Goal: Task Accomplishment & Management: Manage account settings

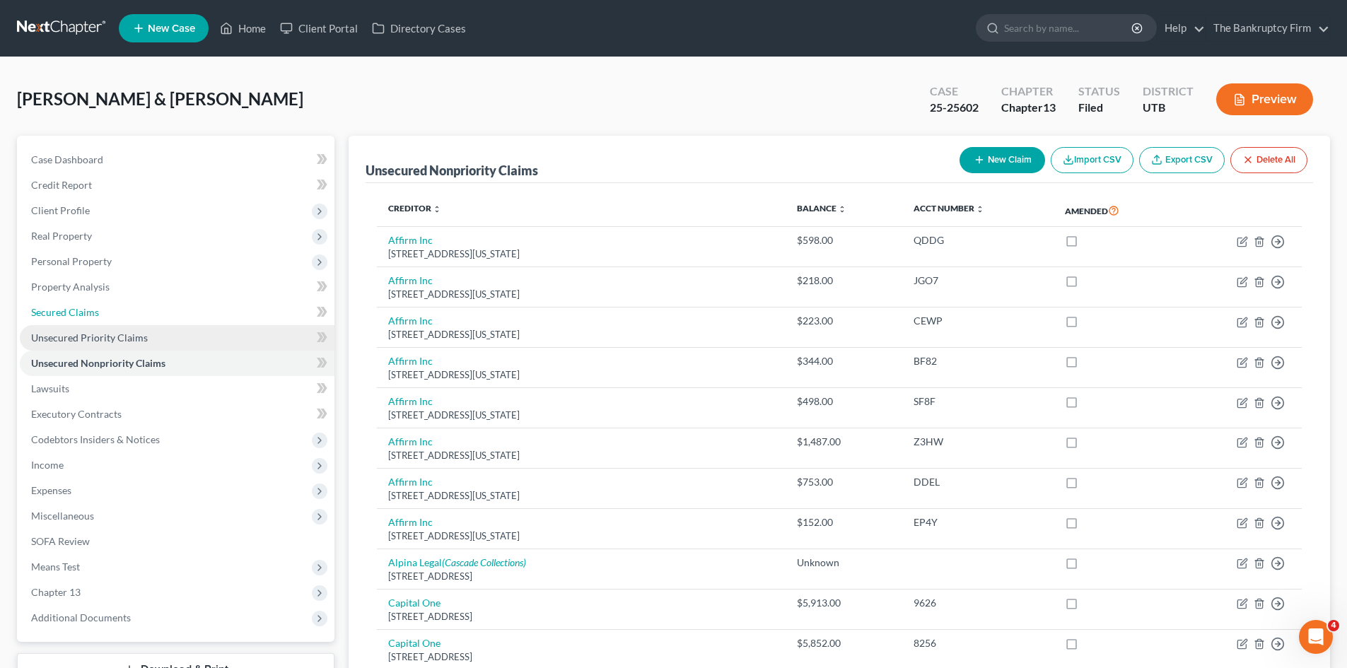
drag, startPoint x: 60, startPoint y: 307, endPoint x: 146, endPoint y: 329, distance: 89.0
click at [60, 307] on span "Secured Claims" at bounding box center [65, 312] width 68 height 12
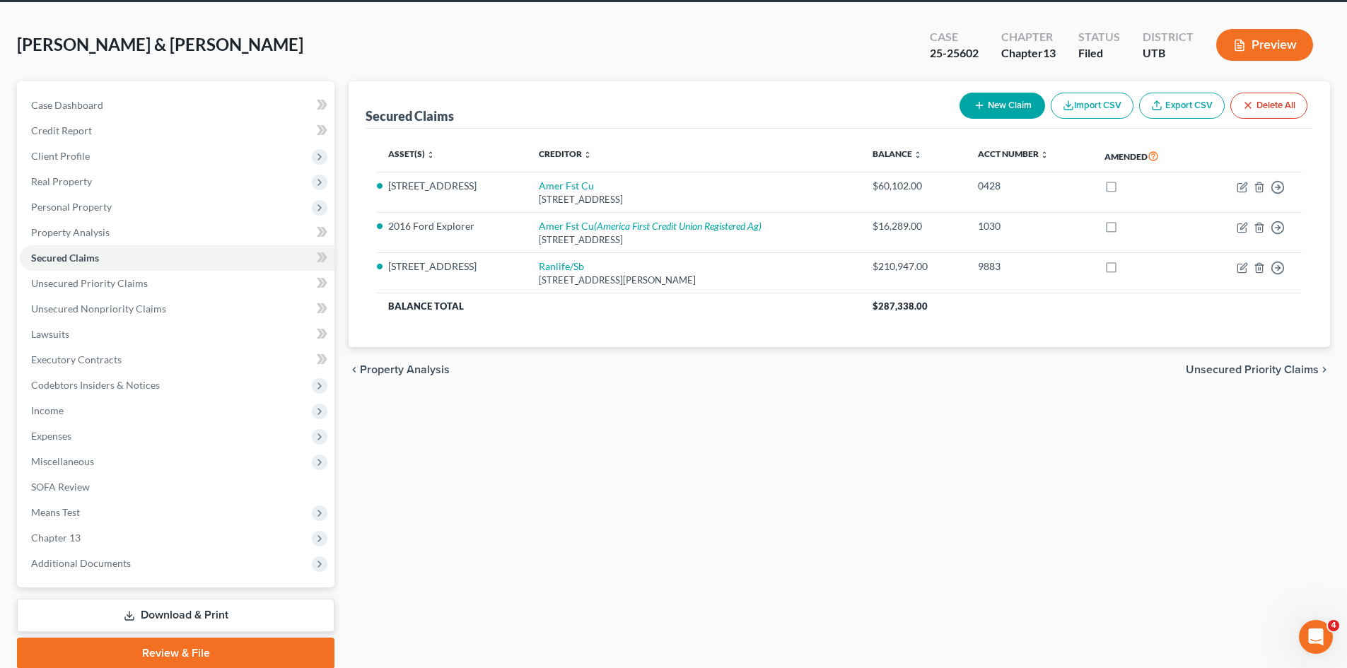
scroll to position [109, 0]
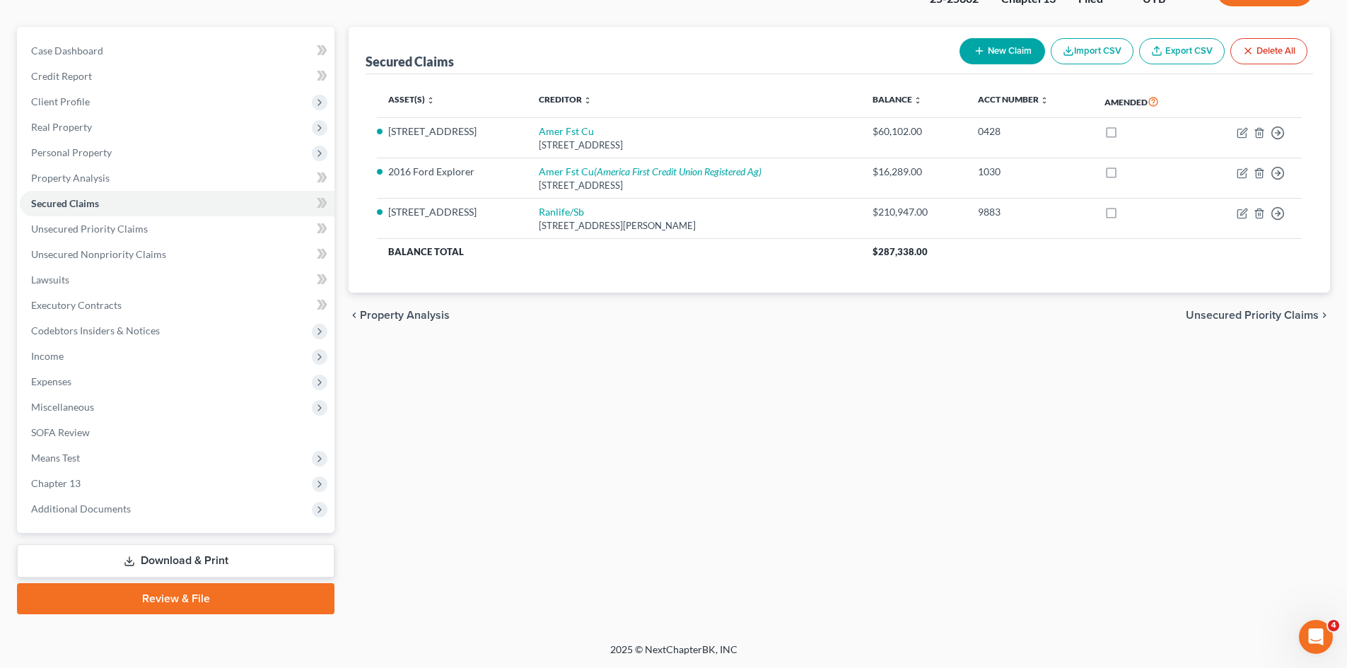
click at [116, 550] on link "Download & Print" at bounding box center [176, 561] width 318 height 33
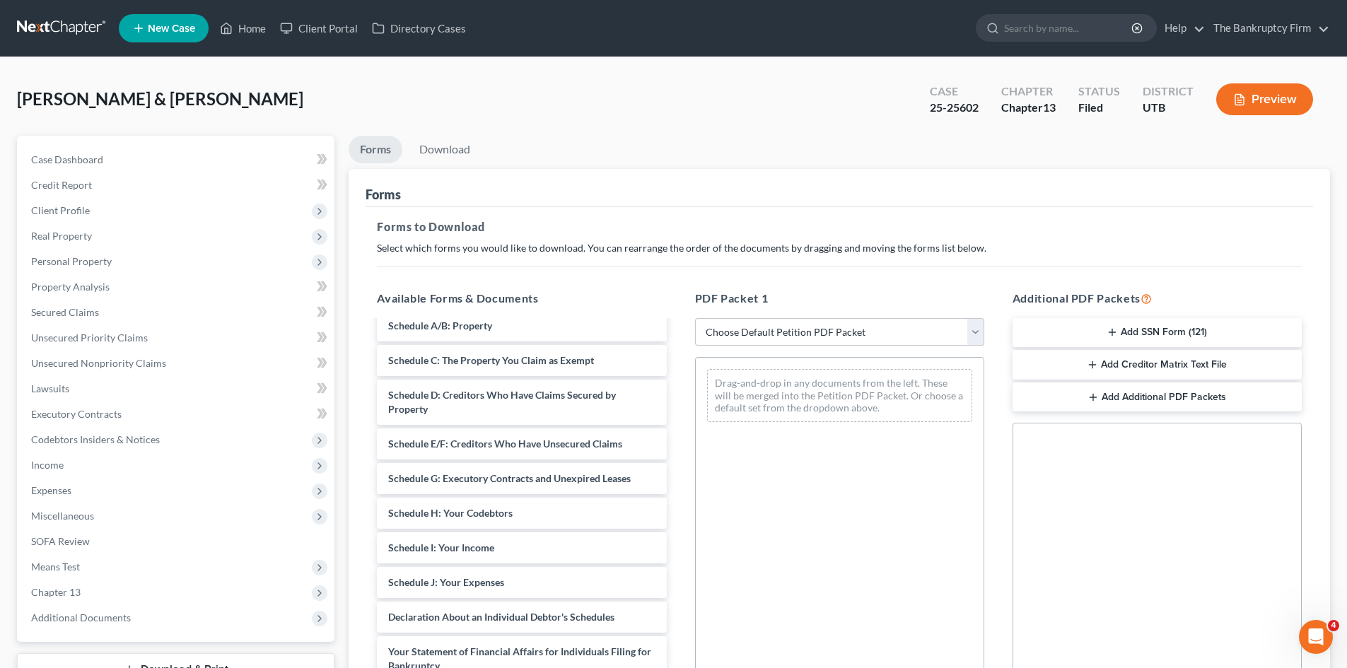
scroll to position [424, 0]
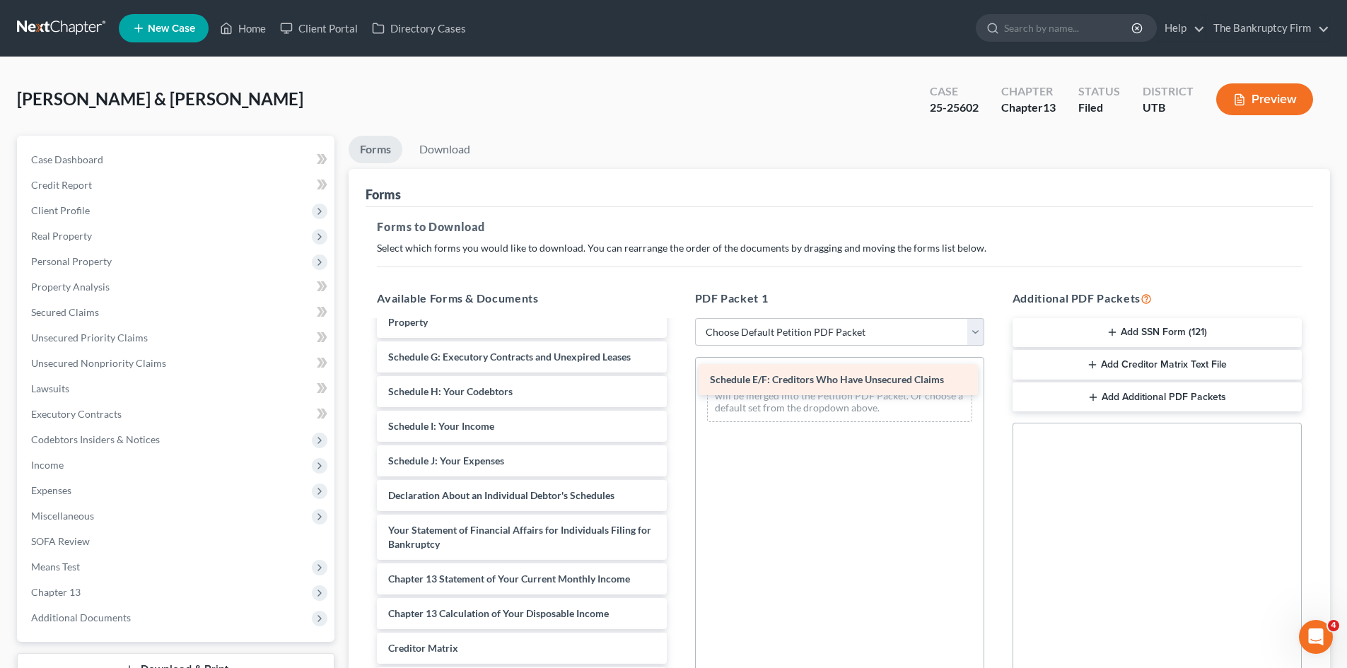
drag, startPoint x: 461, startPoint y: 350, endPoint x: 783, endPoint y: 373, distance: 322.6
click at [678, 373] on div "Schedule E/F: Creditors Who Have Unsecured Claims Adequate Protection Form (74)…" at bounding box center [522, 339] width 312 height 885
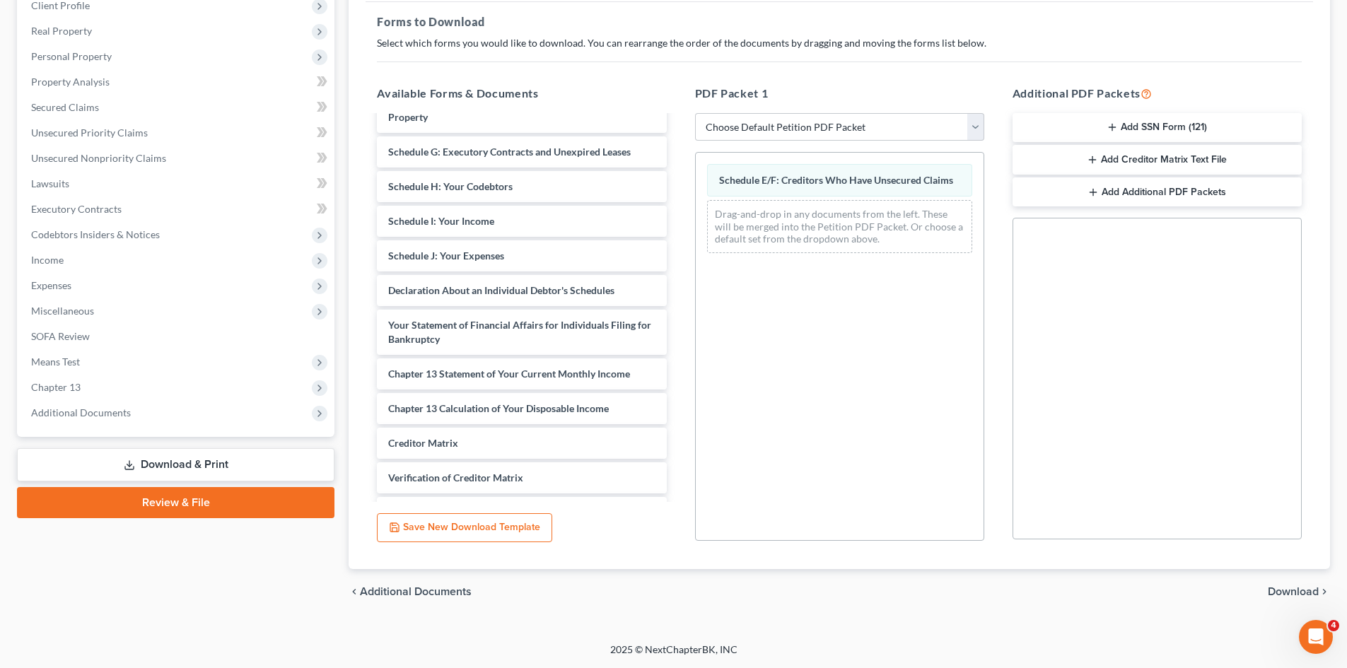
click at [1296, 586] on span "Download" at bounding box center [1293, 591] width 51 height 11
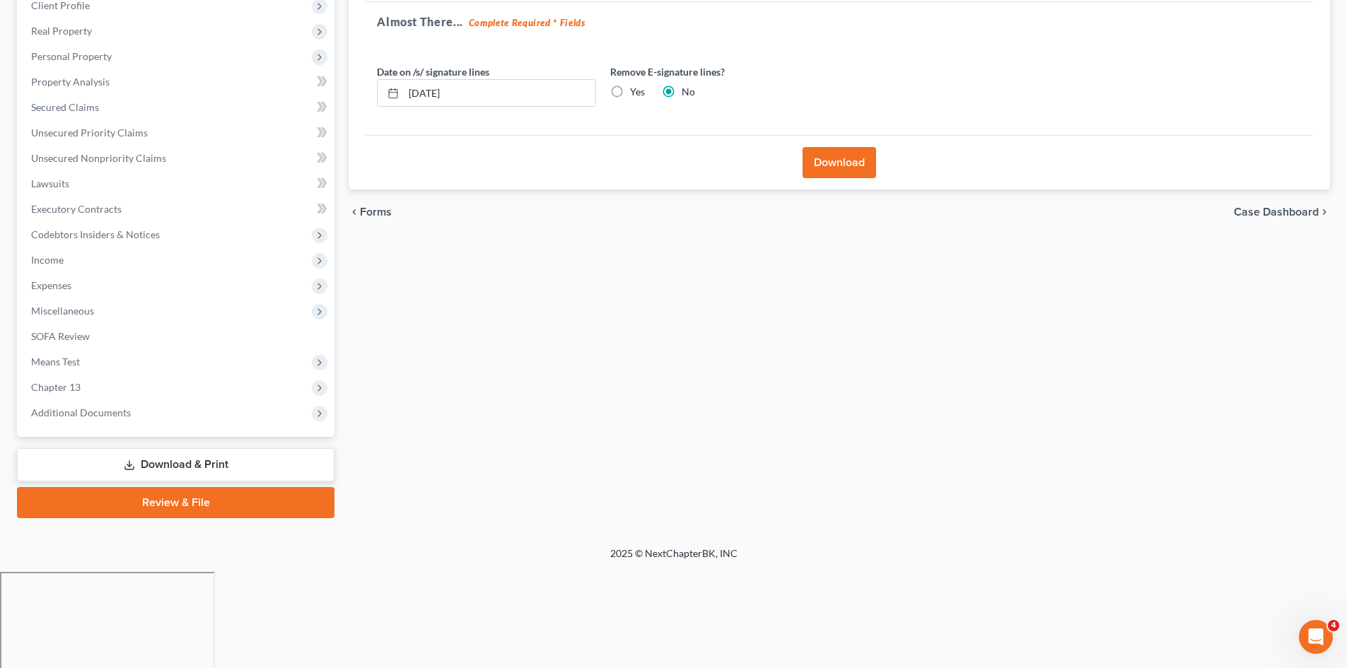
scroll to position [109, 0]
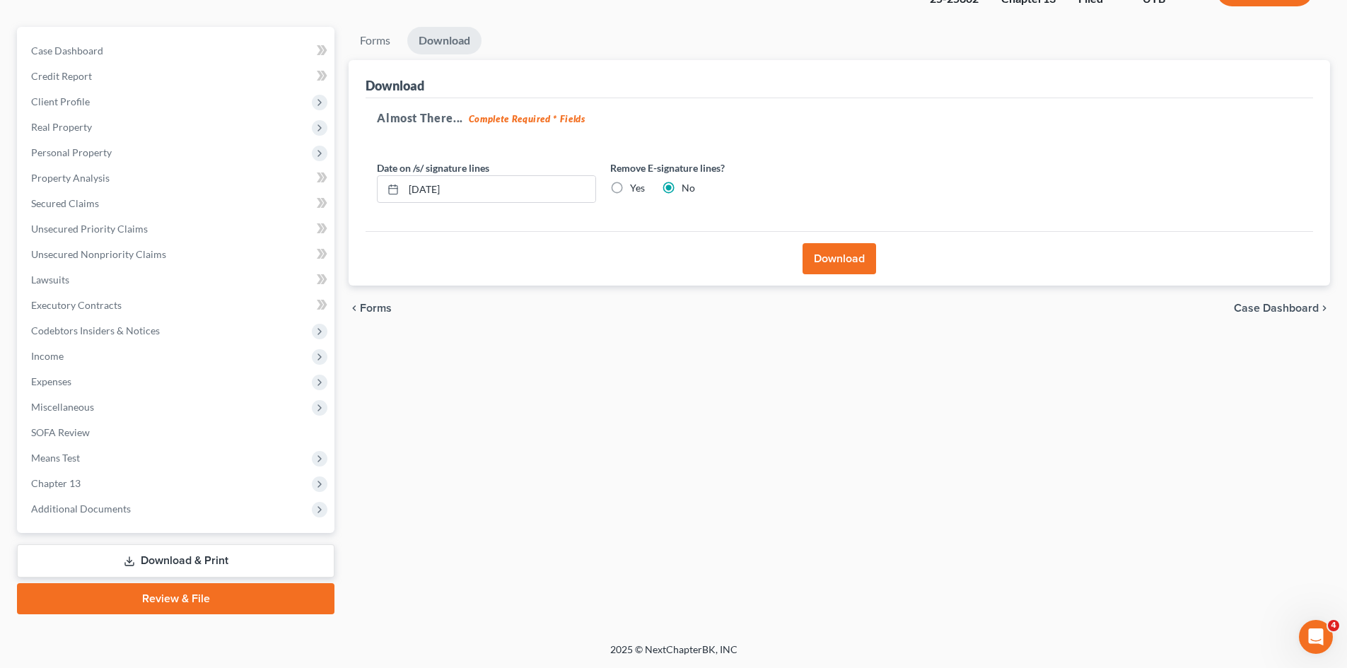
click at [810, 256] on button "Download" at bounding box center [840, 258] width 74 height 31
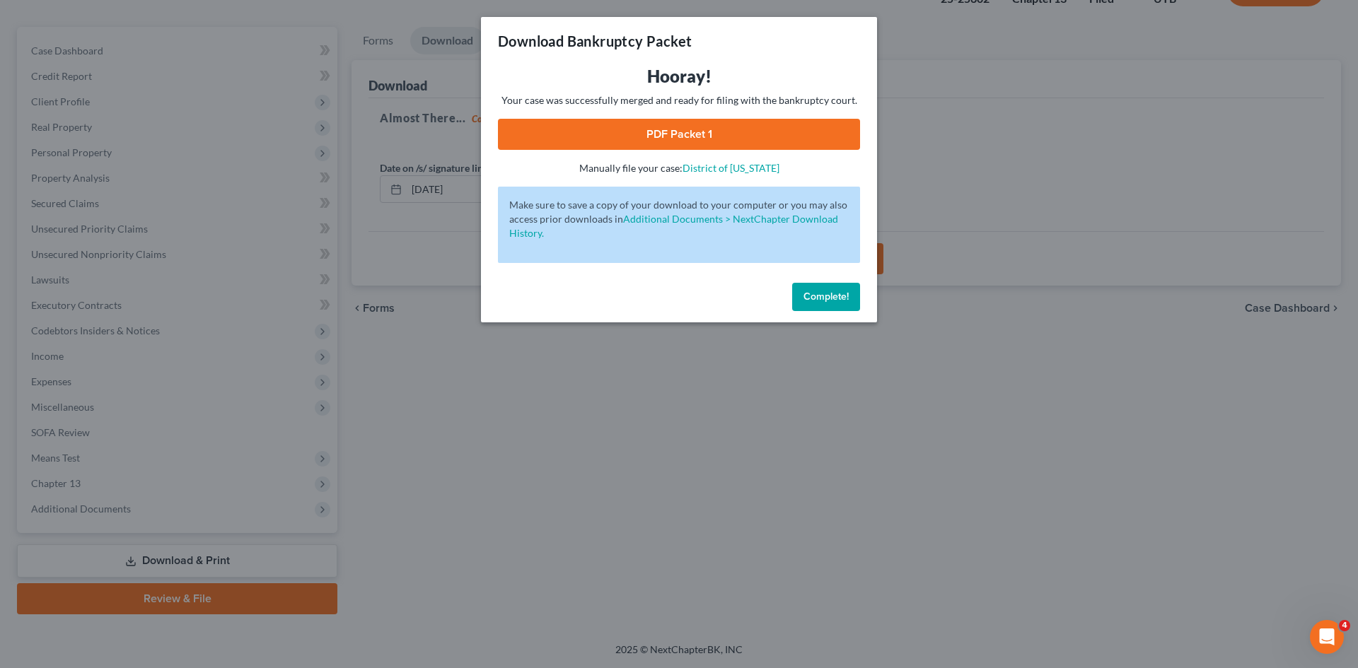
click at [719, 133] on link "PDF Packet 1" at bounding box center [679, 134] width 362 height 31
drag, startPoint x: 815, startPoint y: 298, endPoint x: 836, endPoint y: 295, distance: 21.4
click at [815, 298] on span "Complete!" at bounding box center [825, 297] width 45 height 12
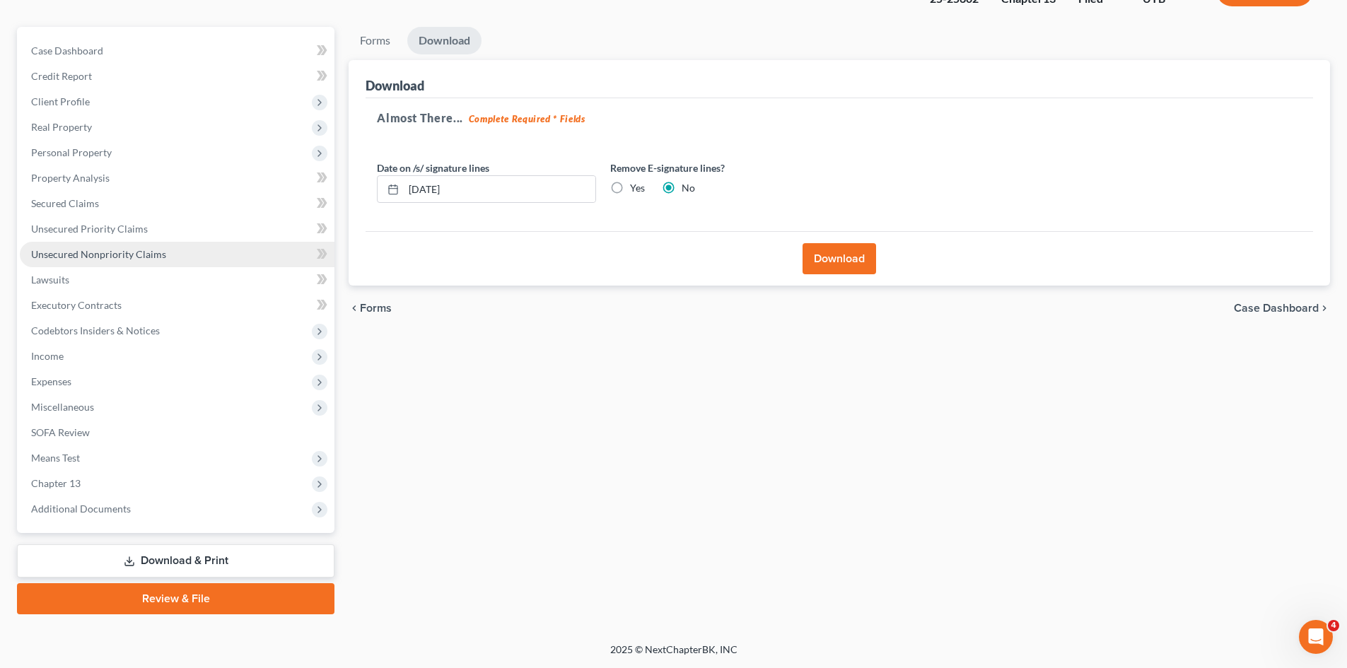
click at [95, 248] on span "Unsecured Nonpriority Claims" at bounding box center [98, 254] width 135 height 12
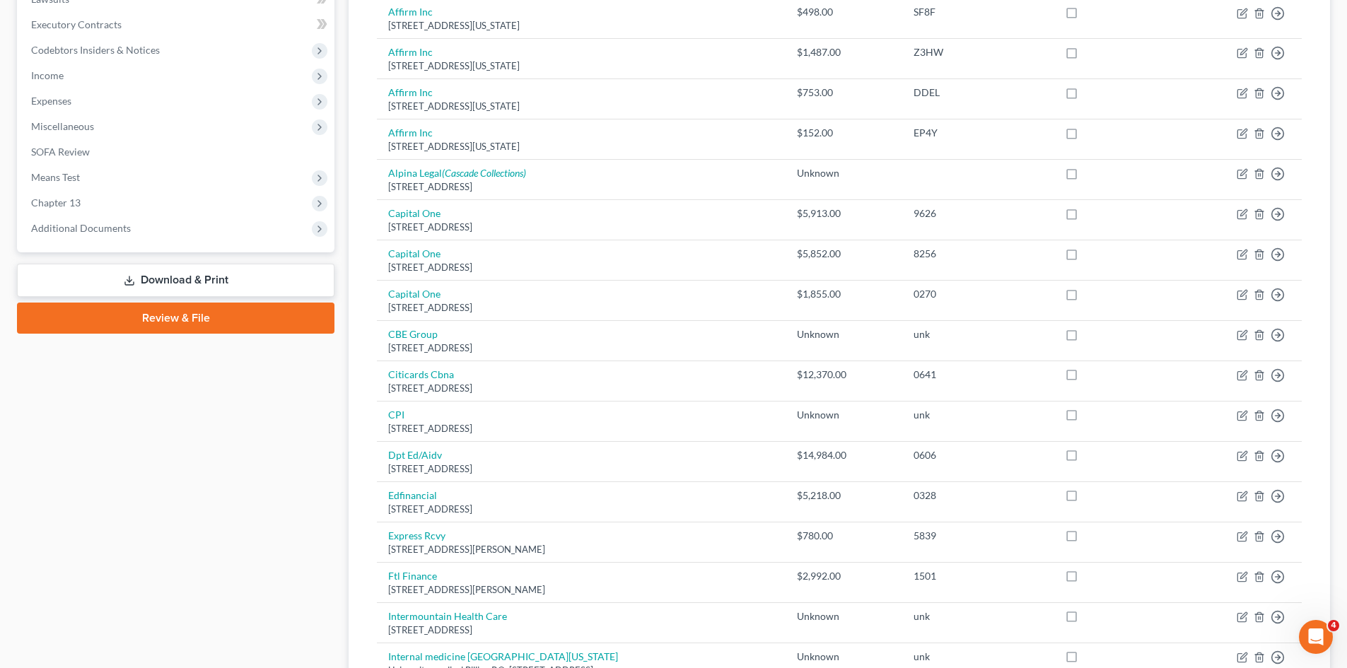
scroll to position [424, 0]
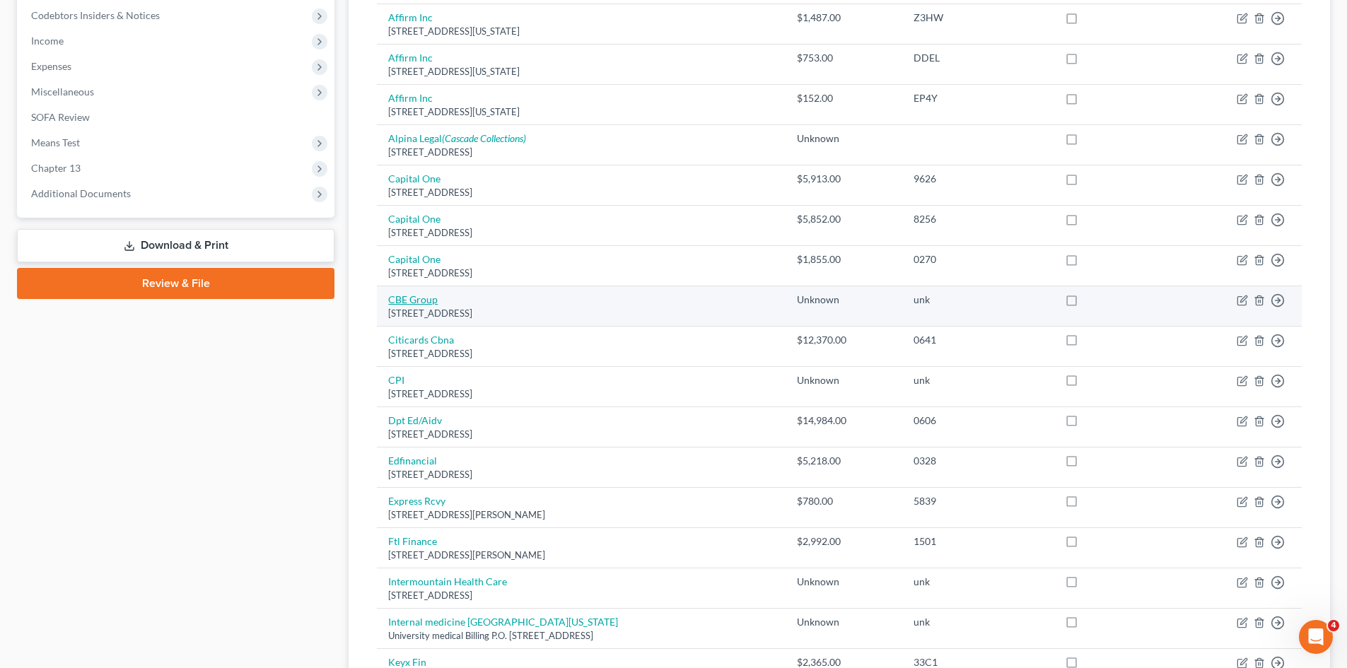
drag, startPoint x: 540, startPoint y: 317, endPoint x: 390, endPoint y: 299, distance: 150.3
click at [390, 299] on td "CBE Group PO Box 900, Waterloo, IA 50704" at bounding box center [581, 306] width 409 height 40
copy td "CBE Group PO Box 900, Waterloo, IA 50704"
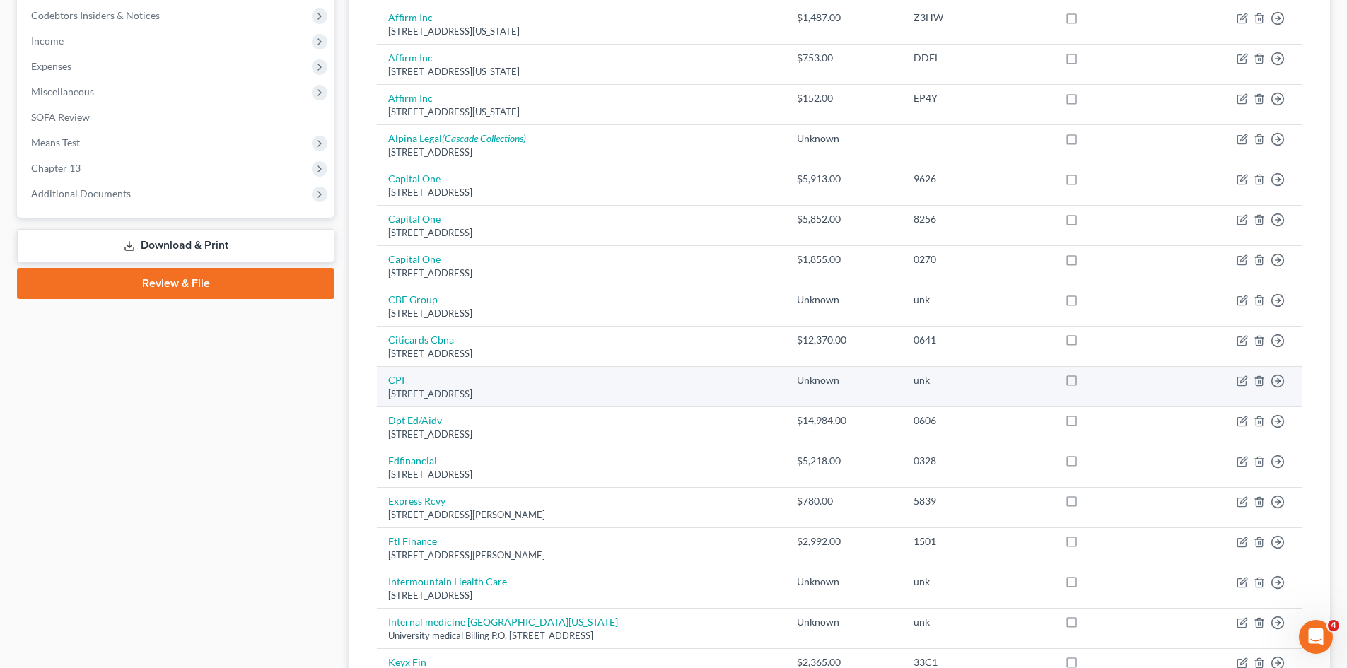
drag, startPoint x: 593, startPoint y: 398, endPoint x: 390, endPoint y: 382, distance: 204.3
click at [390, 382] on td "CPI 1333 East 9400 South Suite 100, Sandy, UT 84093" at bounding box center [581, 387] width 409 height 40
copy td "CPI 1333 East 9400 South Suite 100, Sandy, UT 84093"
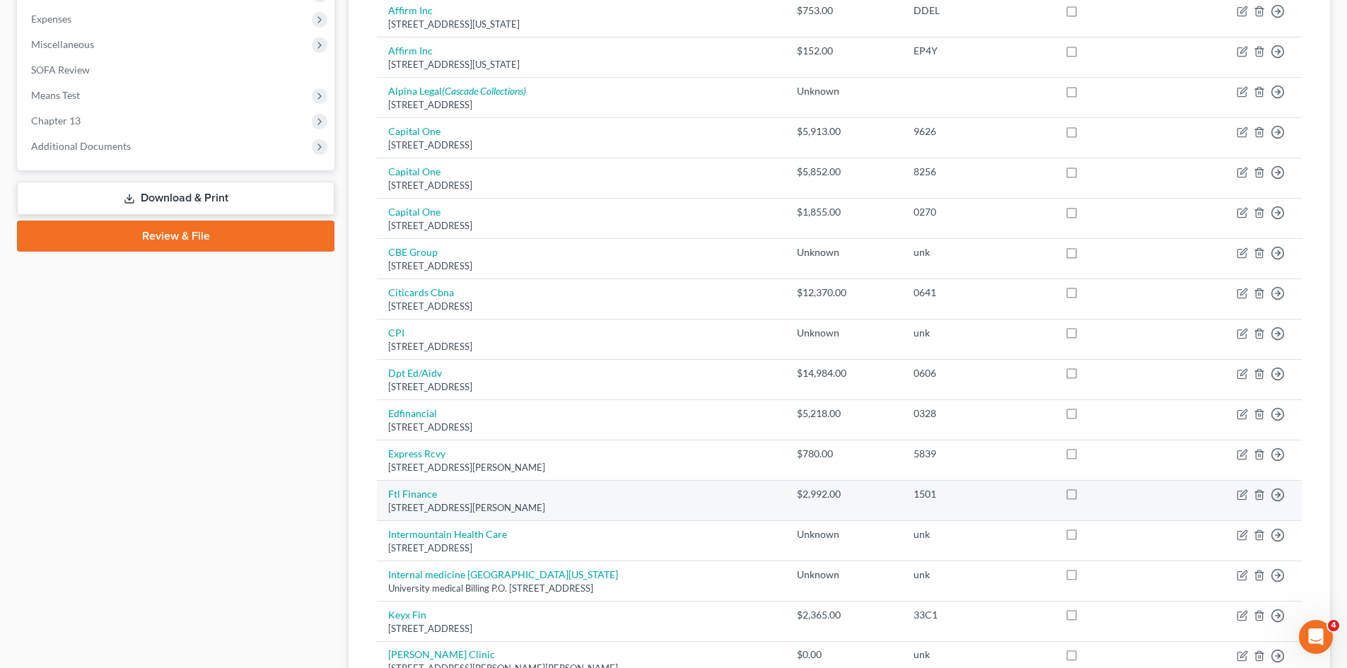
scroll to position [495, 0]
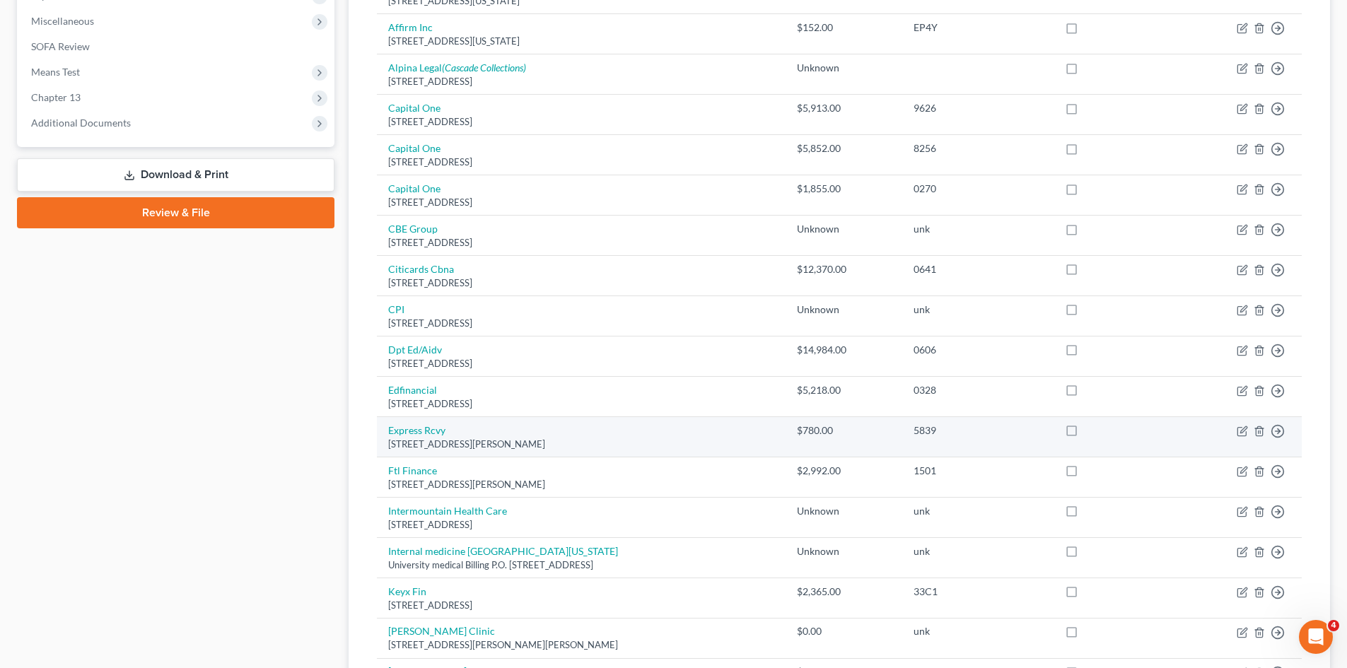
copy td "Express Rcvy 2790 Decker Lake Dr, Salt Lake City, UT 84119"
drag, startPoint x: 583, startPoint y: 446, endPoint x: 387, endPoint y: 431, distance: 196.4
click at [388, 431] on td "Express Rcvy 2790 Decker Lake Dr, Salt Lake City, UT 84119" at bounding box center [581, 437] width 409 height 40
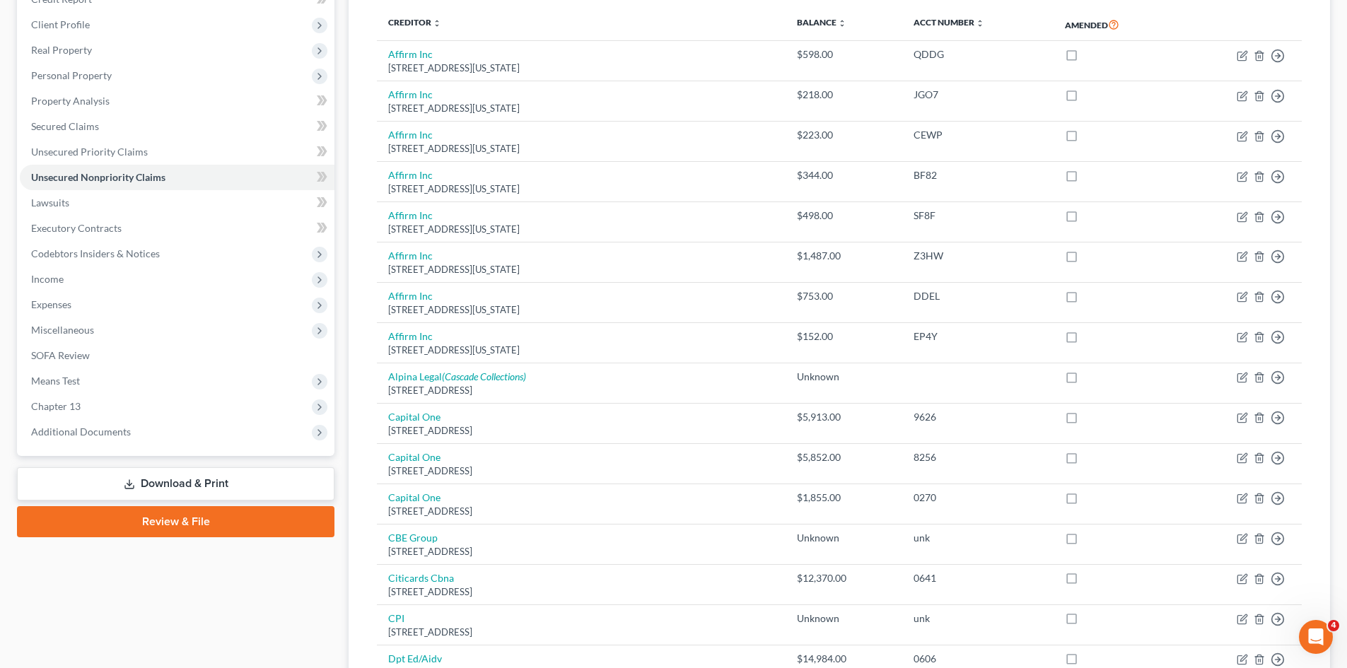
scroll to position [0, 0]
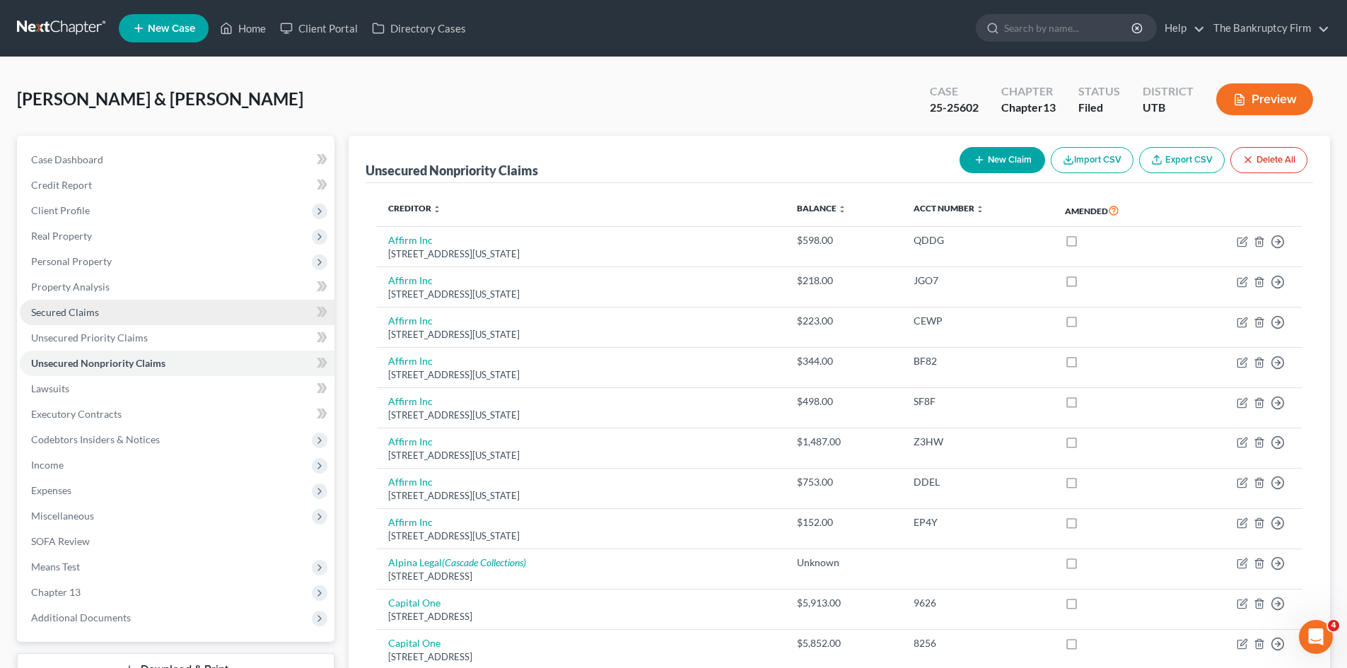
click at [86, 316] on span "Secured Claims" at bounding box center [65, 312] width 68 height 12
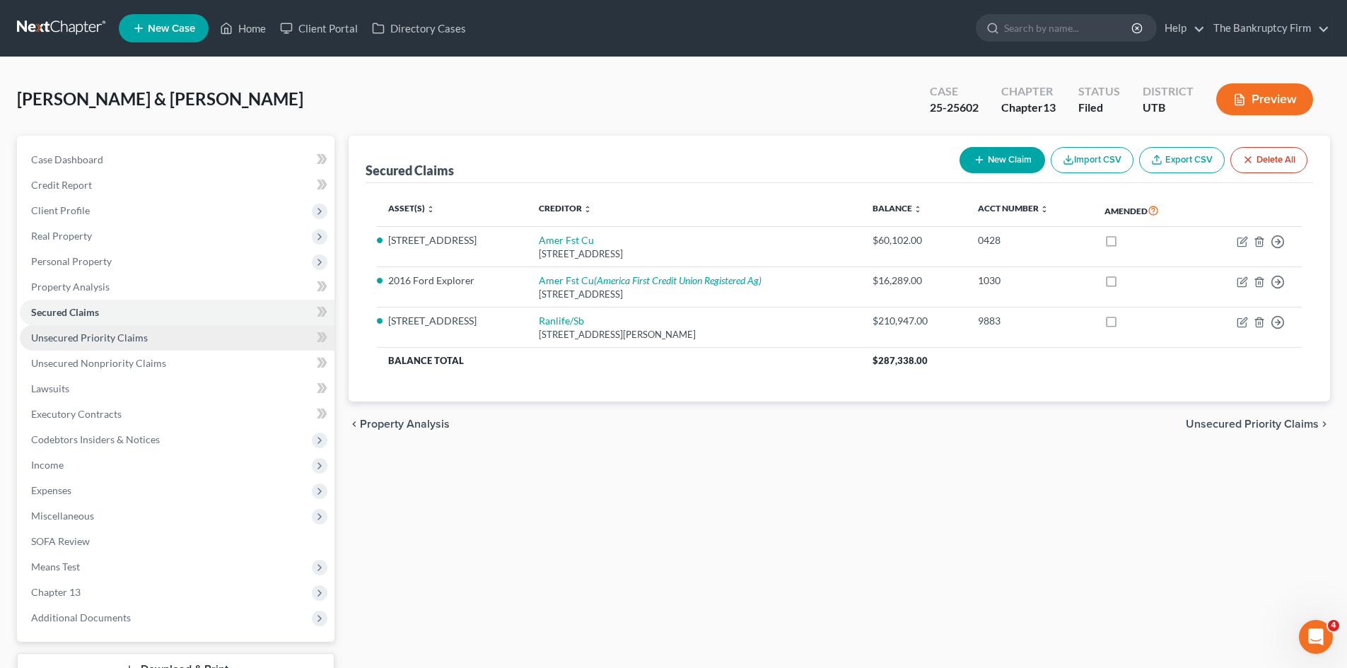
click at [81, 339] on span "Unsecured Priority Claims" at bounding box center [89, 338] width 117 height 12
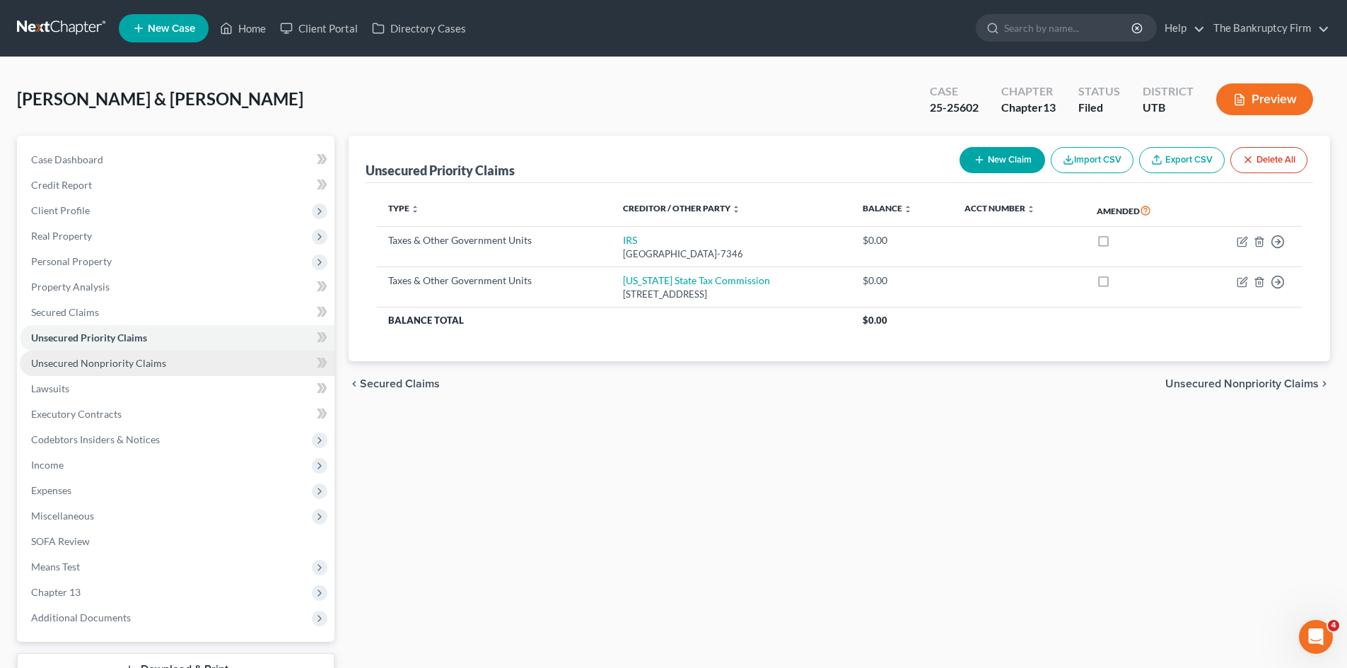
click at [77, 360] on span "Unsecured Nonpriority Claims" at bounding box center [98, 363] width 135 height 12
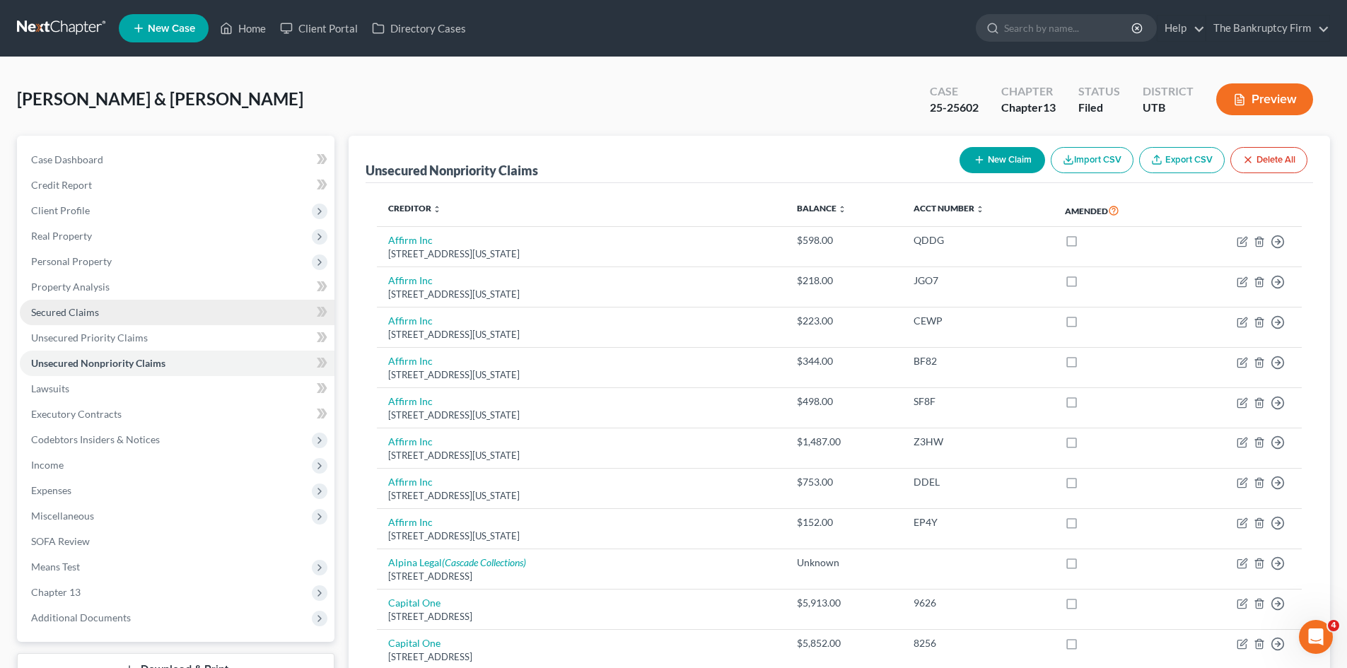
click at [76, 313] on span "Secured Claims" at bounding box center [65, 312] width 68 height 12
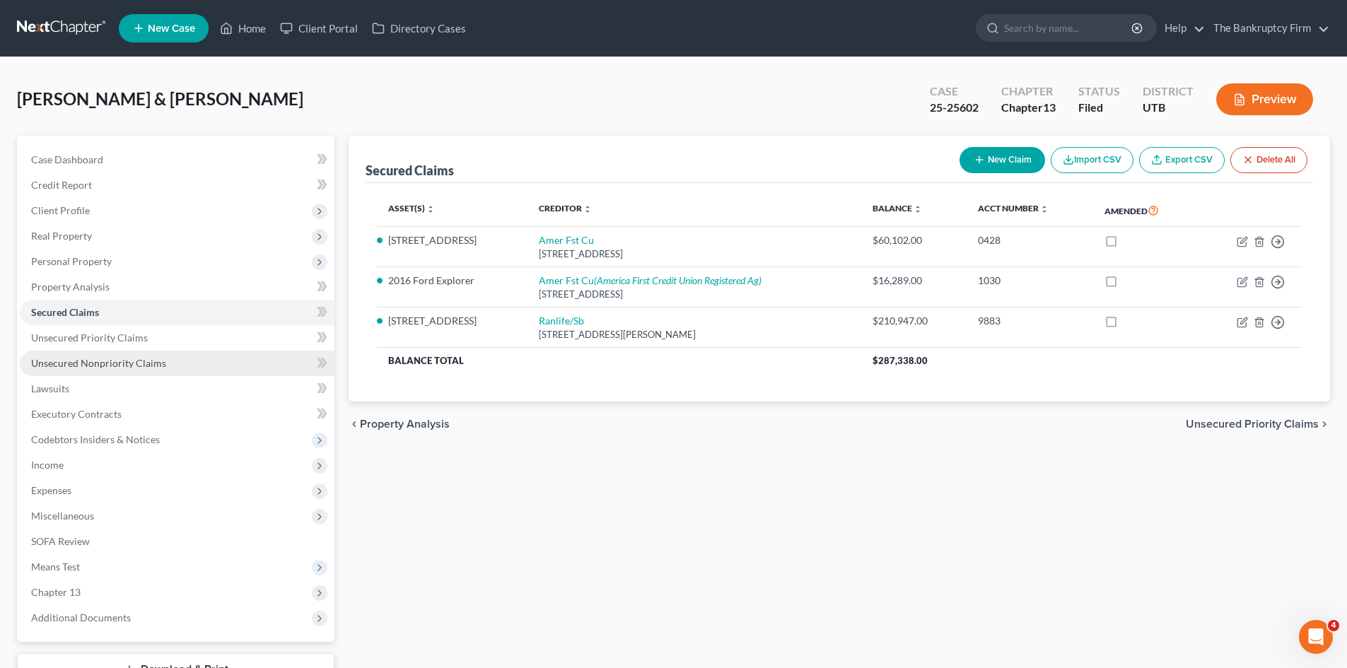
click at [71, 362] on span "Unsecured Nonpriority Claims" at bounding box center [98, 363] width 135 height 12
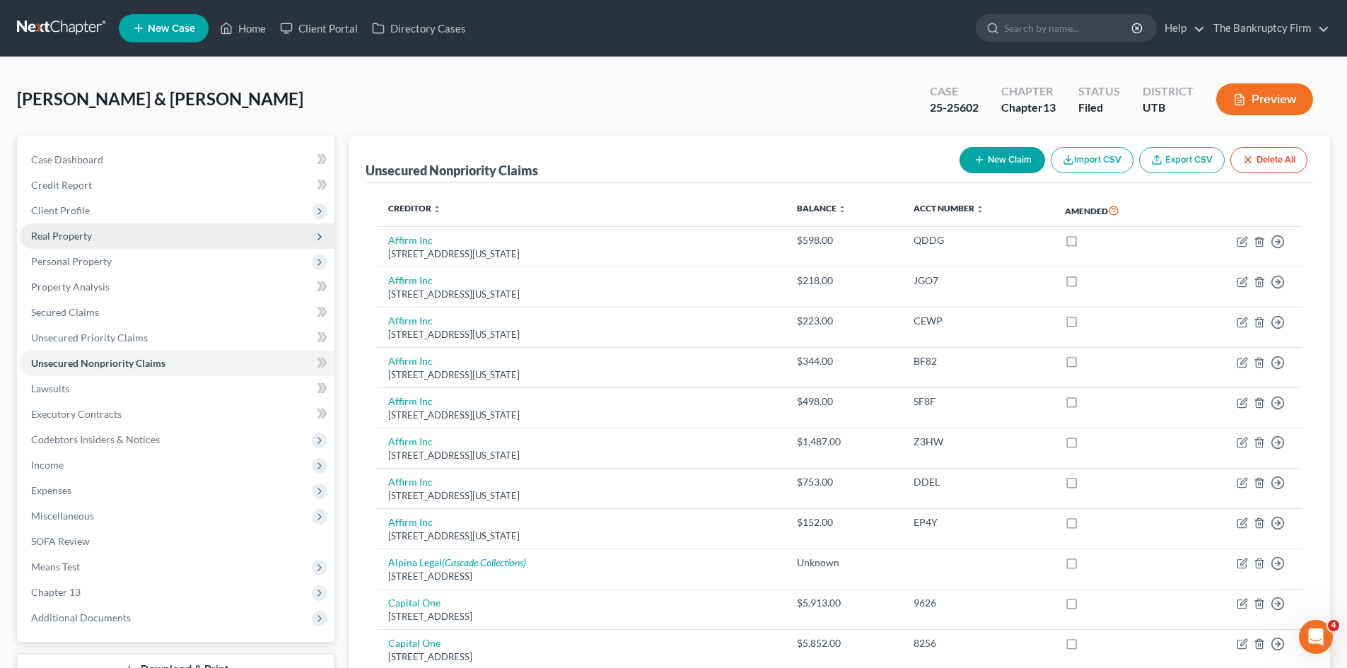
click at [50, 228] on span "Real Property" at bounding box center [177, 236] width 315 height 25
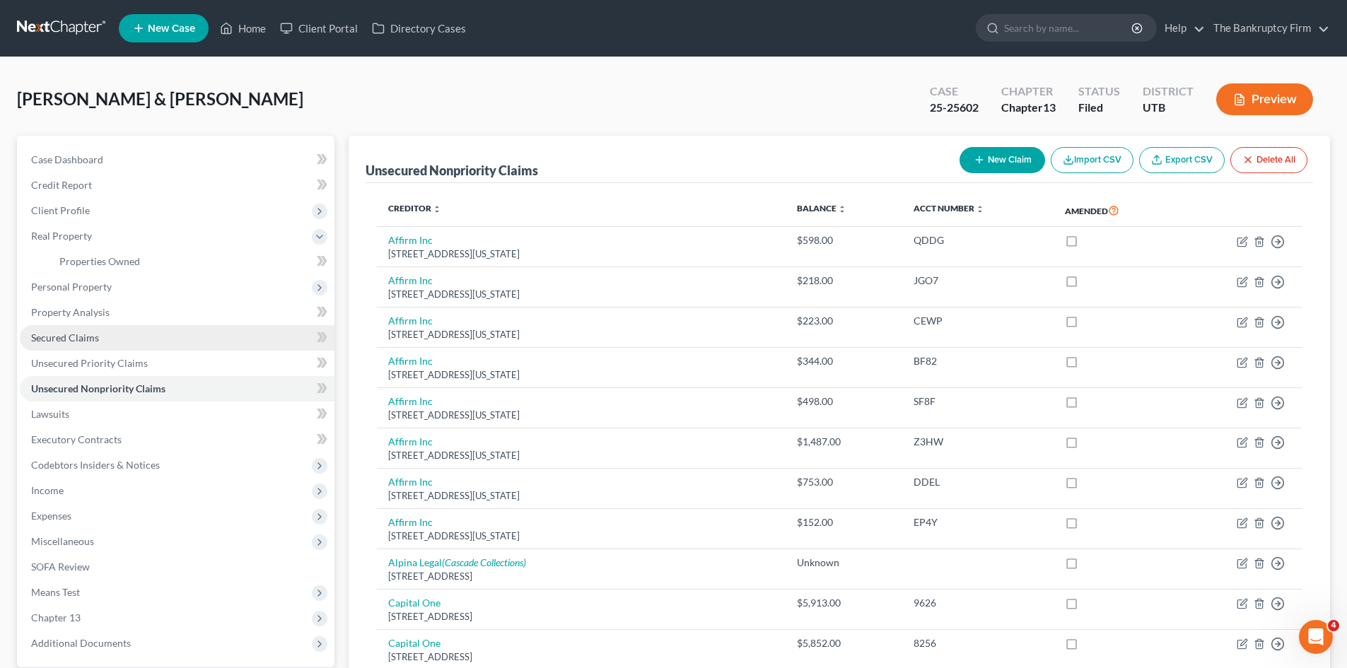
click at [87, 336] on span "Secured Claims" at bounding box center [65, 338] width 68 height 12
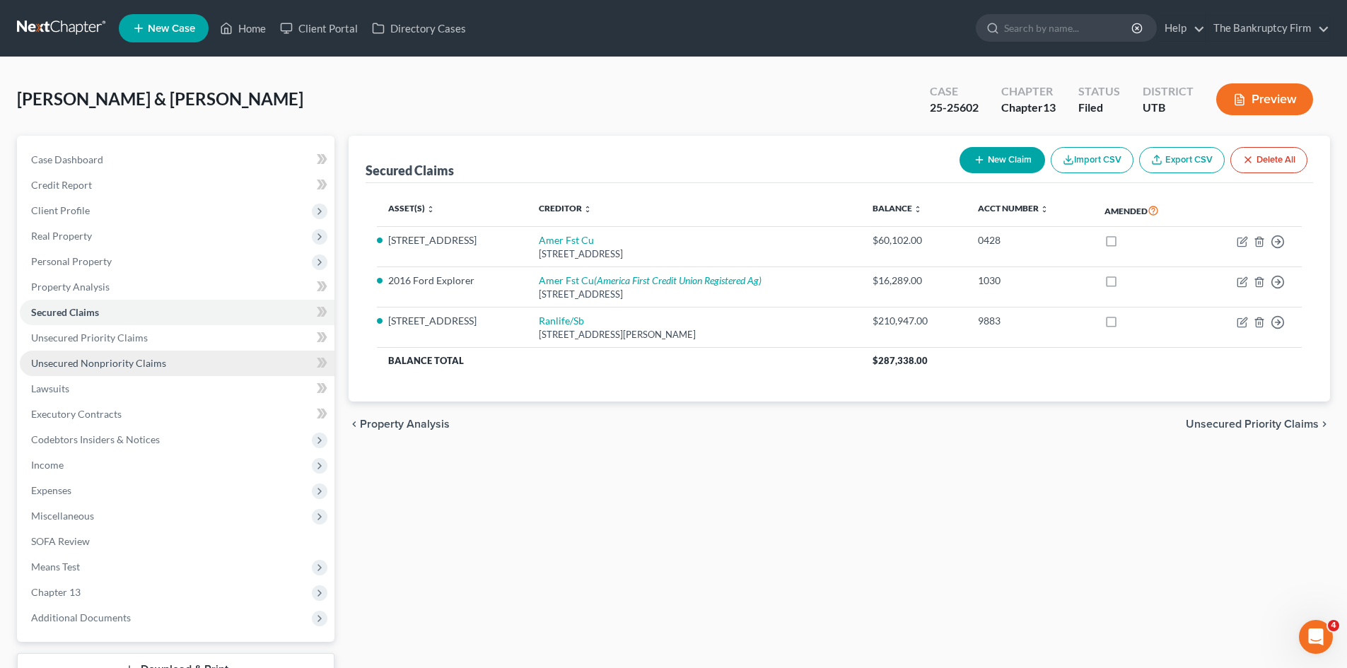
click at [95, 364] on span "Unsecured Nonpriority Claims" at bounding box center [98, 363] width 135 height 12
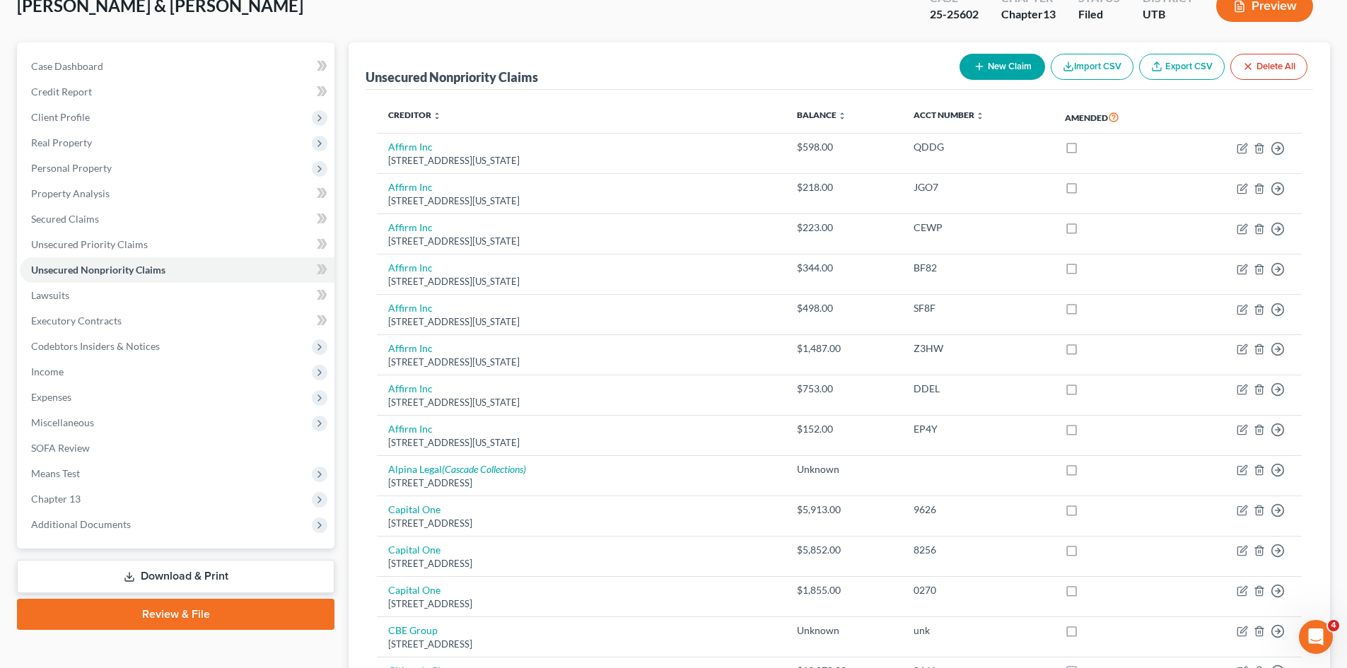
scroll to position [62, 0]
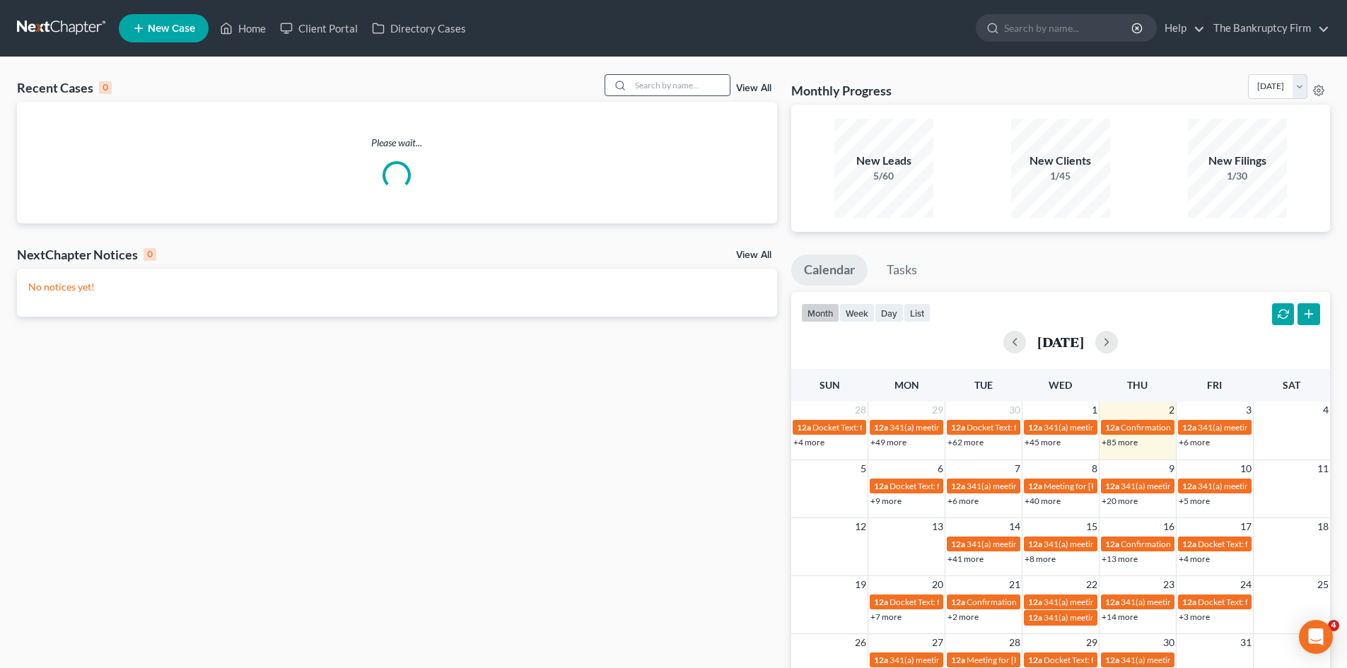
click at [658, 81] on input "search" at bounding box center [680, 85] width 99 height 21
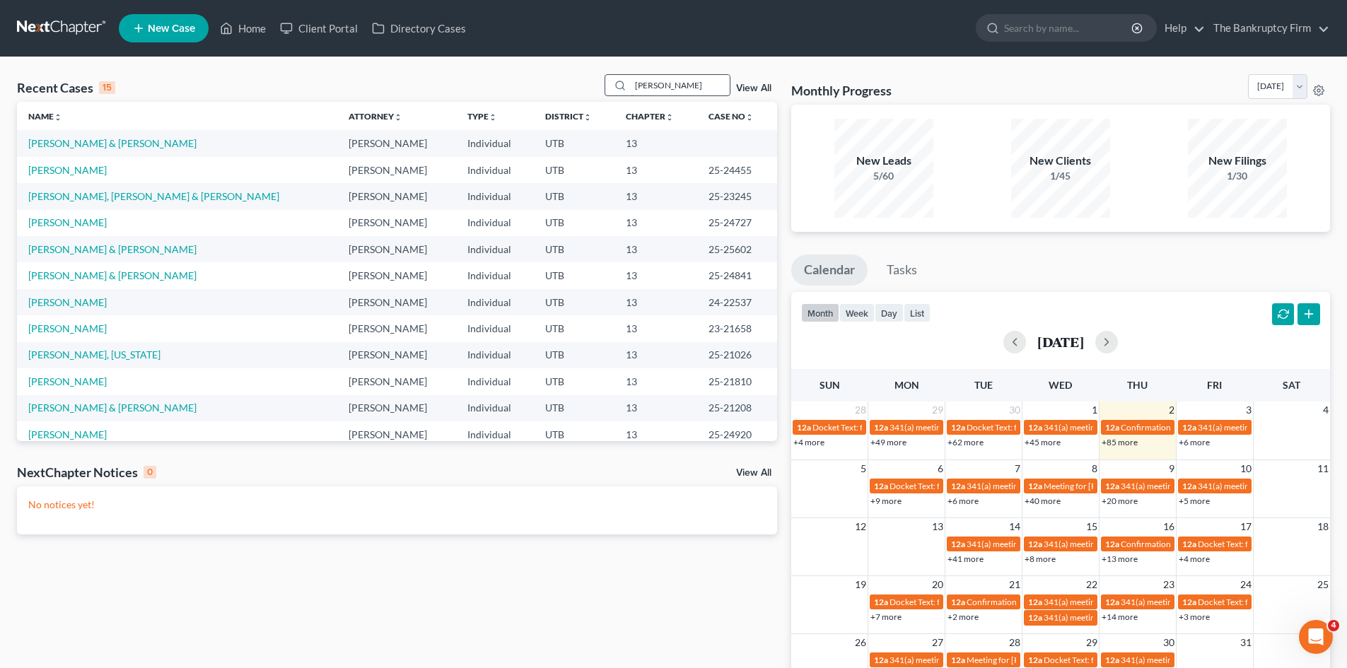
type input "VILLEGAS"
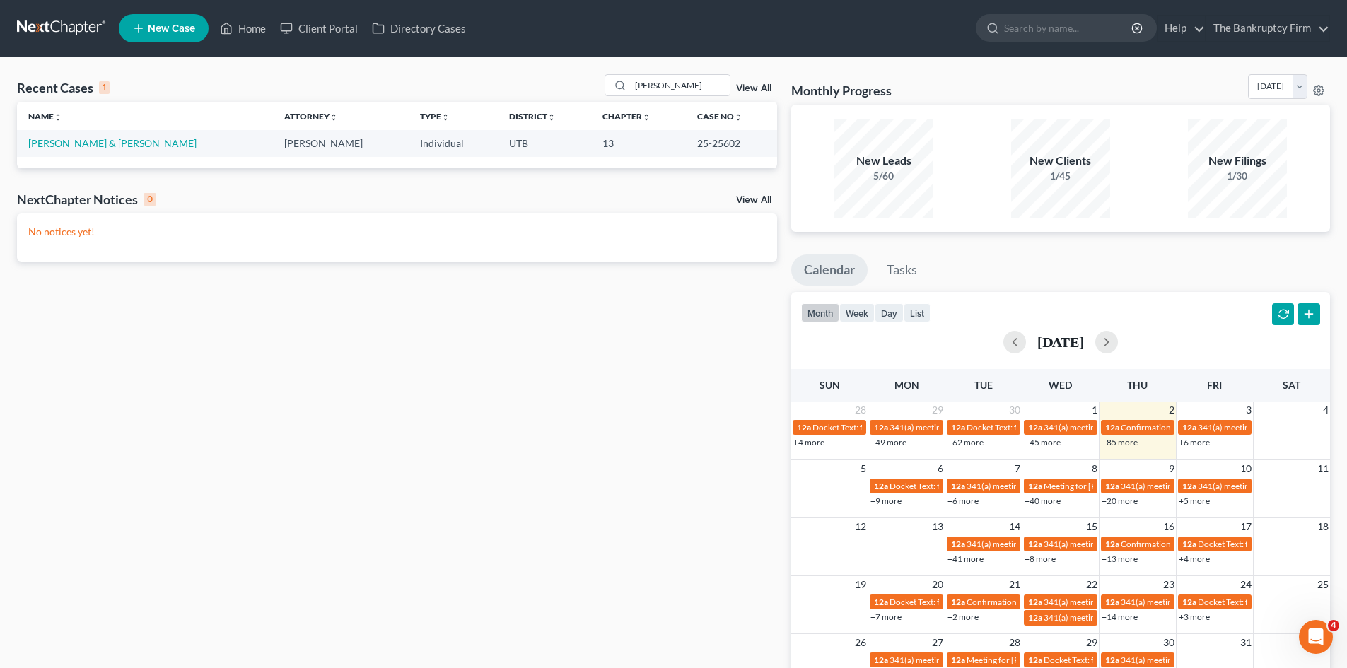
click at [89, 144] on link "[PERSON_NAME] & [PERSON_NAME]" at bounding box center [112, 143] width 168 height 12
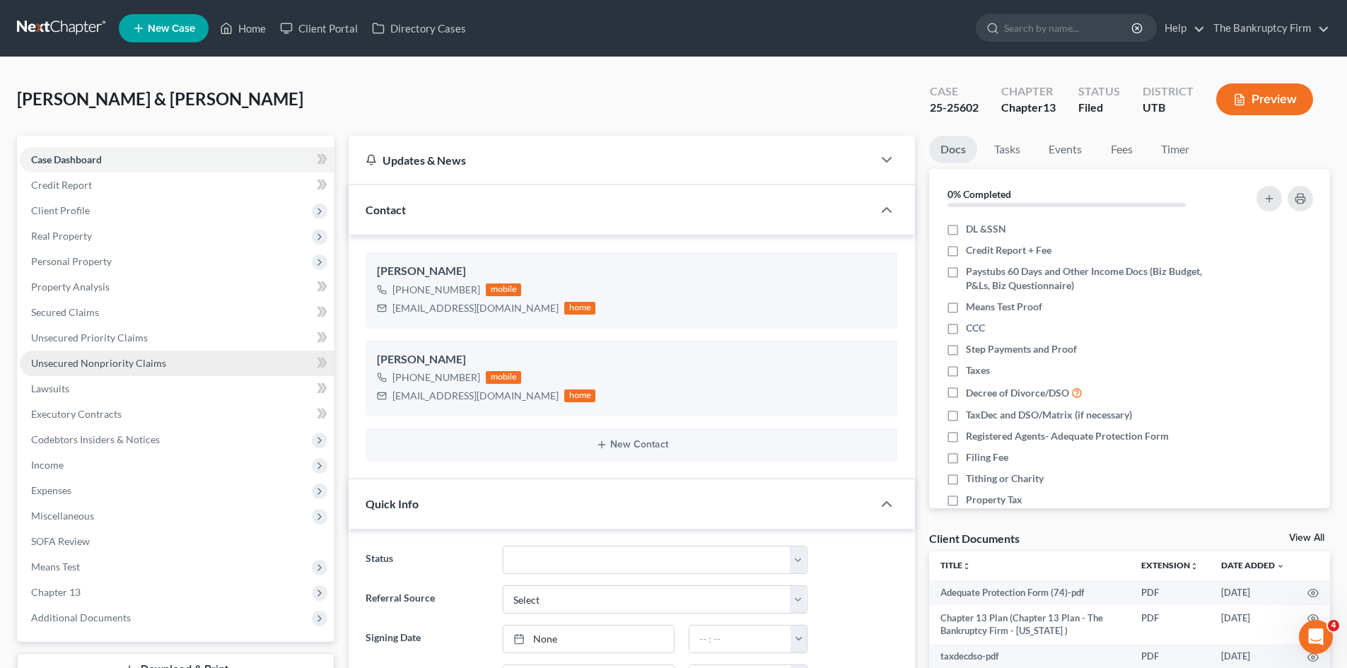
click at [95, 362] on span "Unsecured Nonpriority Claims" at bounding box center [98, 363] width 135 height 12
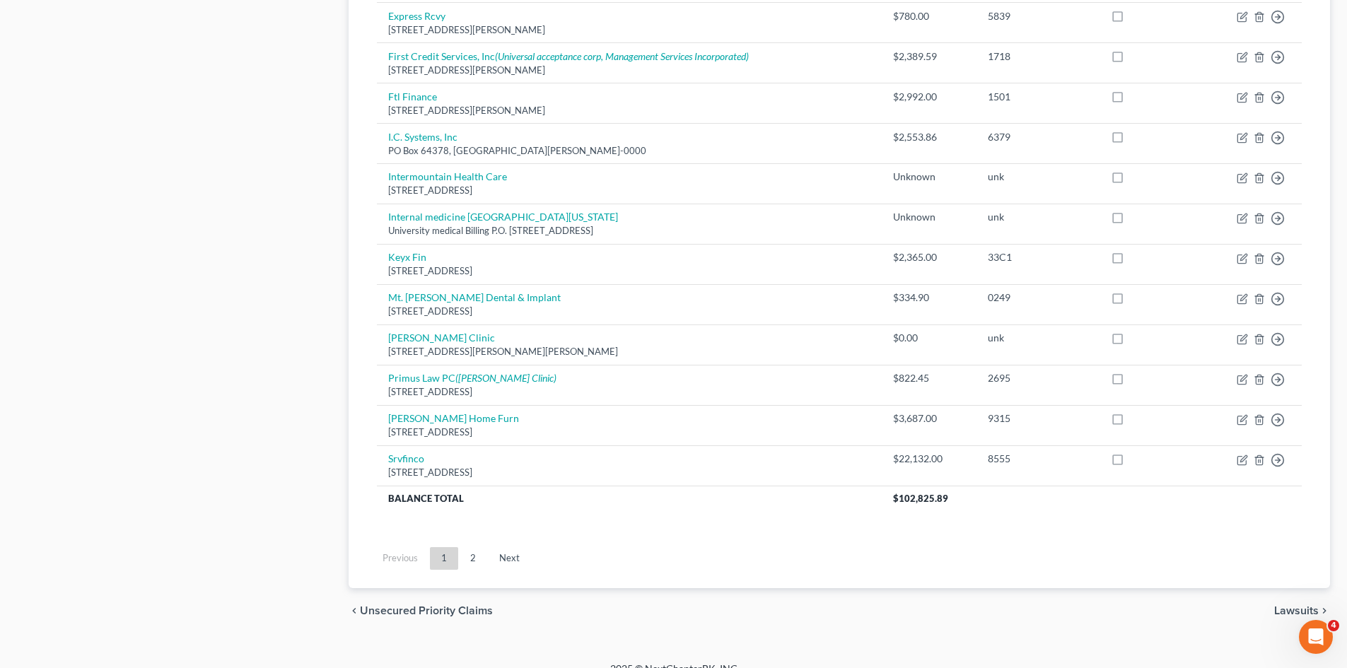
scroll to position [969, 0]
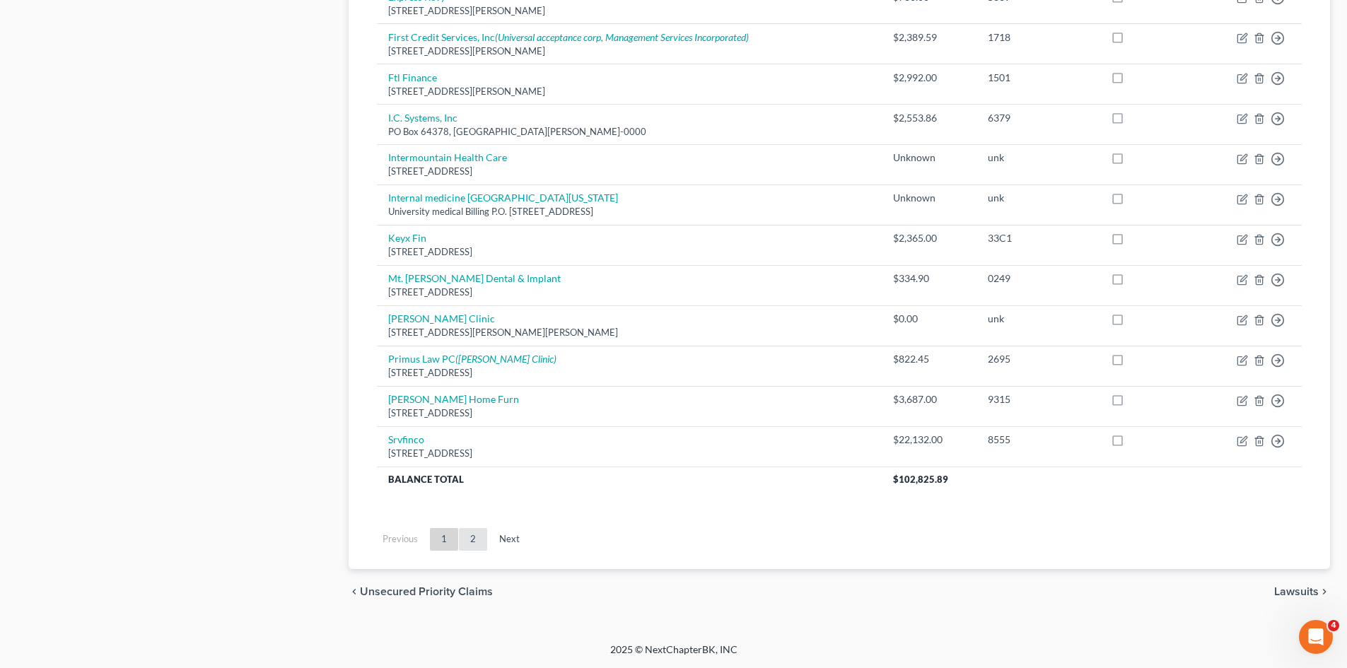
click at [472, 538] on link "2" at bounding box center [473, 539] width 28 height 23
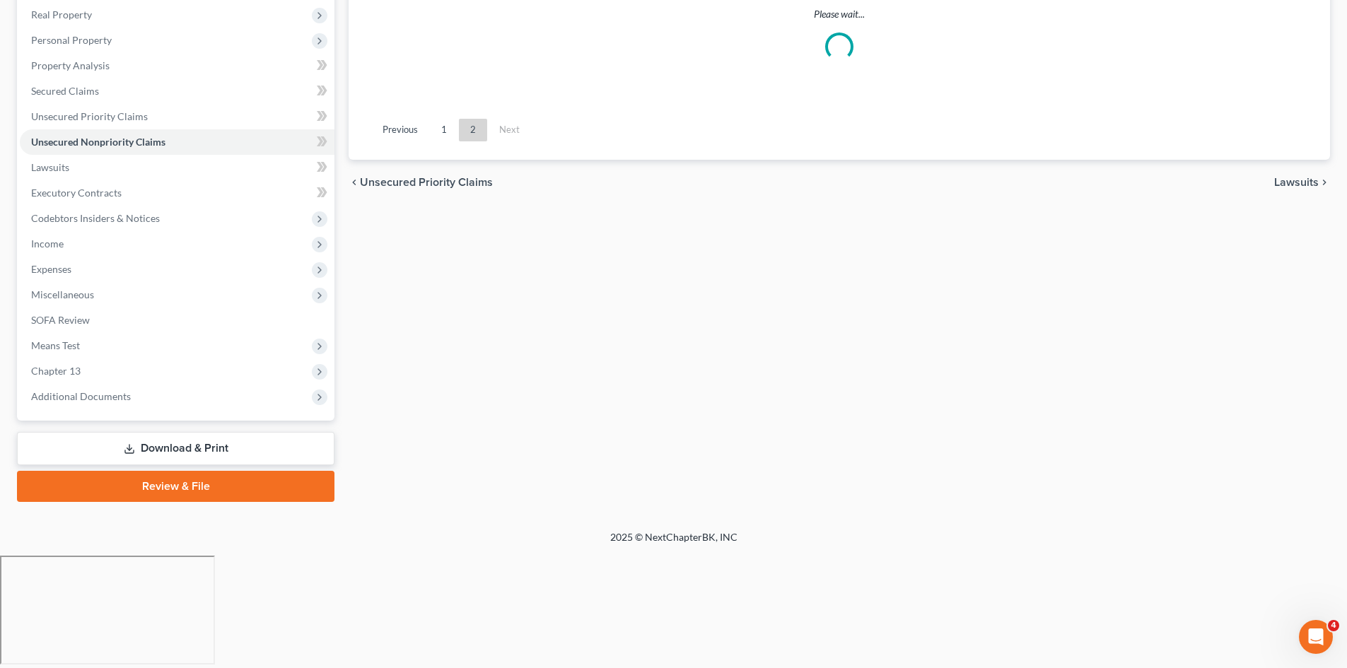
scroll to position [109, 0]
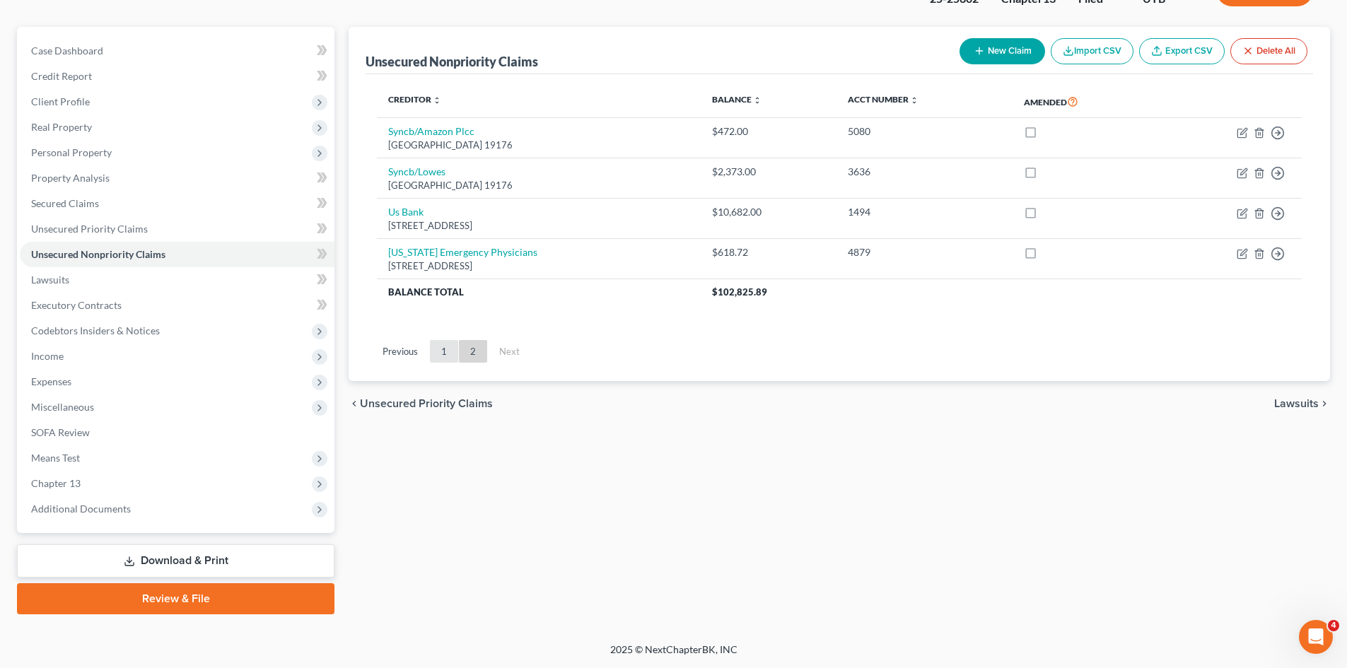
click at [448, 353] on link "1" at bounding box center [444, 351] width 28 height 23
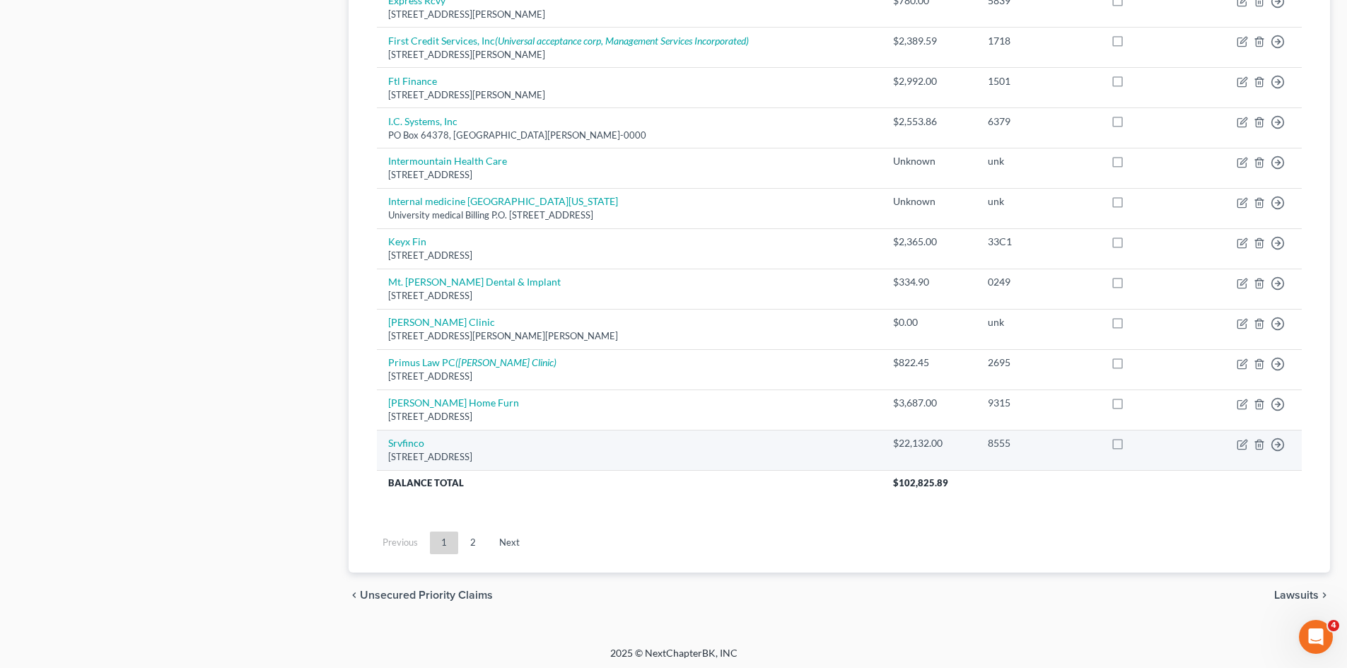
scroll to position [969, 0]
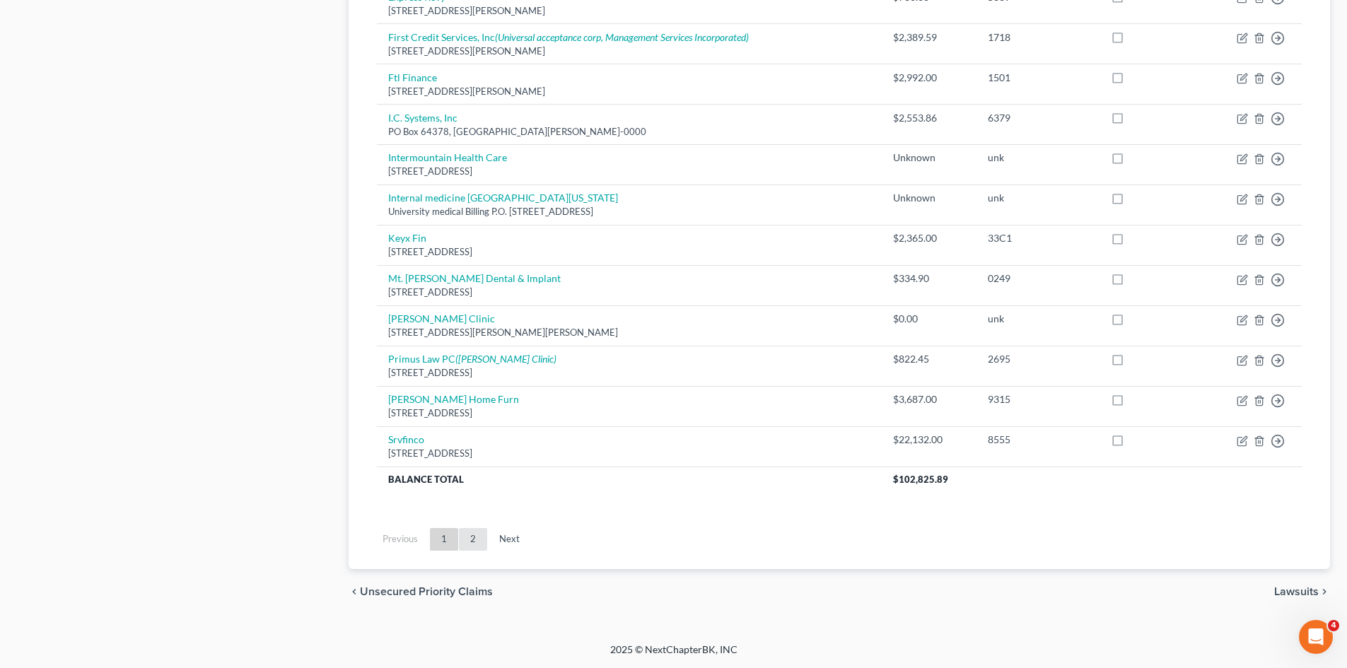
click at [468, 543] on link "2" at bounding box center [473, 539] width 28 height 23
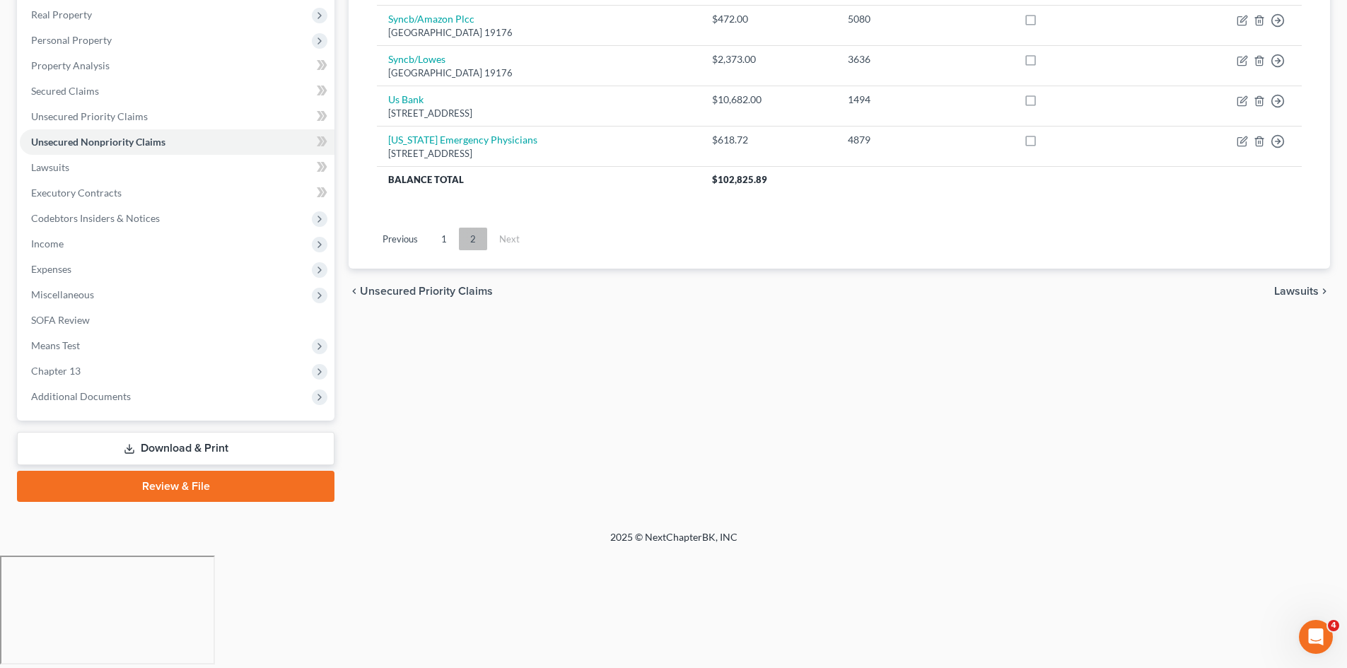
scroll to position [109, 0]
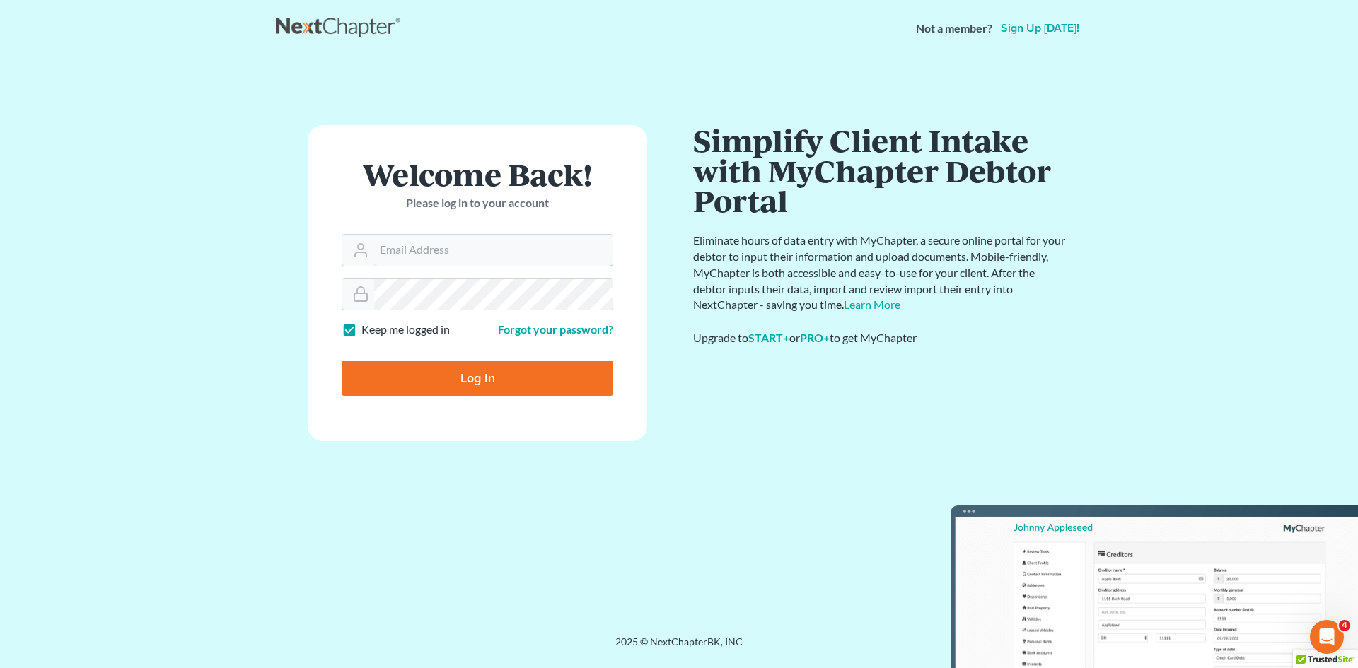
type input "utahbk@gmail.com"
click at [429, 390] on input "Log In" at bounding box center [478, 378] width 272 height 35
type input "Thinking..."
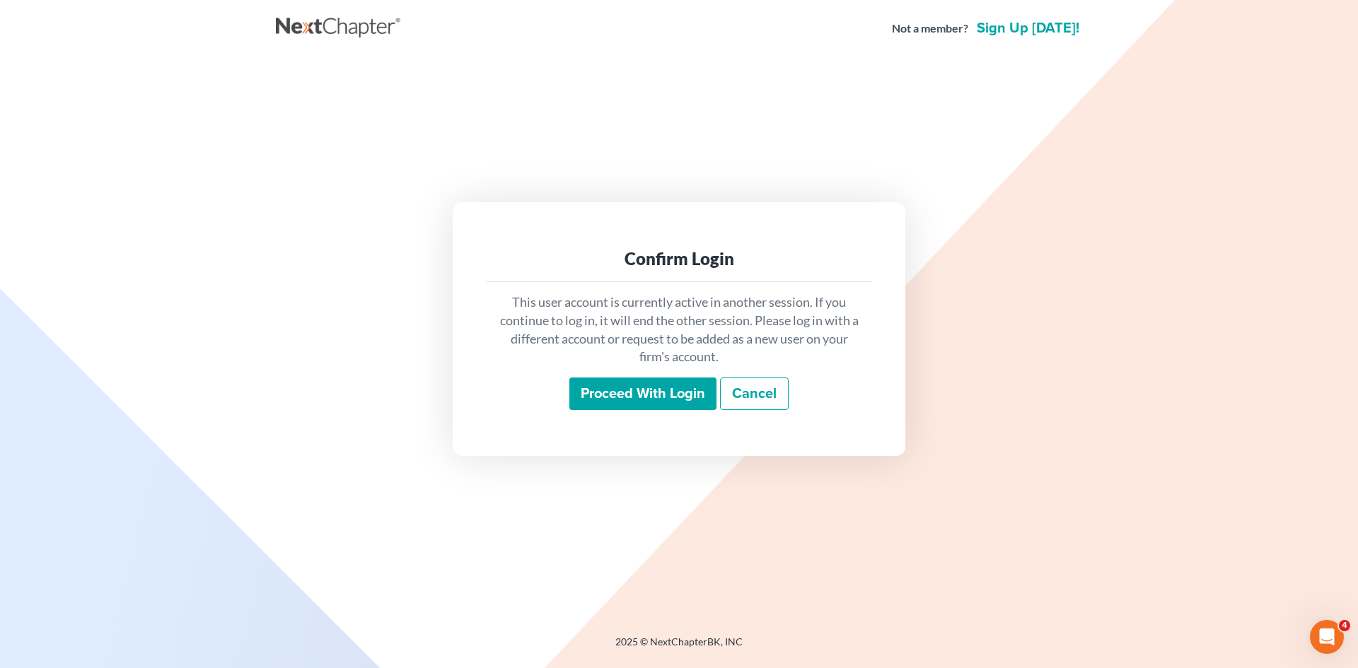
drag, startPoint x: 648, startPoint y: 394, endPoint x: 661, endPoint y: 393, distance: 12.8
click at [648, 394] on input "Proceed with login" at bounding box center [642, 394] width 147 height 33
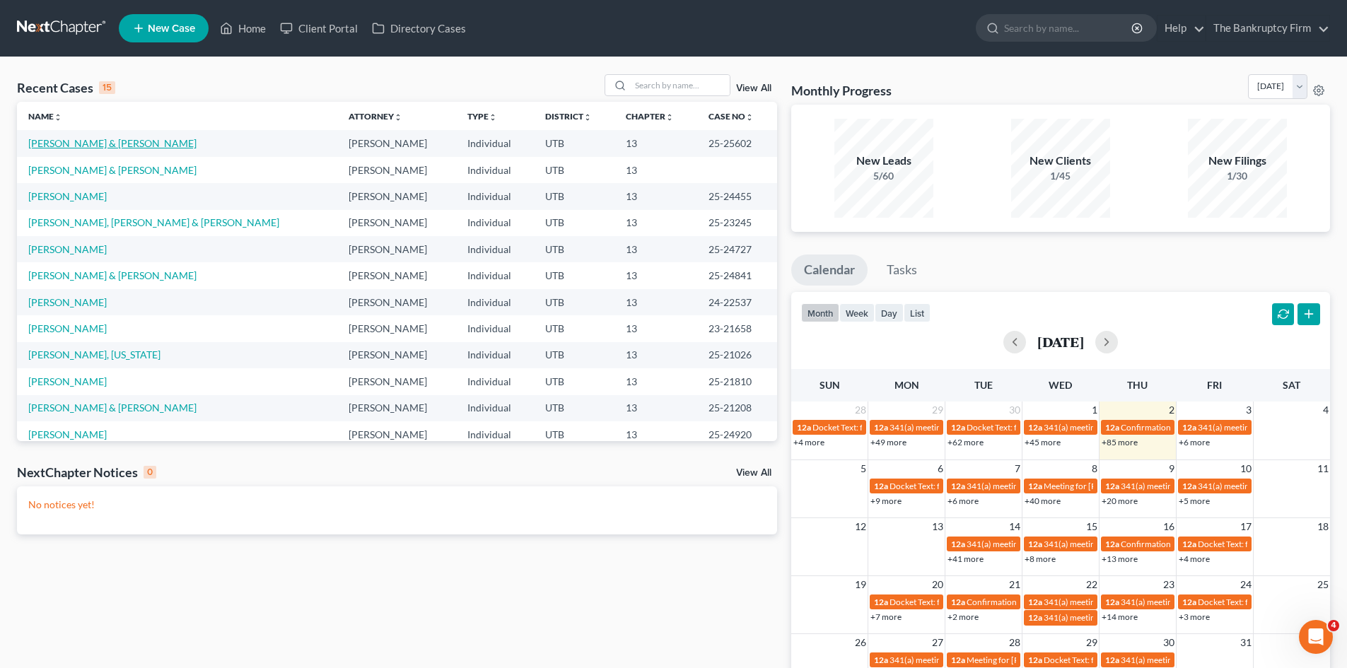
click at [83, 148] on link "[PERSON_NAME] & [PERSON_NAME]" at bounding box center [112, 143] width 168 height 12
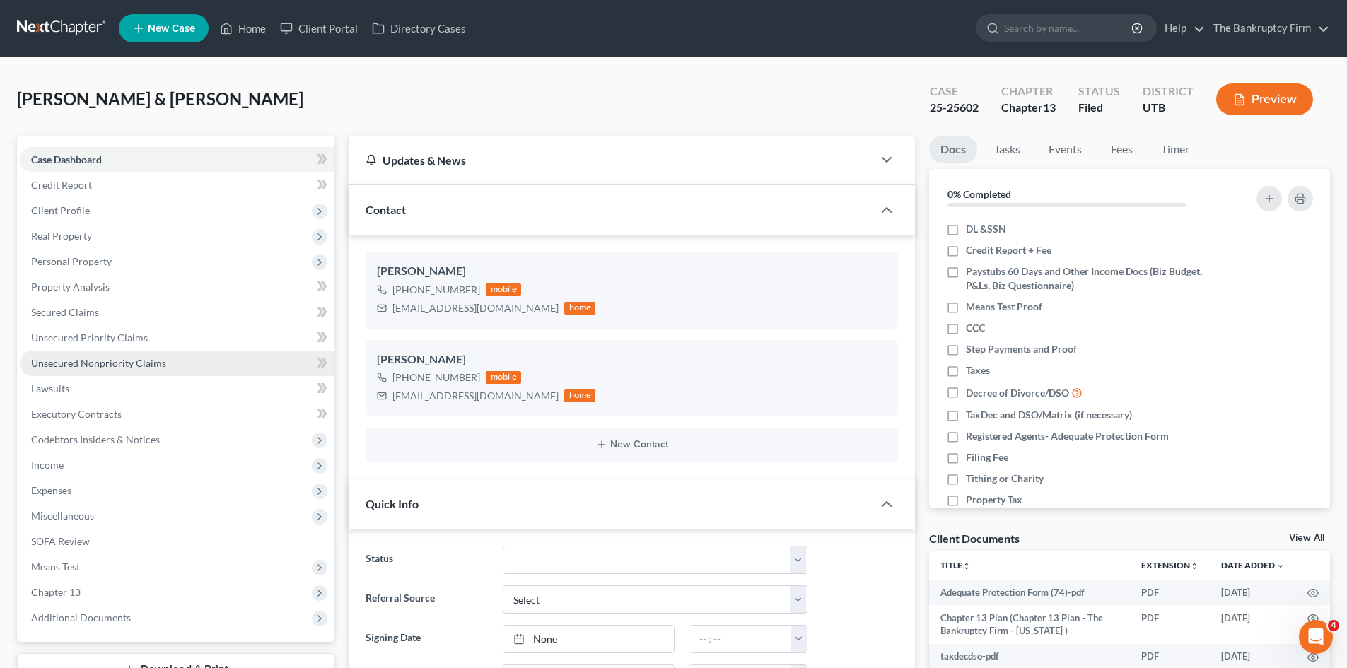
scroll to position [125, 0]
click at [81, 366] on span "Unsecured Nonpriority Claims" at bounding box center [98, 363] width 135 height 12
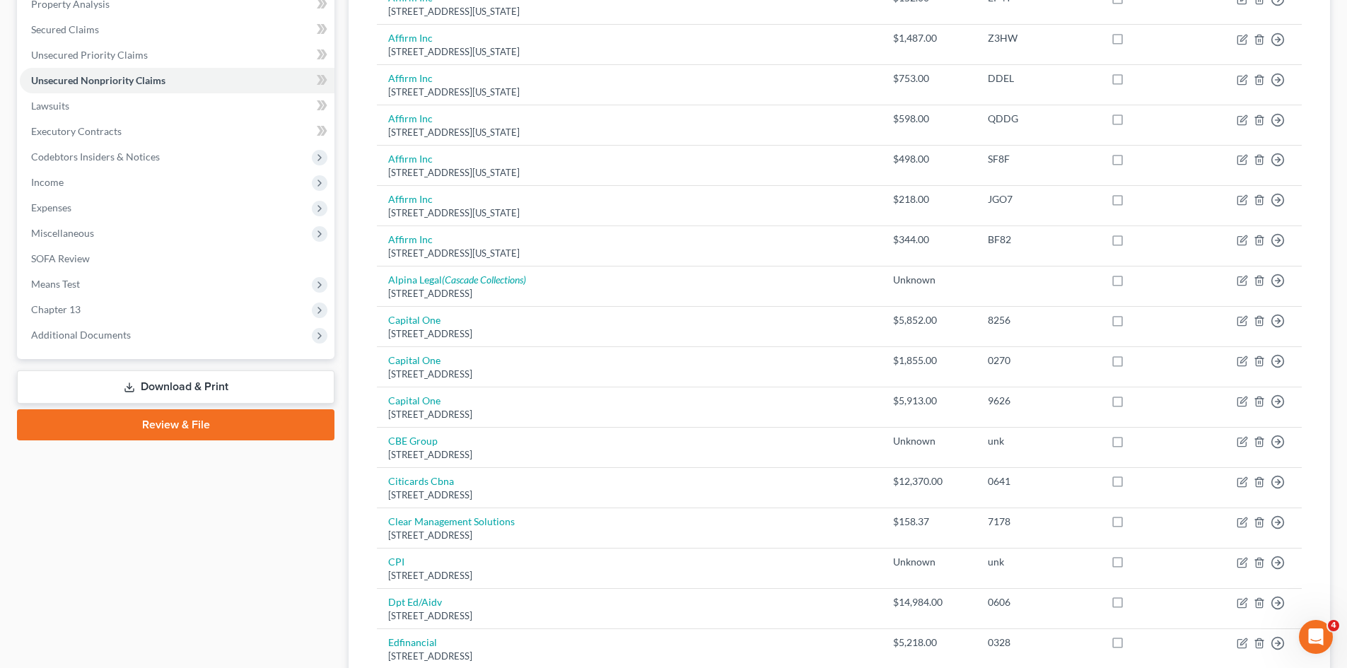
click at [141, 383] on link "Download & Print" at bounding box center [176, 387] width 318 height 33
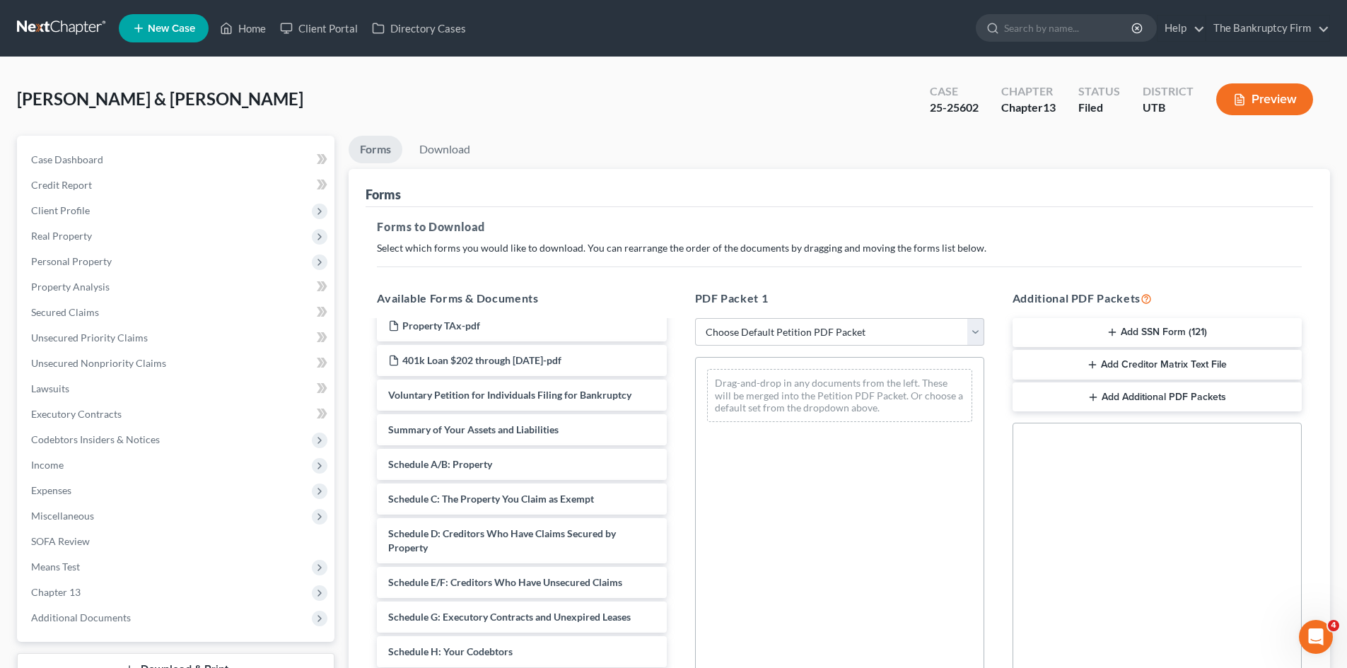
scroll to position [283, 0]
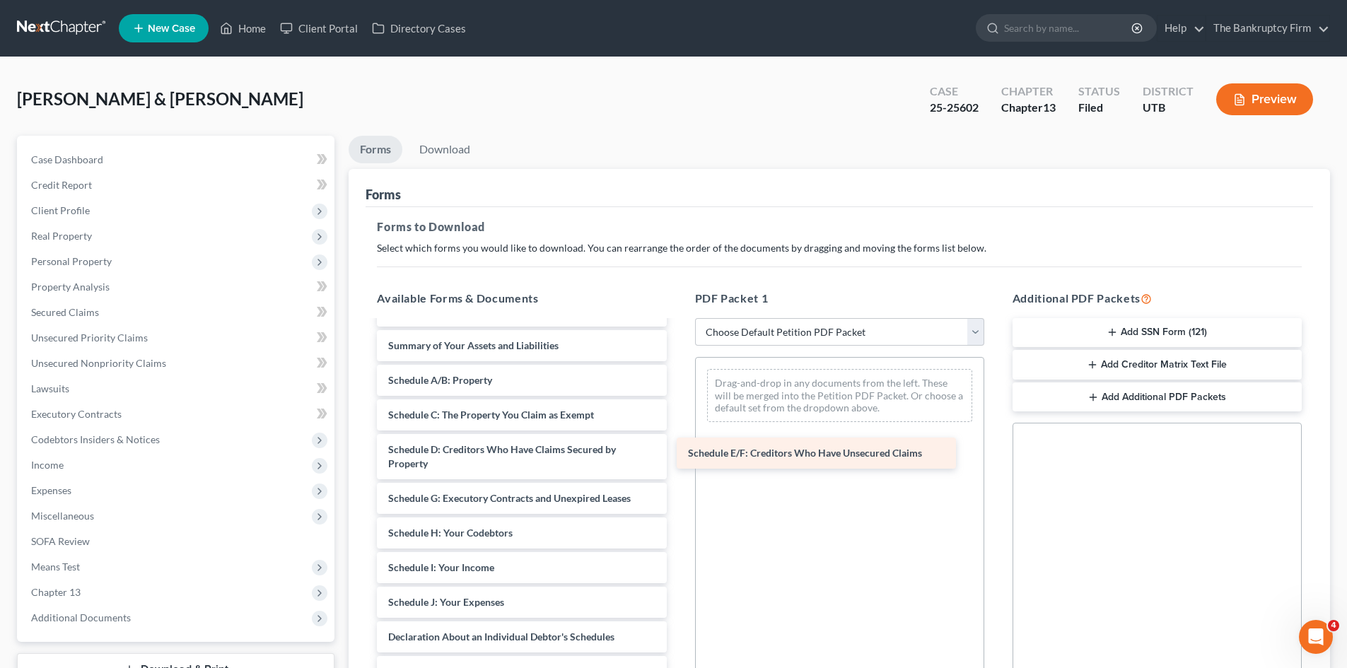
drag, startPoint x: 434, startPoint y: 495, endPoint x: 743, endPoint y: 424, distance: 316.4
click at [678, 424] on div "Schedule E/F: Creditors Who Have Unsecured Claims Adequate Protection Form (74)…" at bounding box center [522, 481] width 312 height 885
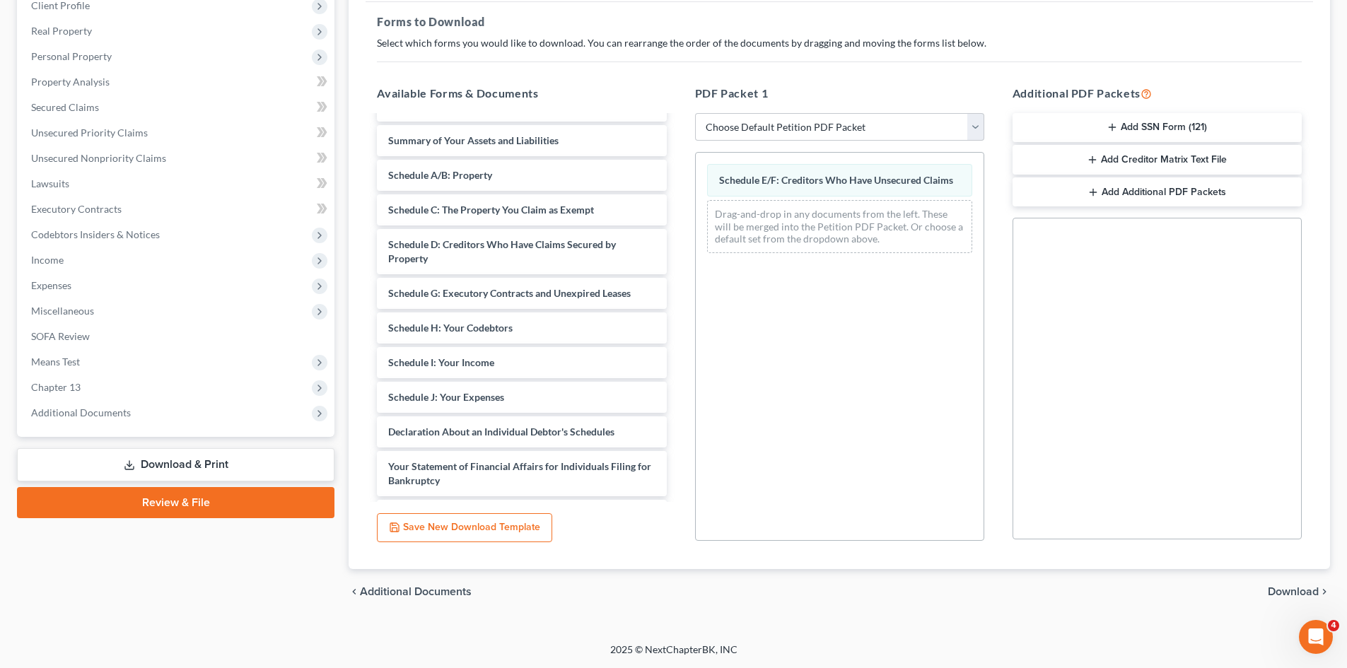
click at [1295, 593] on span "Download" at bounding box center [1293, 591] width 51 height 11
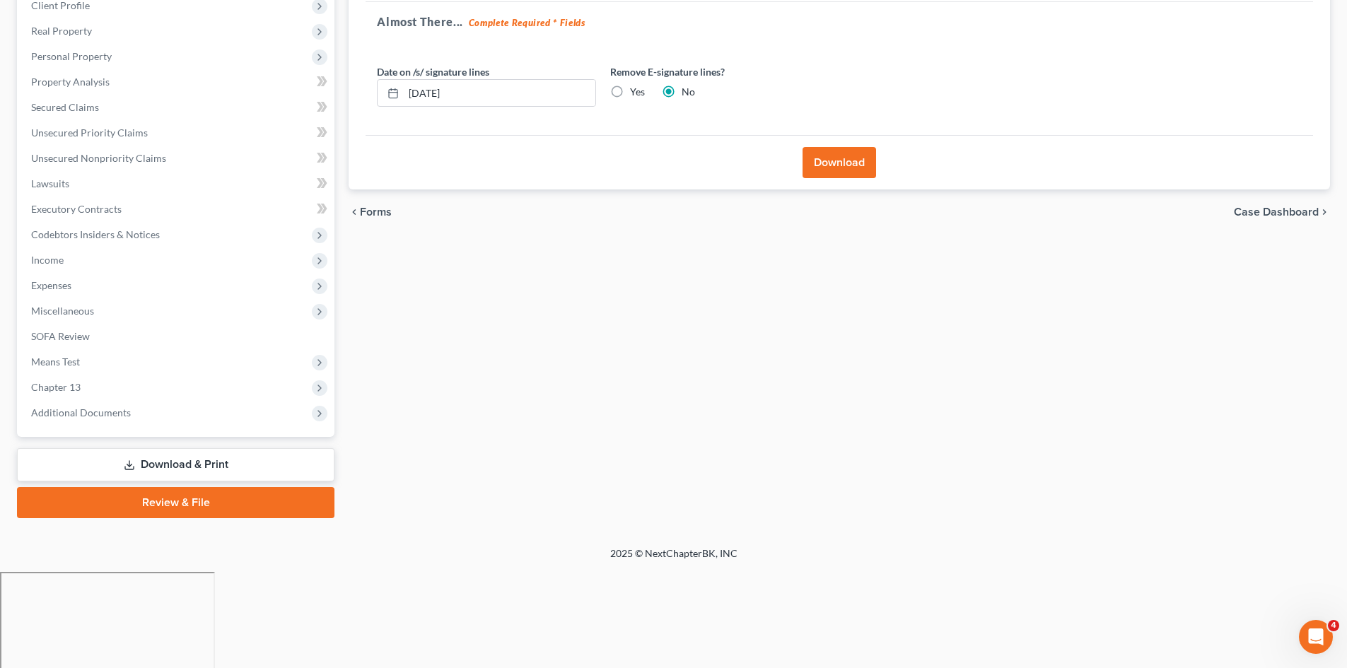
scroll to position [109, 0]
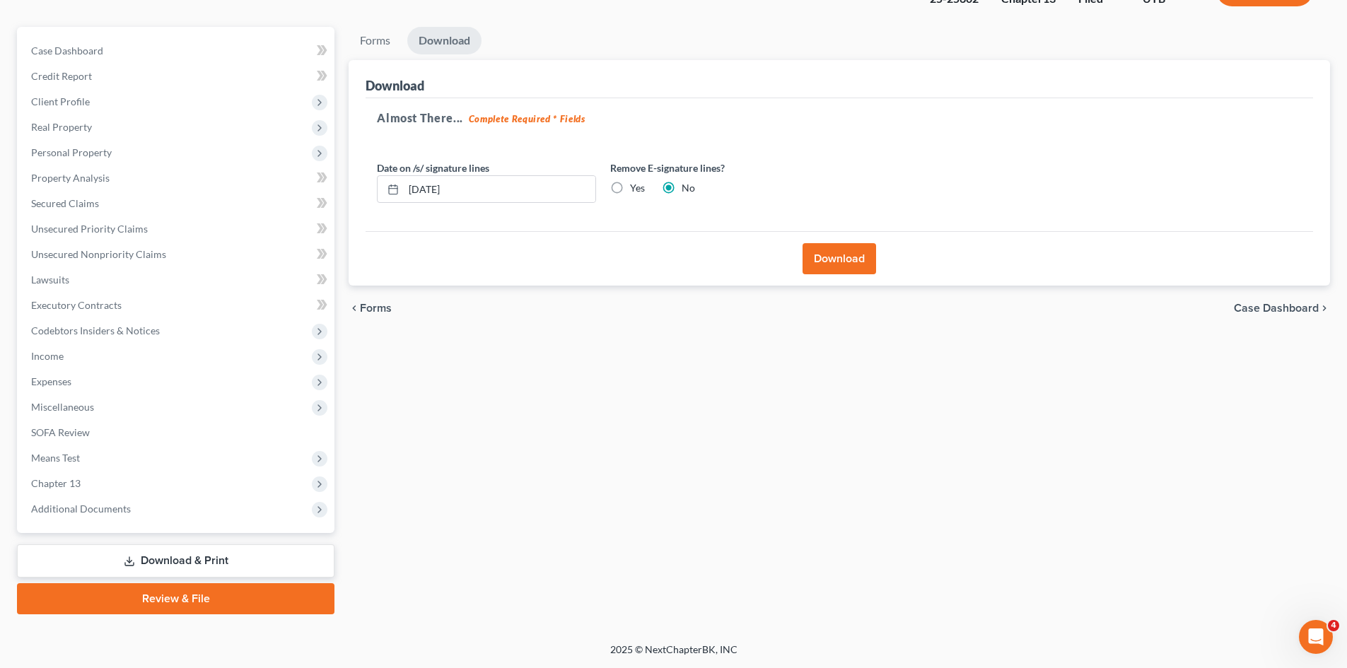
click at [844, 259] on button "Download" at bounding box center [840, 258] width 74 height 31
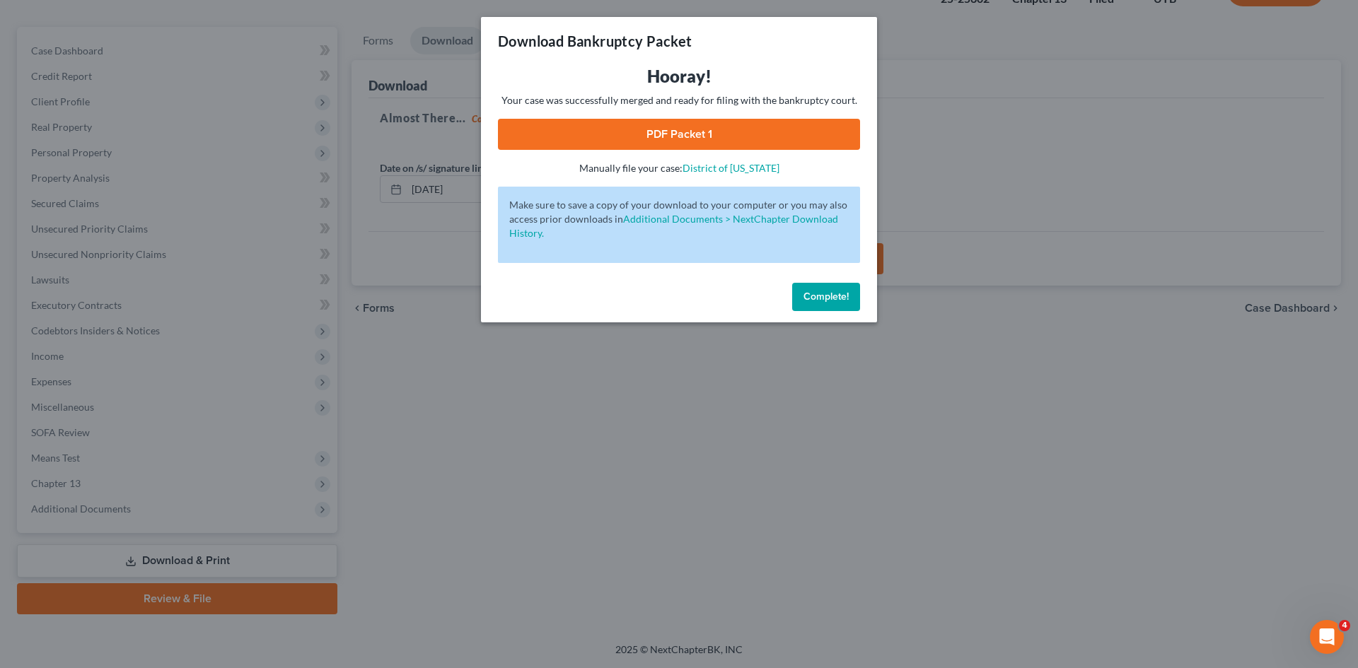
click at [726, 136] on link "PDF Packet 1" at bounding box center [679, 134] width 362 height 31
click at [831, 291] on span "Complete!" at bounding box center [825, 297] width 45 height 12
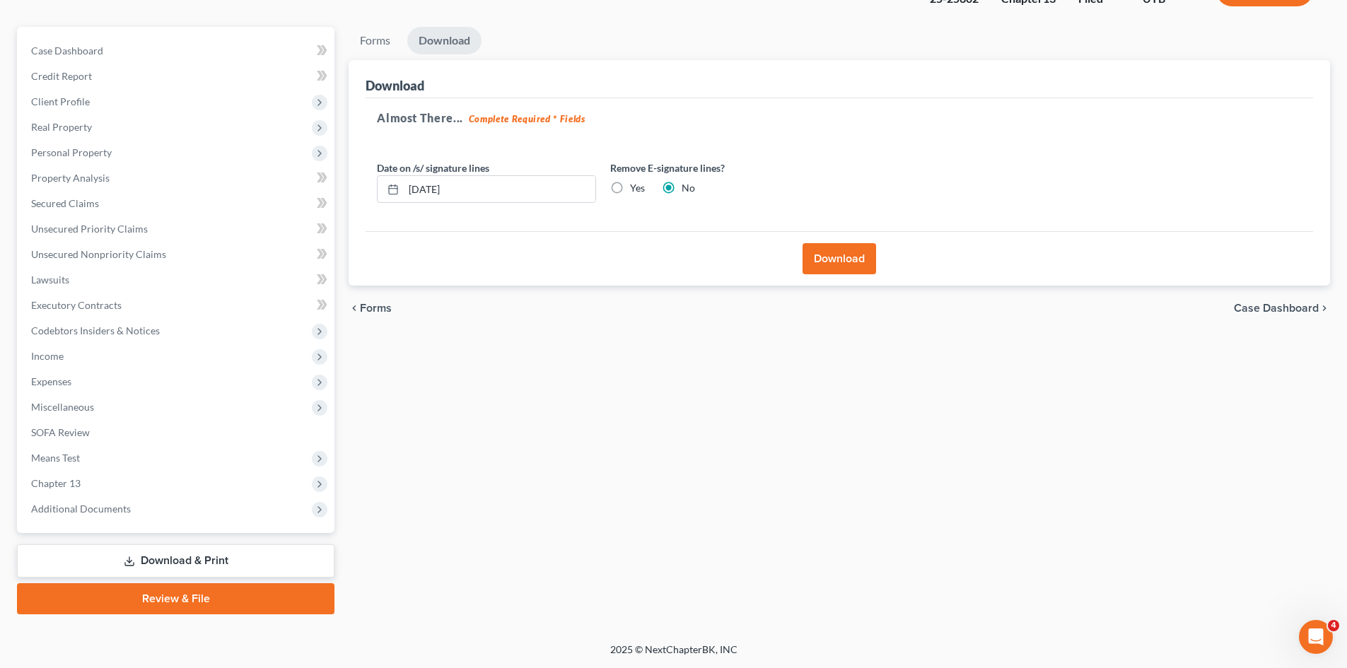
click at [814, 262] on button "Download" at bounding box center [840, 258] width 74 height 31
click at [100, 251] on span "Unsecured Nonpriority Claims" at bounding box center [98, 254] width 135 height 12
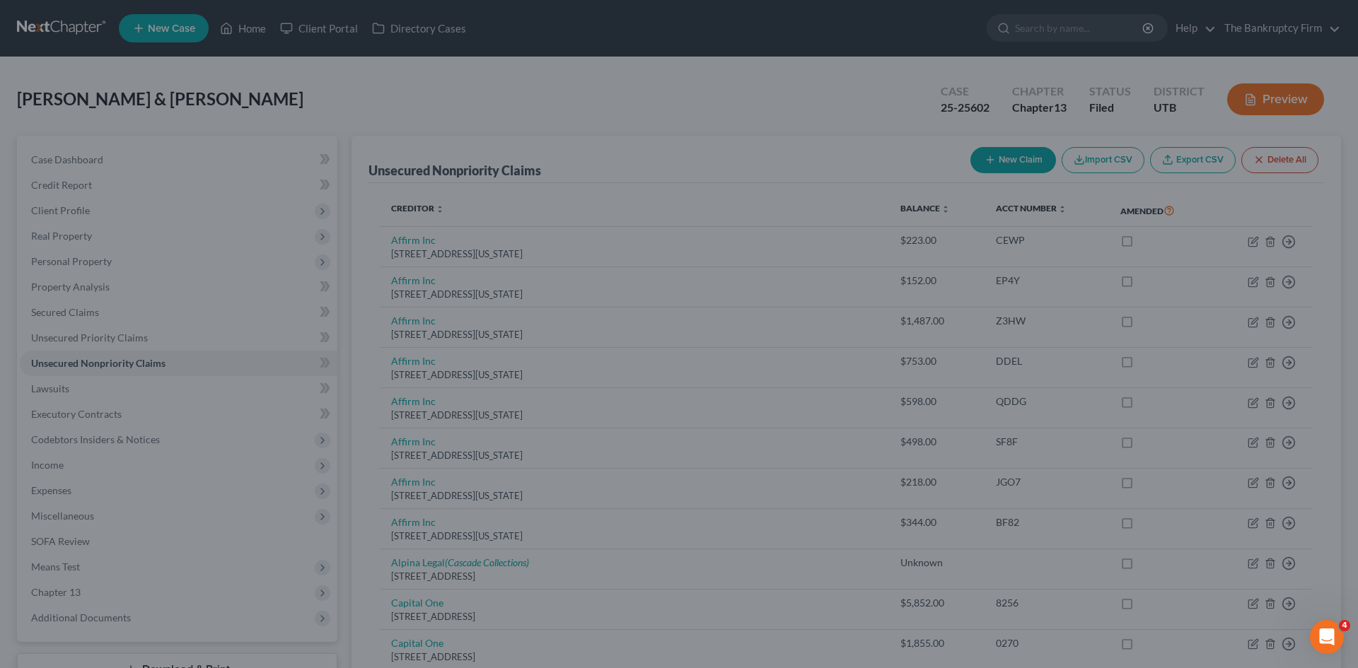
click at [719, 99] on div at bounding box center [679, 334] width 1358 height 668
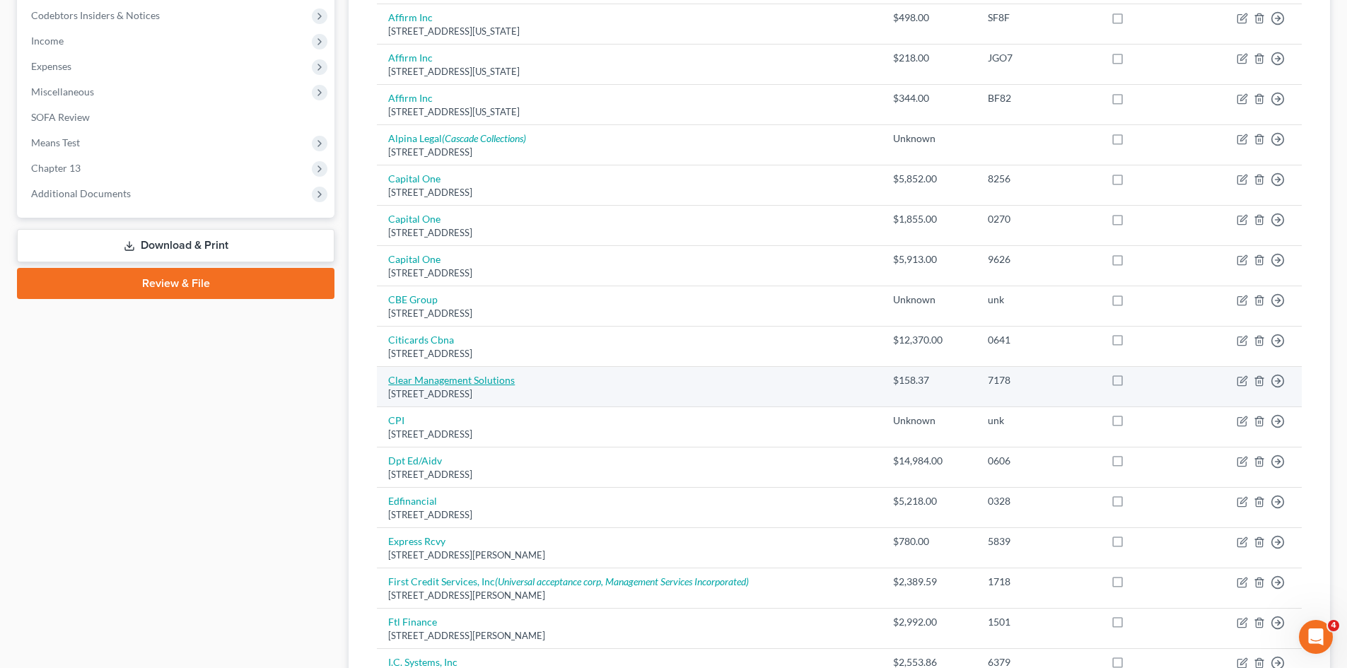
drag, startPoint x: 552, startPoint y: 393, endPoint x: 390, endPoint y: 384, distance: 162.2
click at [390, 384] on td "Clear Management Solutions [STREET_ADDRESS]" at bounding box center [629, 387] width 505 height 40
copy td "Clear Management Solutions [STREET_ADDRESS]"
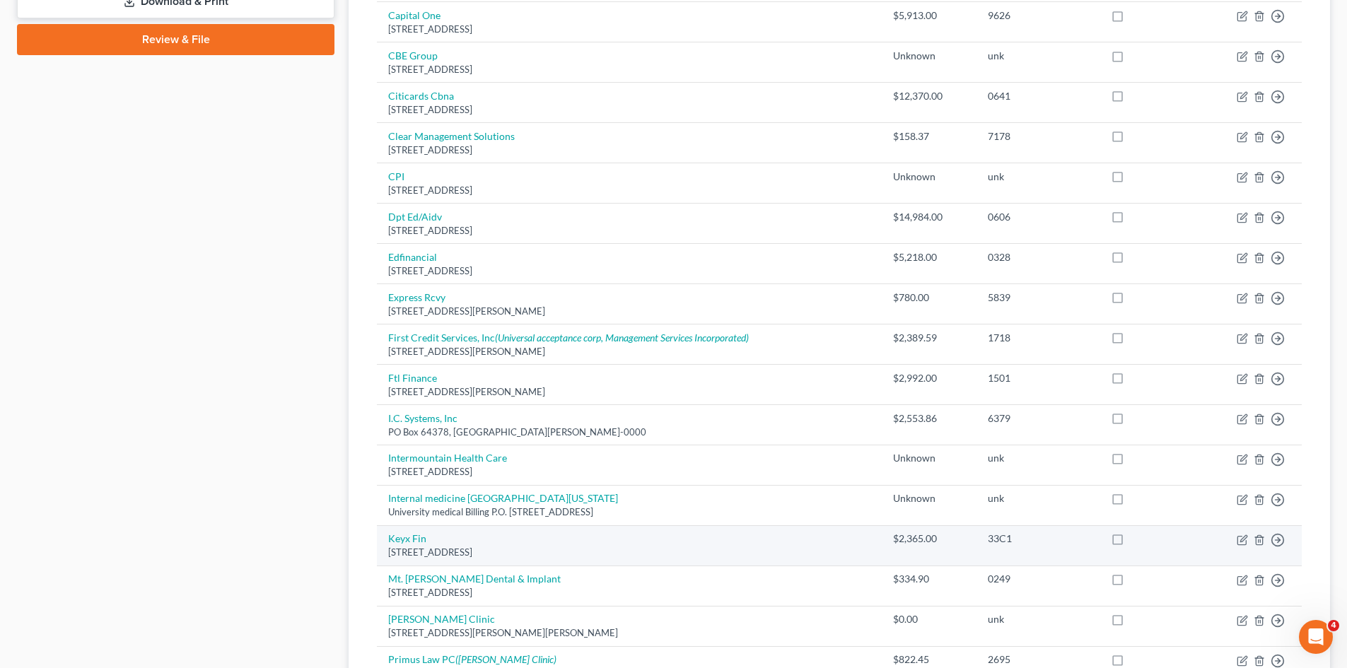
scroll to position [707, 0]
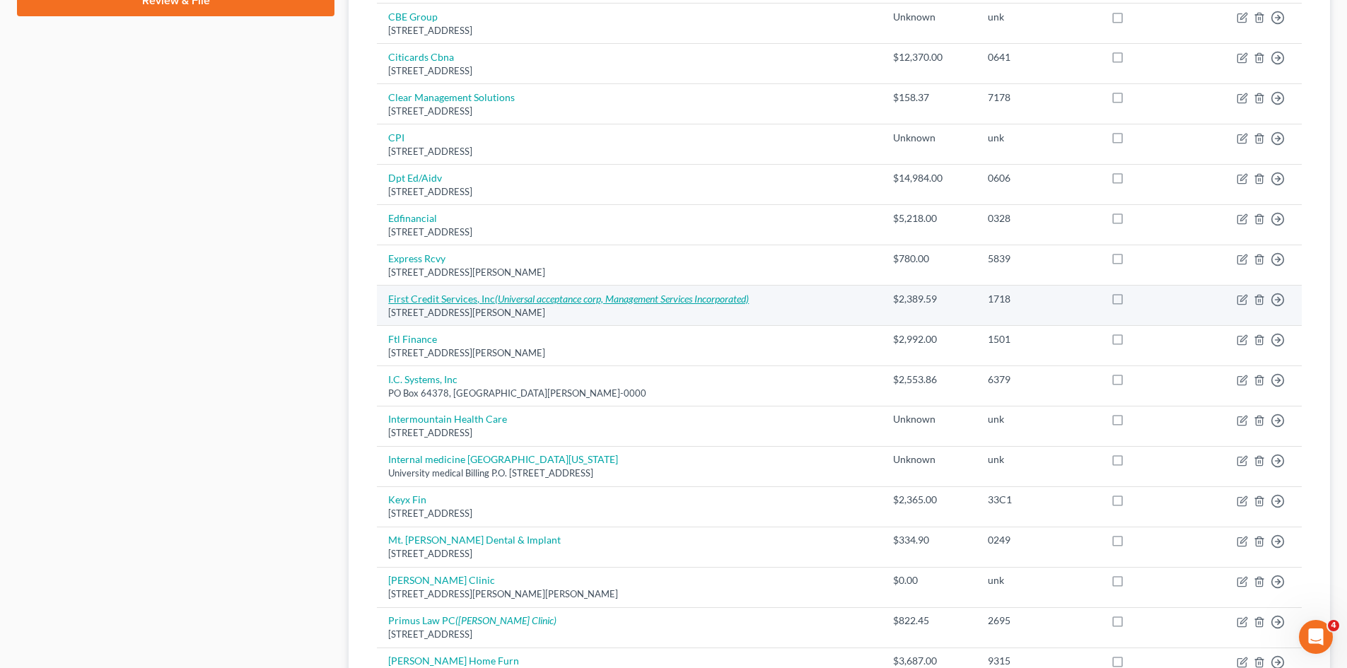
drag, startPoint x: 592, startPoint y: 314, endPoint x: 389, endPoint y: 301, distance: 203.4
click at [389, 301] on td "First Credit Services, Inc (Universal acceptance corp, Management Services Inco…" at bounding box center [629, 305] width 505 height 40
copy td "First Credit Services, Inc (Universal acceptance corp, Management Services Inco…"
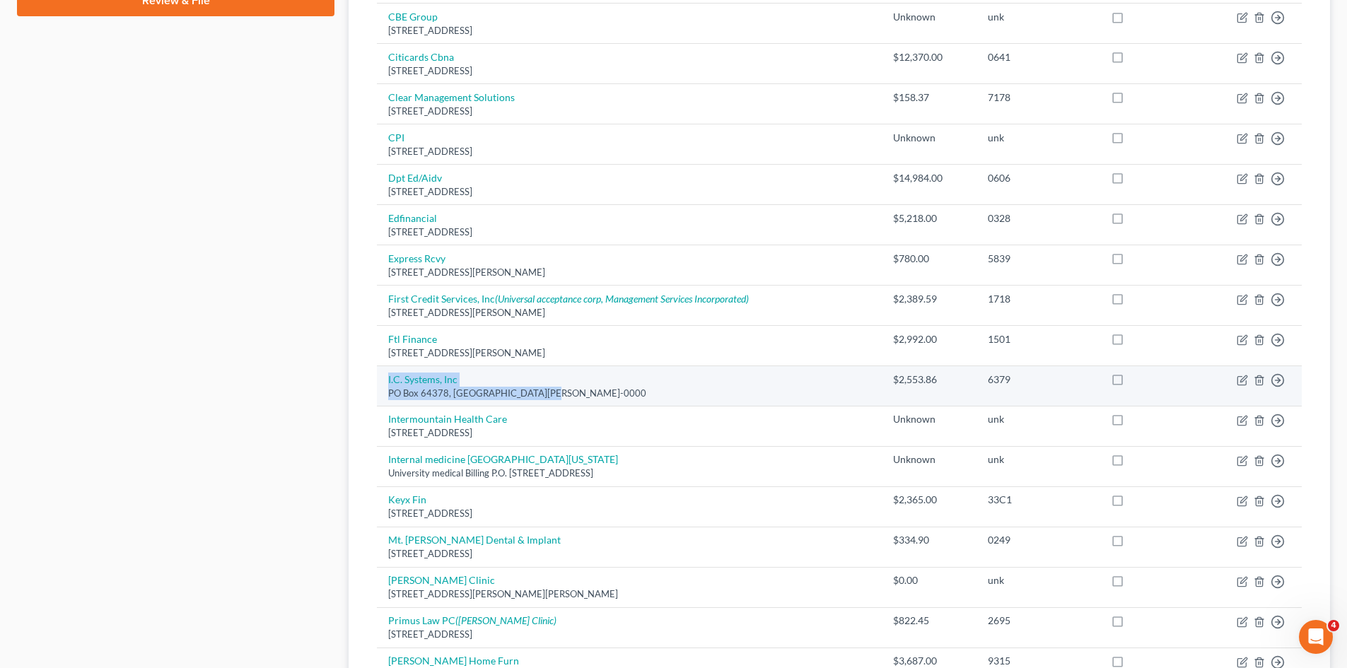
drag, startPoint x: 538, startPoint y: 391, endPoint x: 387, endPoint y: 380, distance: 151.1
click at [387, 380] on td "I.C. Systems, Inc PO Box 64378, Saint Paul, MN 55164-0000" at bounding box center [629, 386] width 505 height 40
copy td "I.C. Systems, Inc PO Box 64378, Saint Paul, MN 55164"
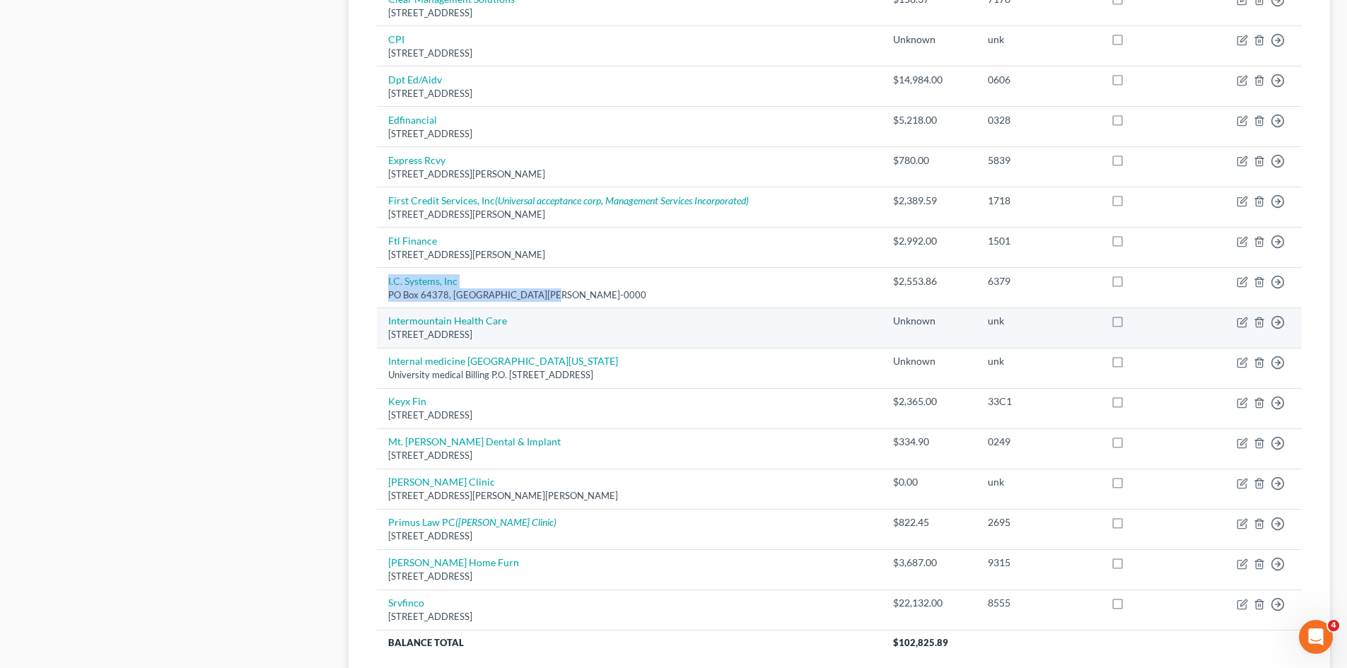
scroll to position [849, 0]
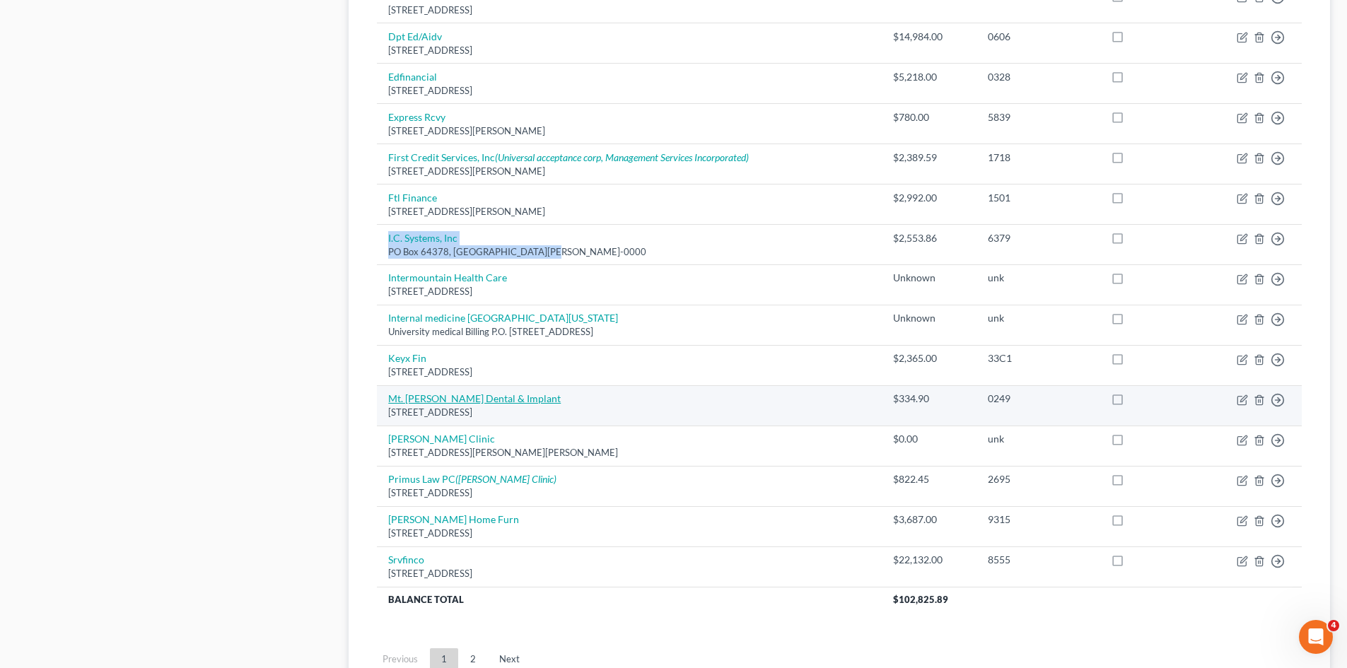
drag, startPoint x: 549, startPoint y: 412, endPoint x: 388, endPoint y: 403, distance: 160.8
click at [388, 403] on td "Mt. Ogden Dental & Implant 1220 33rd St Suite B, Ogden, UT 84403" at bounding box center [629, 405] width 505 height 40
copy td "Mt. Ogden Dental & Implant 1220 33rd St Suite B, Ogden, UT 84403"
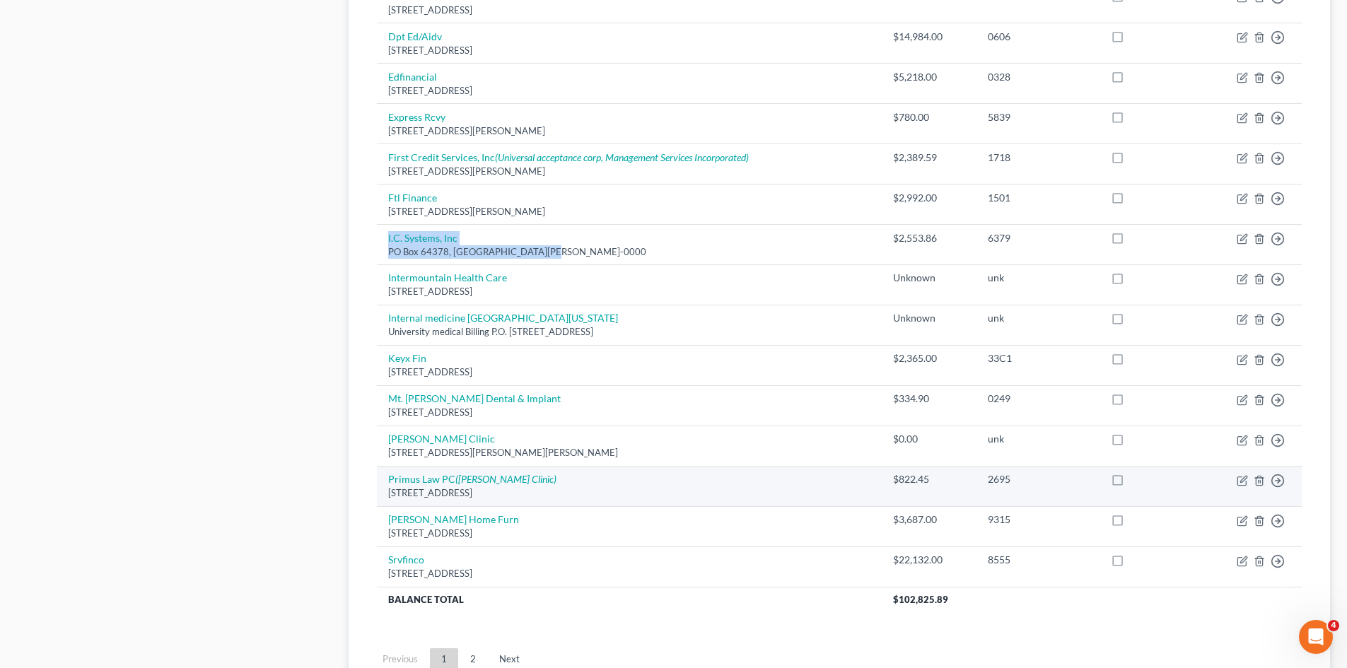
drag, startPoint x: 555, startPoint y: 495, endPoint x: 384, endPoint y: 484, distance: 171.5
click at [384, 484] on td "Primus Law PC (Ogden Clinic) PO Box 25727, Salt Lake City, UT 84125" at bounding box center [629, 486] width 505 height 40
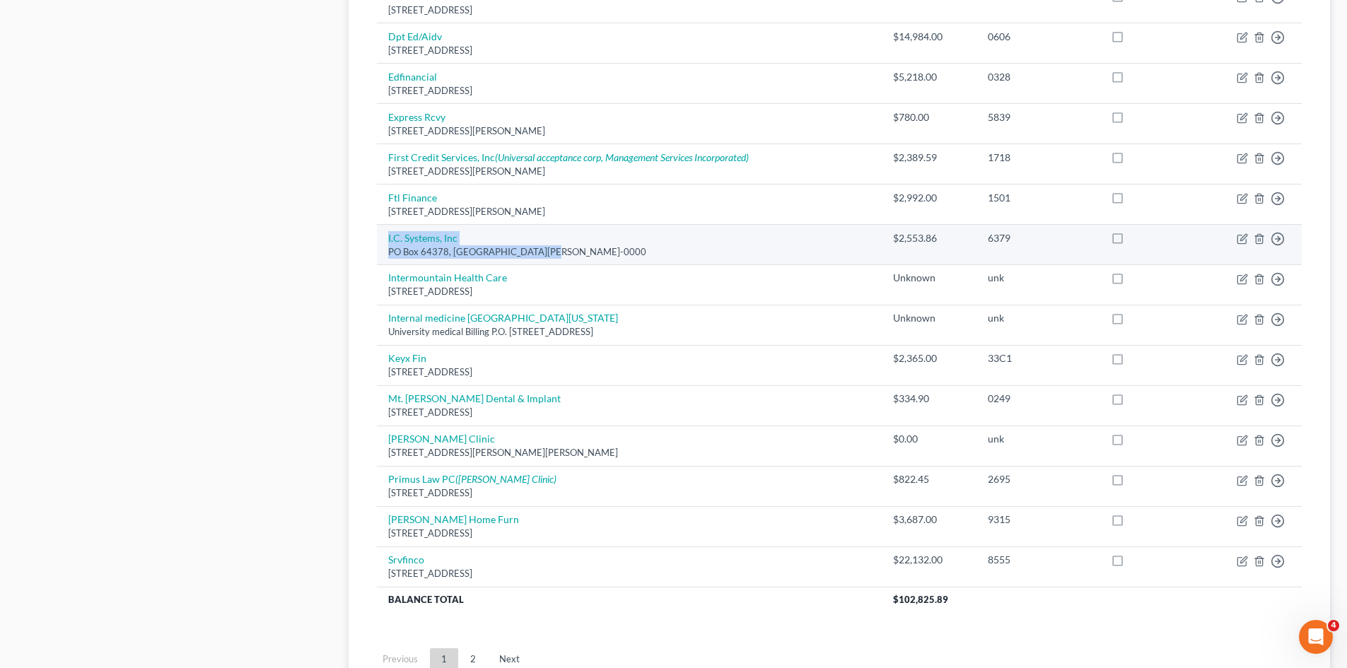
copy td "Primus Law PC (Ogden Clinic) PO Box 25727, Salt Lake City, UT 84125"
drag, startPoint x: 469, startPoint y: 656, endPoint x: 528, endPoint y: 616, distance: 70.8
click at [469, 656] on link "2" at bounding box center [473, 660] width 28 height 23
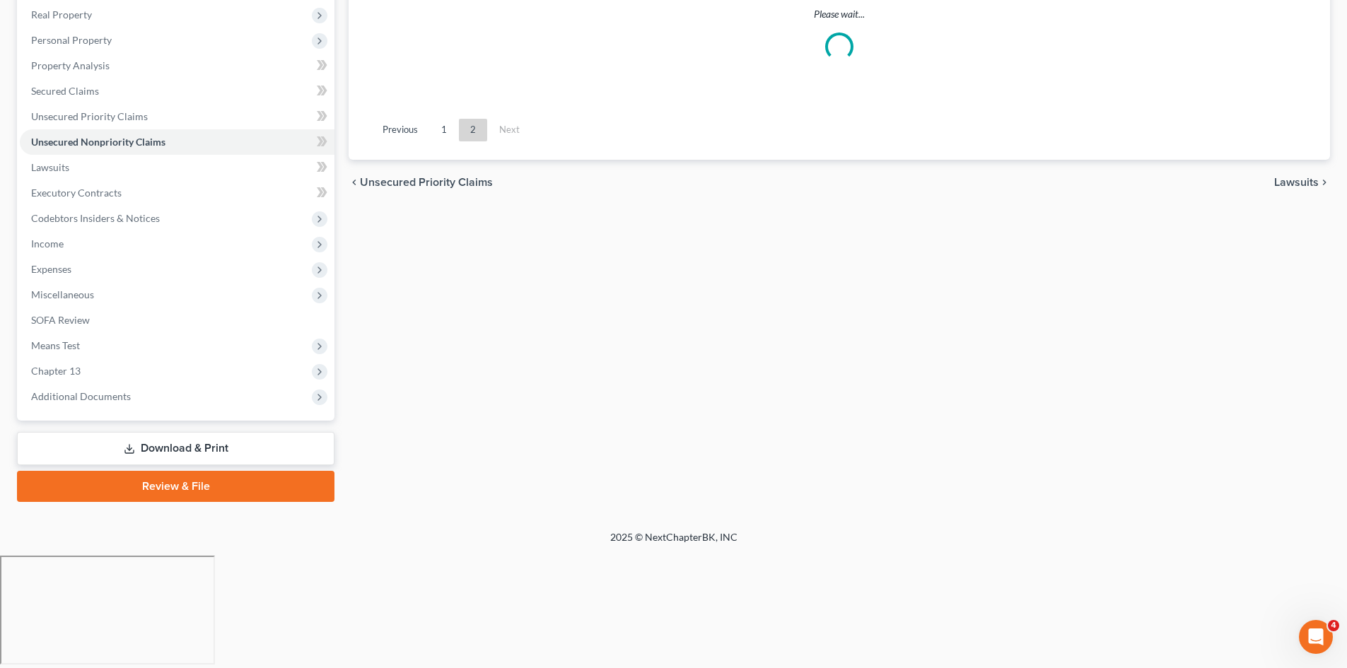
scroll to position [109, 0]
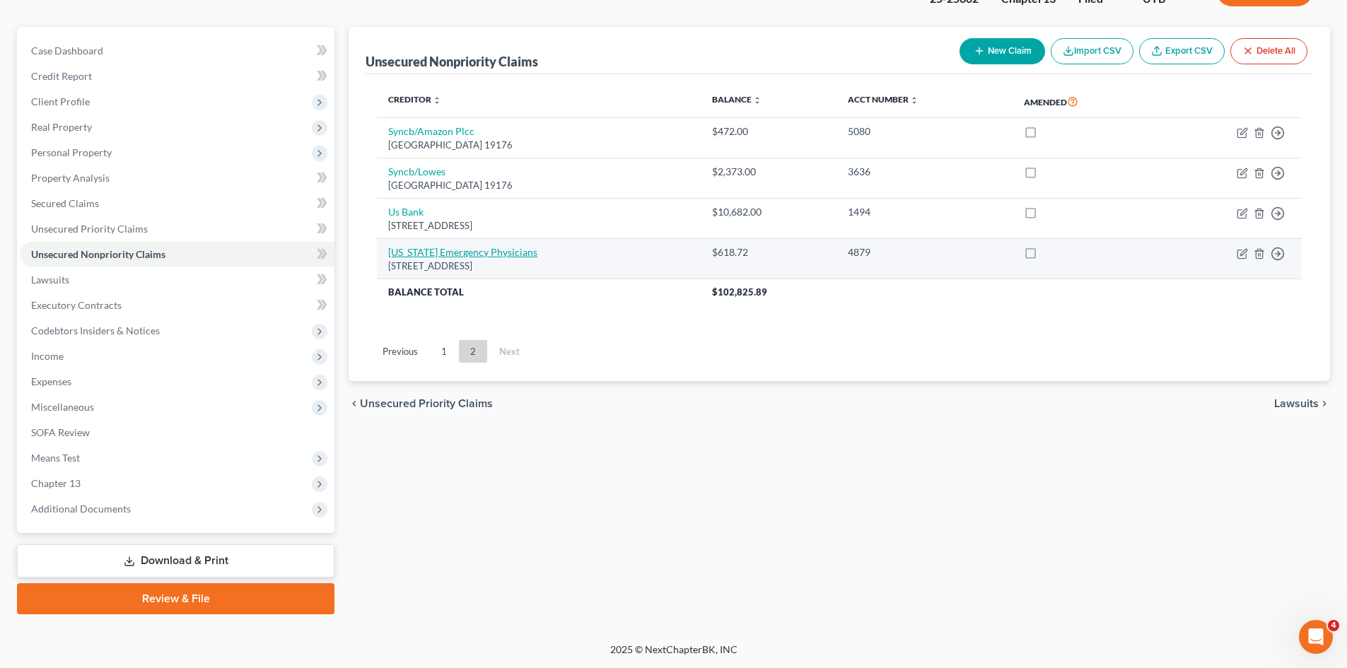
drag, startPoint x: 531, startPoint y: 265, endPoint x: 388, endPoint y: 256, distance: 143.1
click at [388, 256] on td "Utah Emergency Physicians PO Box 869, San Dimas, CA 91773" at bounding box center [539, 259] width 324 height 40
copy td "Utah Emergency Physicians PO Box 869, San Dimas, CA 91773"
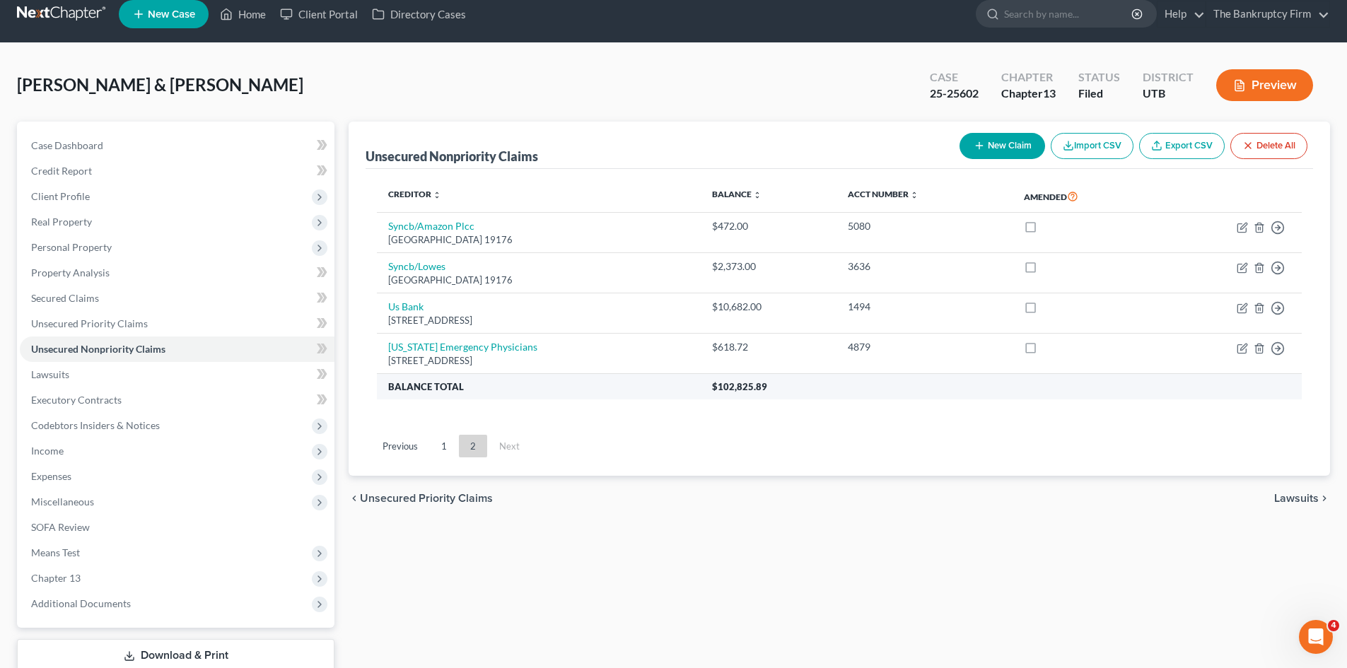
scroll to position [0, 0]
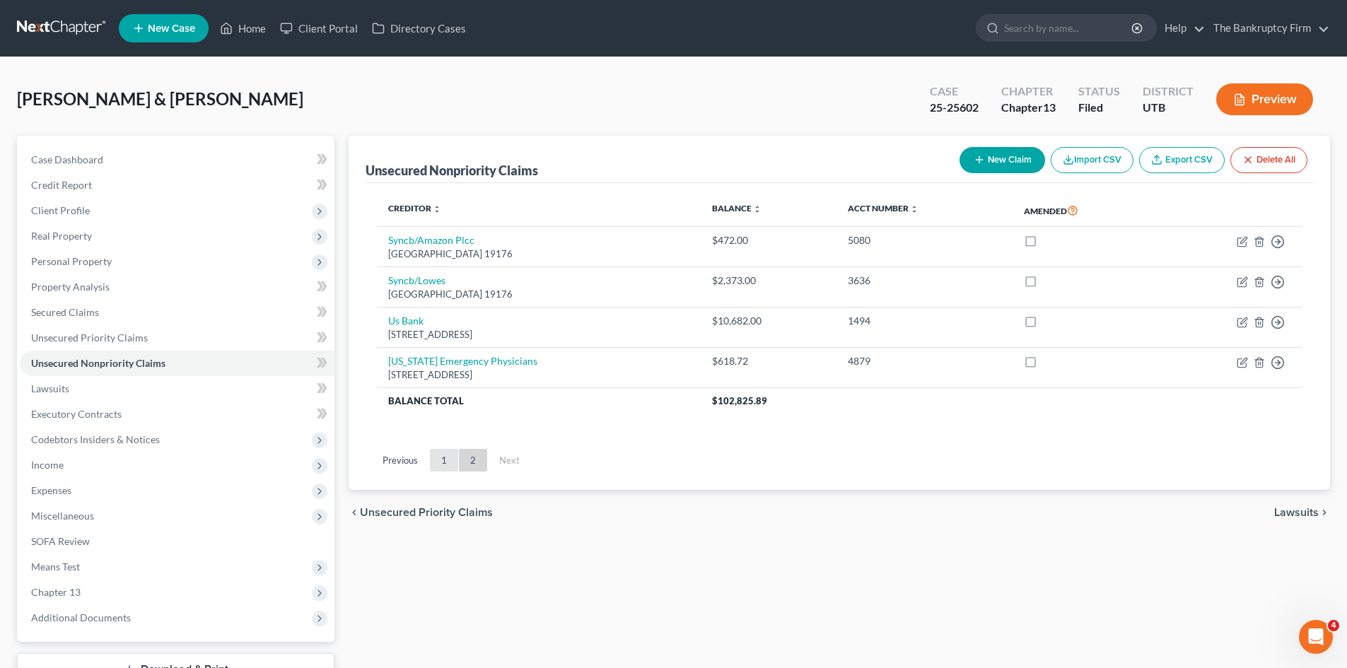
click at [444, 459] on link "1" at bounding box center [444, 460] width 28 height 23
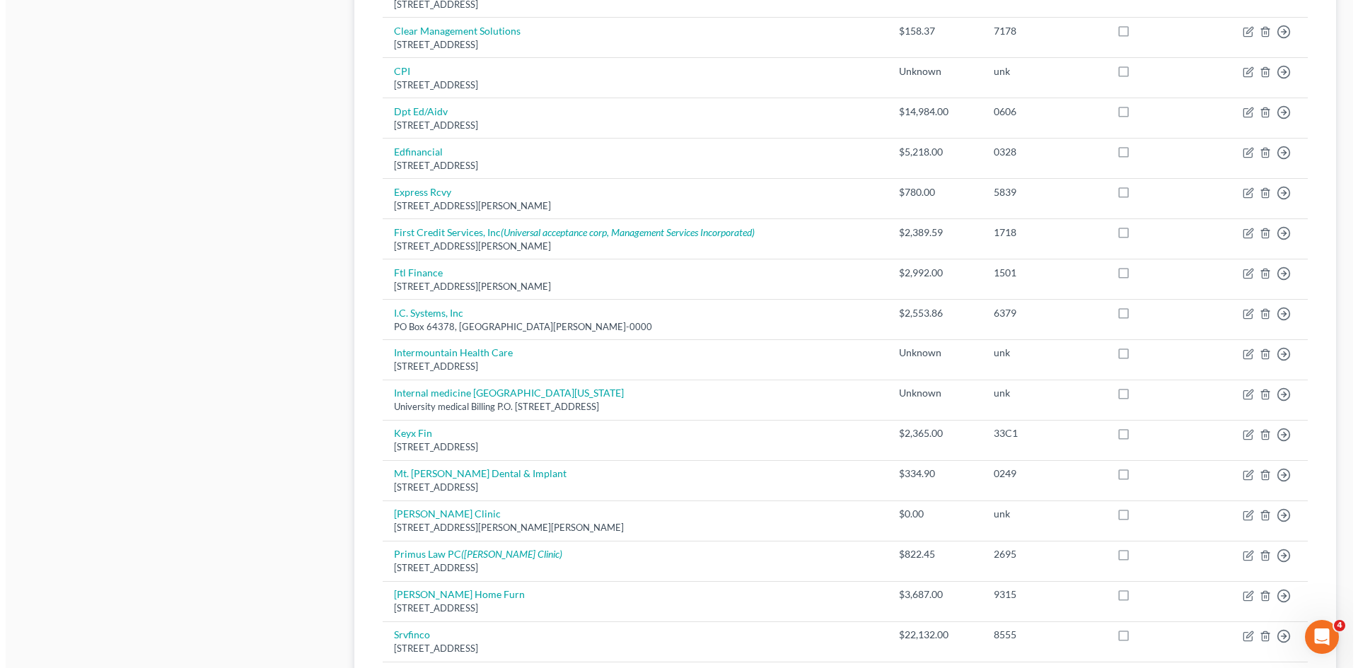
scroll to position [778, 0]
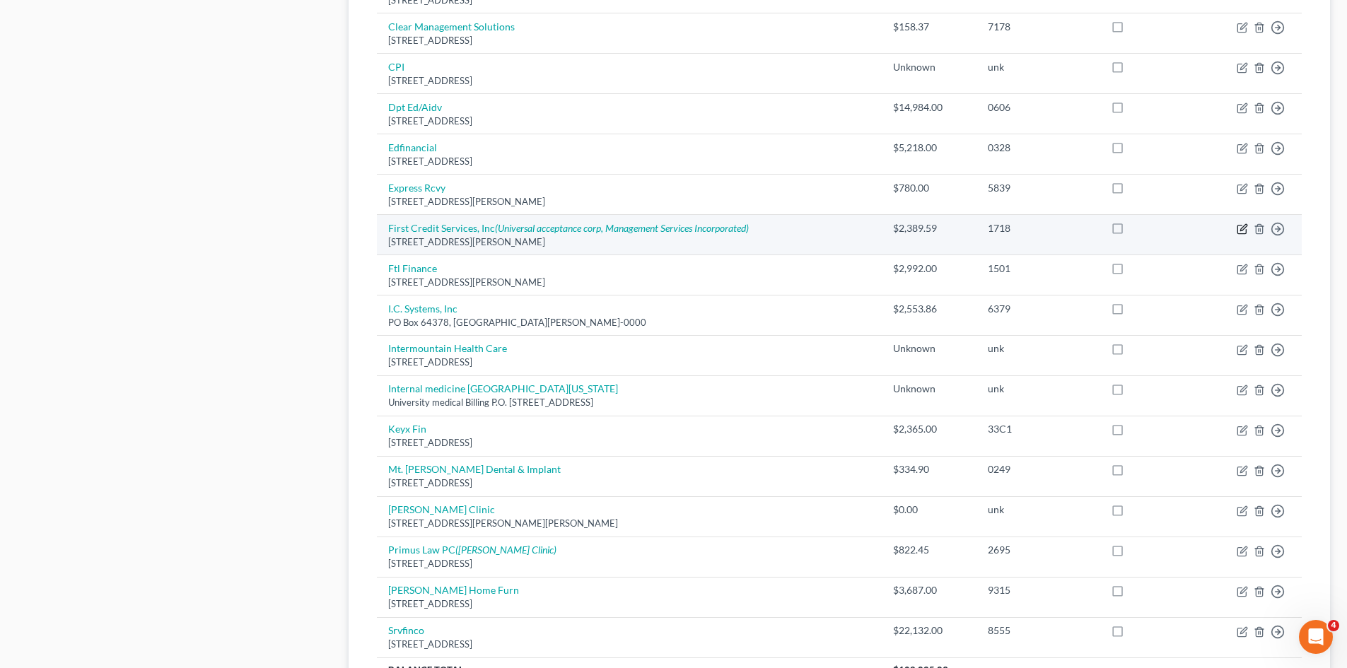
click at [1238, 227] on icon "button" at bounding box center [1242, 230] width 8 height 8
select select "33"
select select "2"
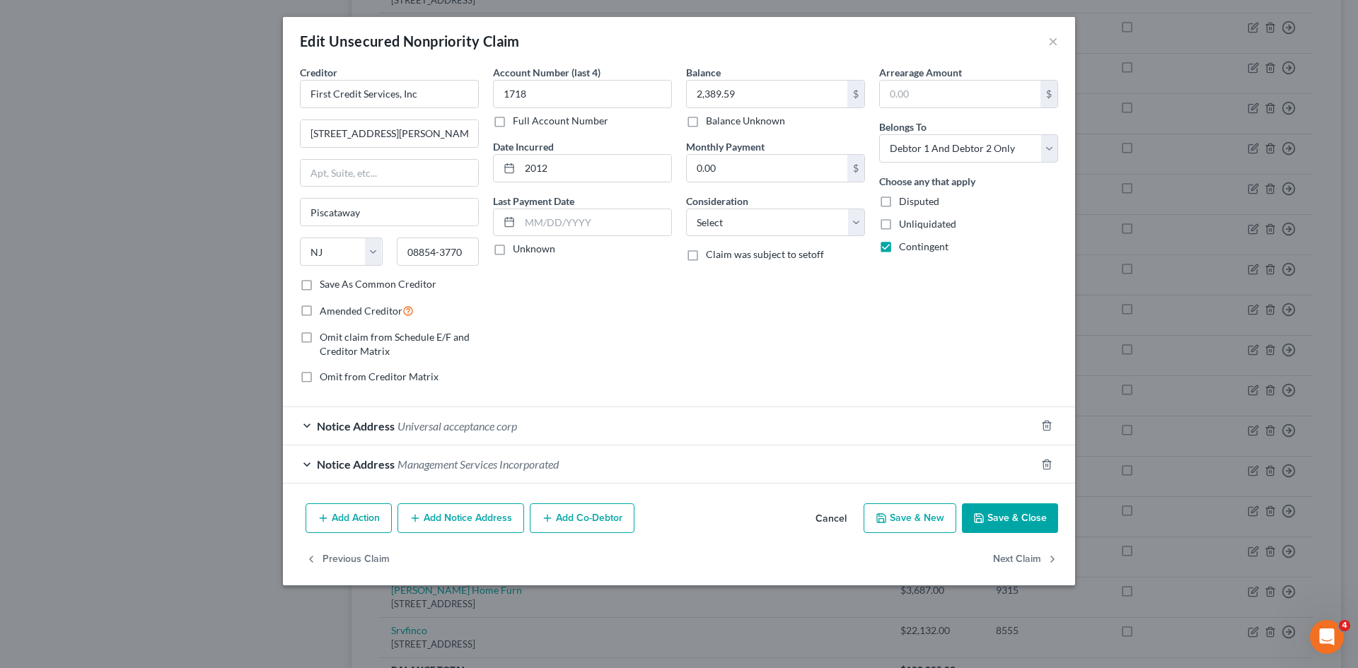
click at [429, 470] on span "Management Services Incorporated" at bounding box center [478, 464] width 161 height 13
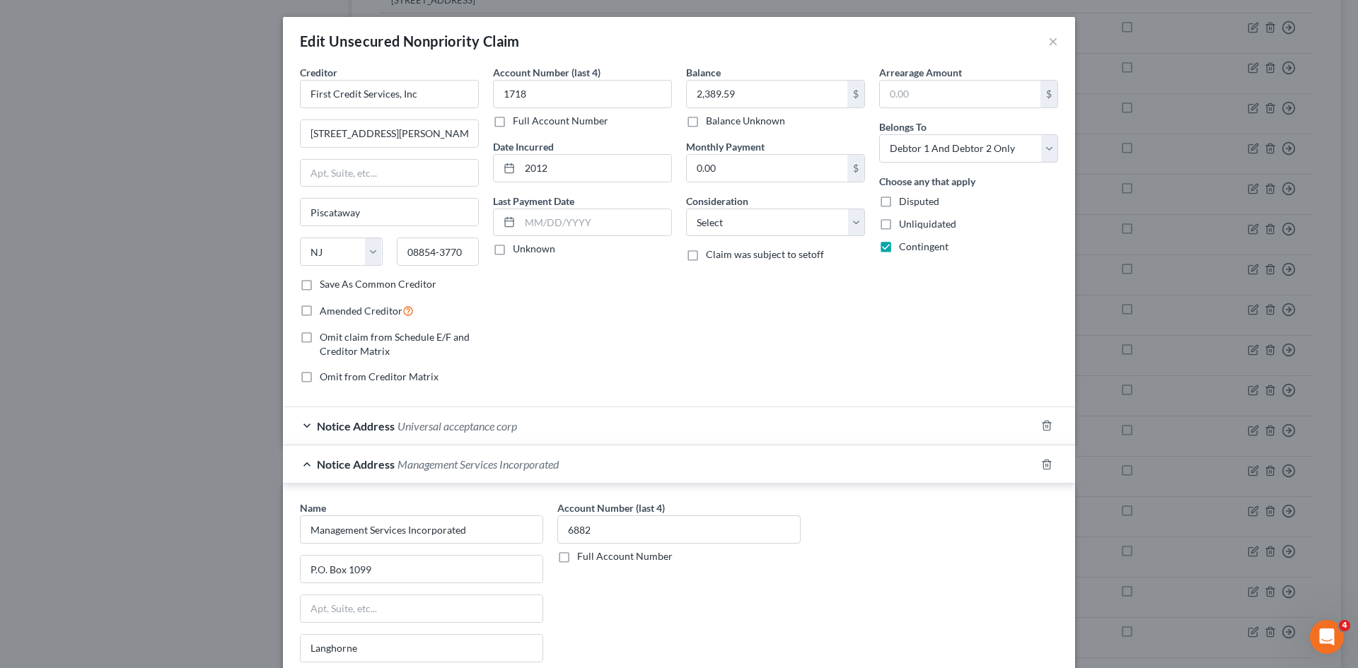
click at [515, 465] on span "Management Services Incorporated" at bounding box center [478, 464] width 161 height 13
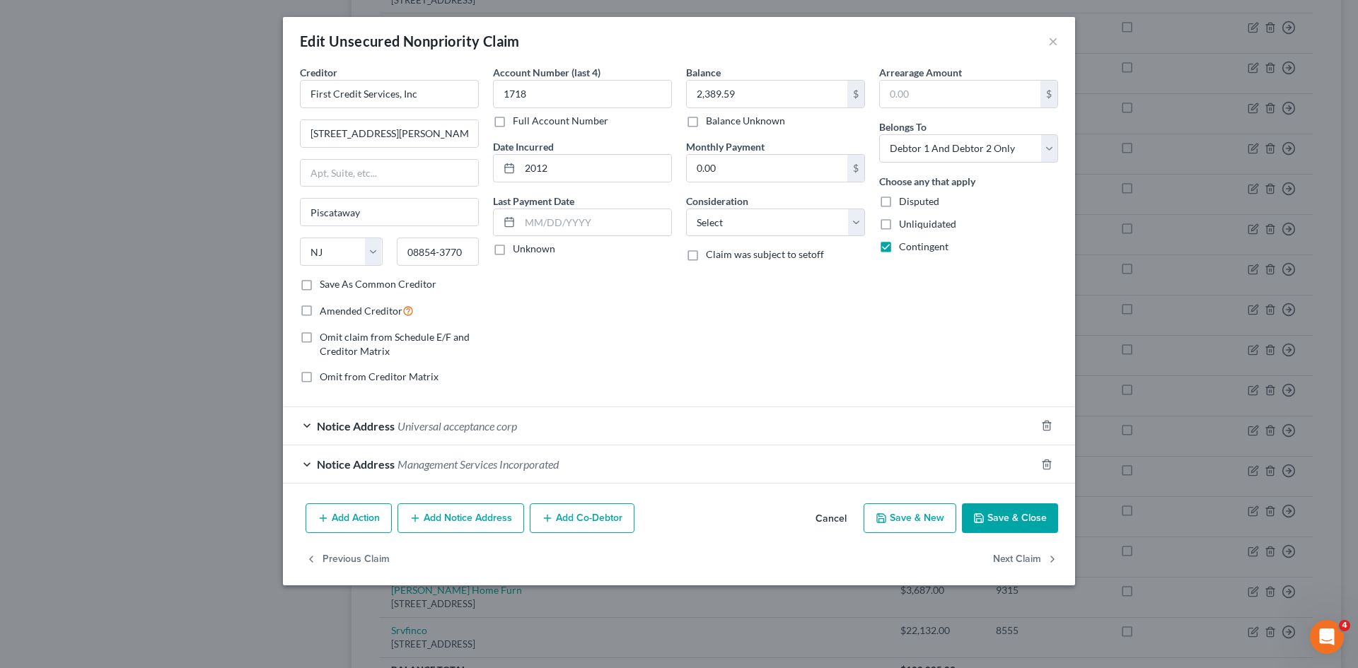
click at [300, 462] on div "Notice Address Management Services Incorporated" at bounding box center [659, 464] width 753 height 37
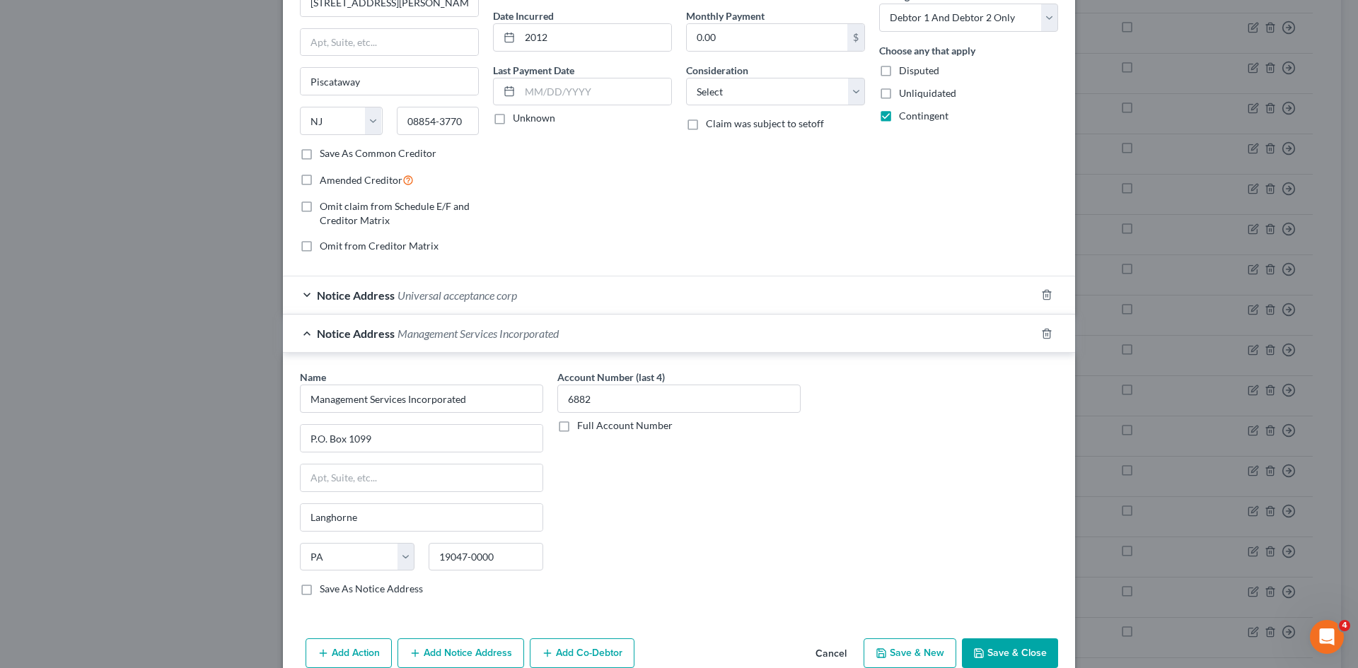
scroll to position [141, 0]
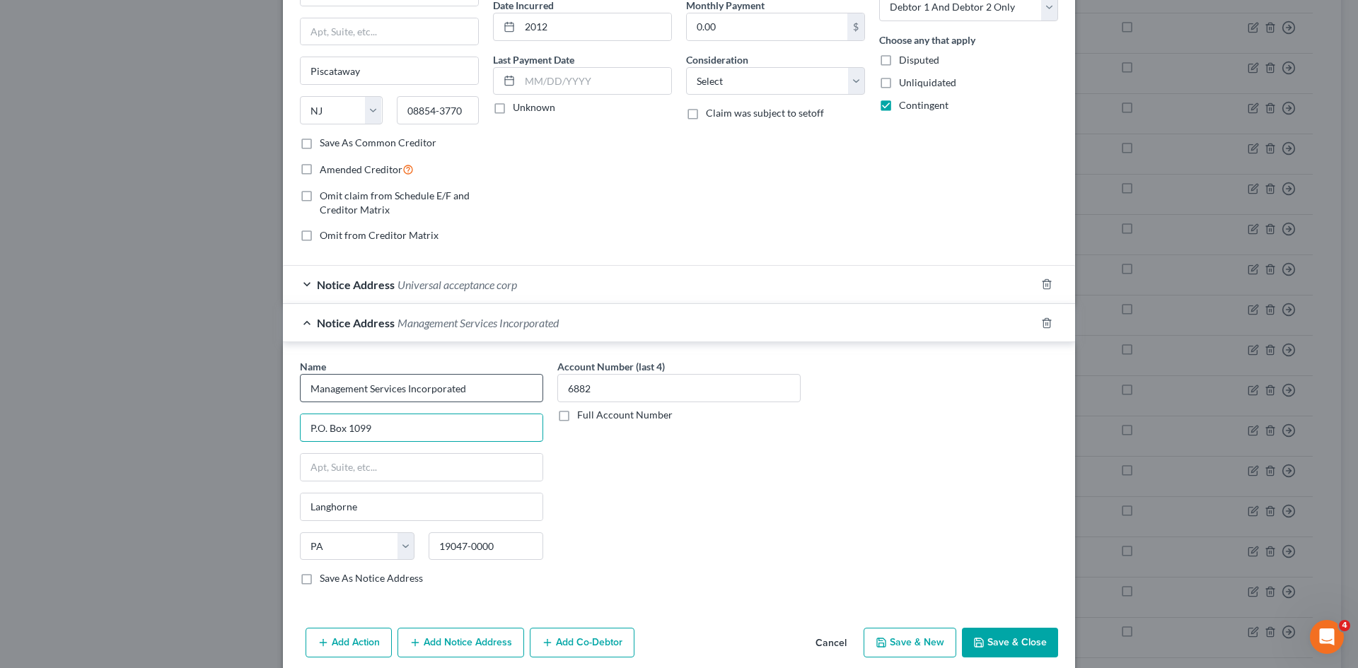
drag, startPoint x: 371, startPoint y: 429, endPoint x: 306, endPoint y: 387, distance: 77.3
click at [306, 387] on div "Name * Management Services Incorporated P.O. Box 1099 Langhorne State AL AK AR …" at bounding box center [421, 472] width 243 height 226
drag, startPoint x: 478, startPoint y: 390, endPoint x: 302, endPoint y: 387, distance: 176.1
click at [302, 387] on input "Management Services Incorporated" at bounding box center [421, 388] width 243 height 28
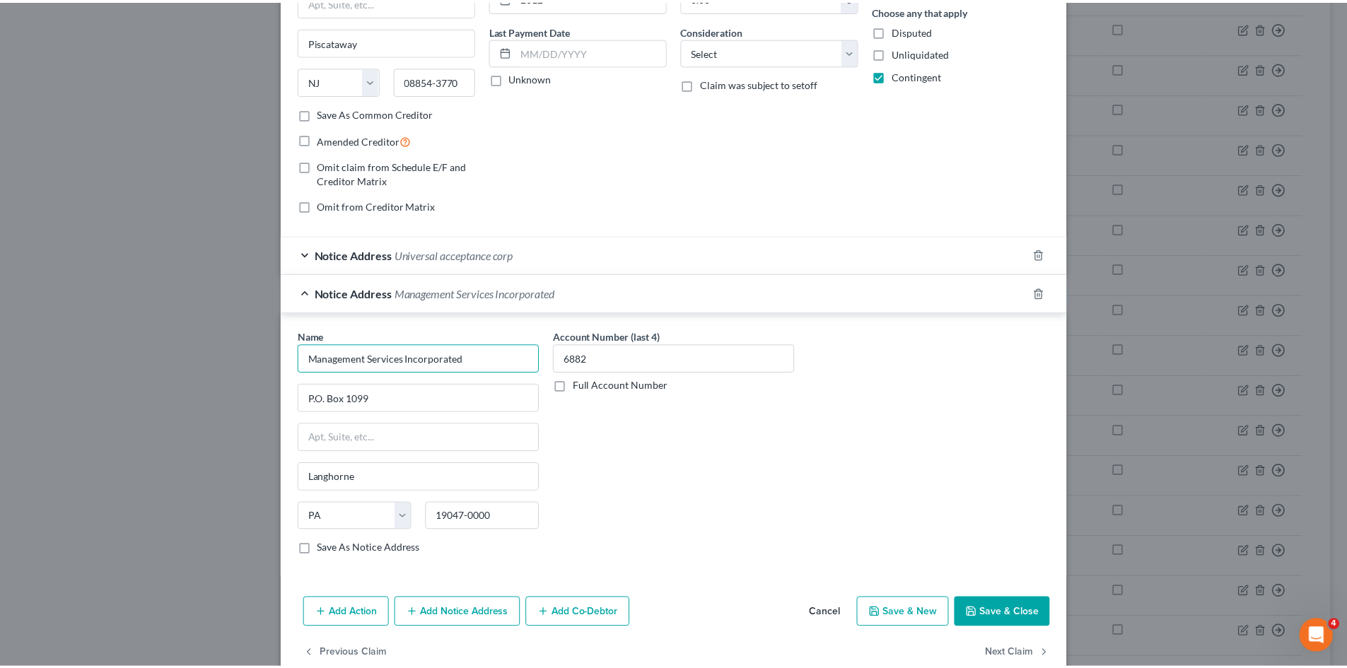
scroll to position [200, 0]
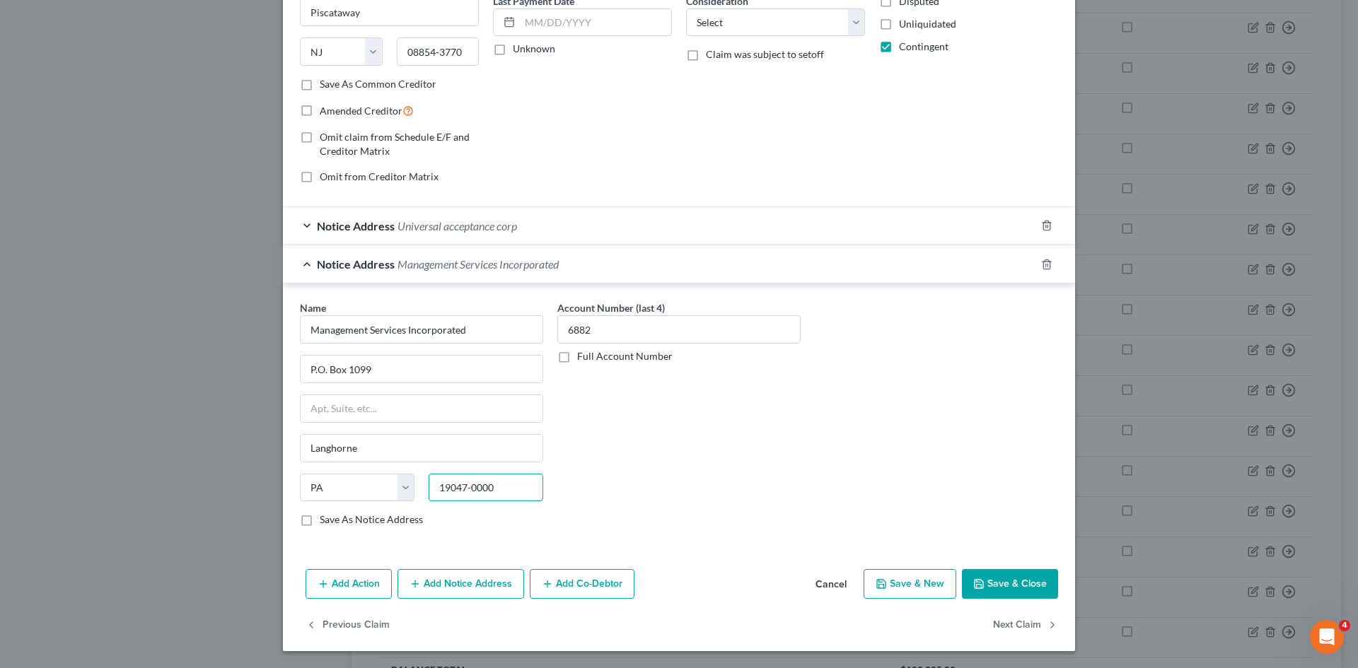
drag, startPoint x: 461, startPoint y: 487, endPoint x: 430, endPoint y: 492, distance: 31.5
click at [430, 492] on input "19047-0000" at bounding box center [486, 488] width 115 height 28
drag, startPoint x: 354, startPoint y: 449, endPoint x: 288, endPoint y: 451, distance: 65.8
click at [293, 451] on div "Name * Management Services Incorporated P.O. Box 1099 Langhorne State AL AK AR …" at bounding box center [421, 420] width 257 height 238
click at [973, 581] on icon "button" at bounding box center [978, 584] width 11 height 11
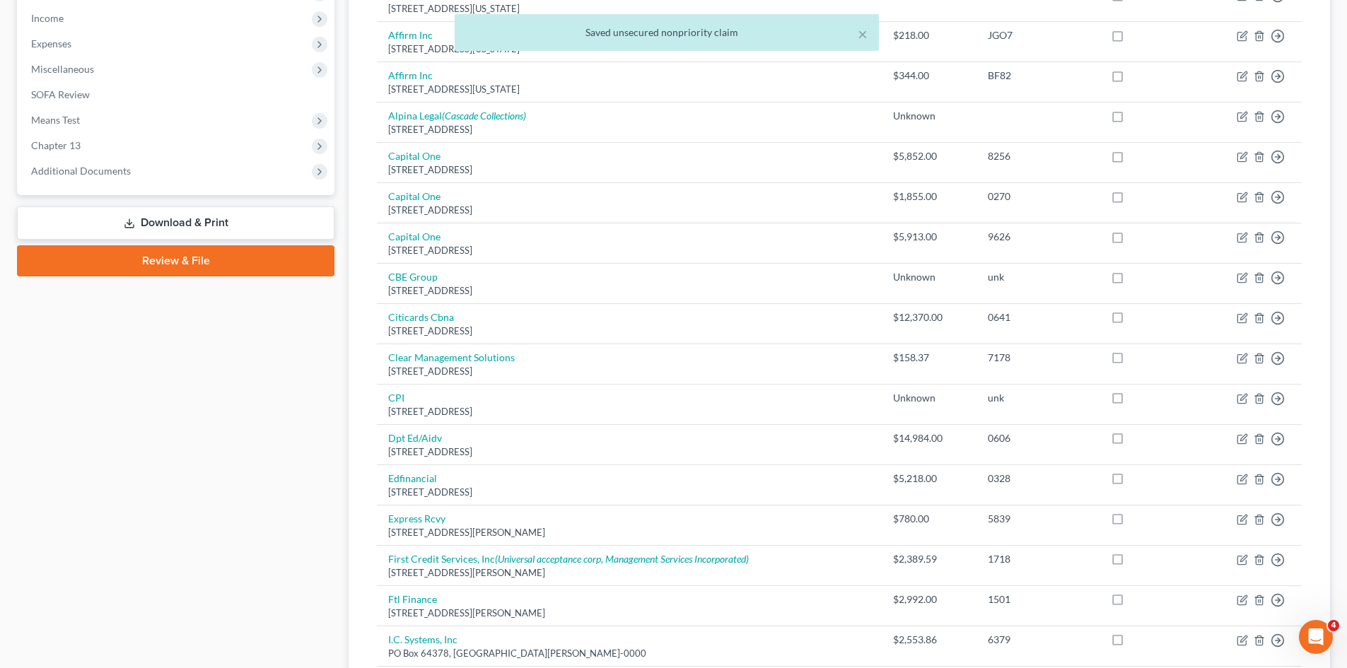
scroll to position [191, 0]
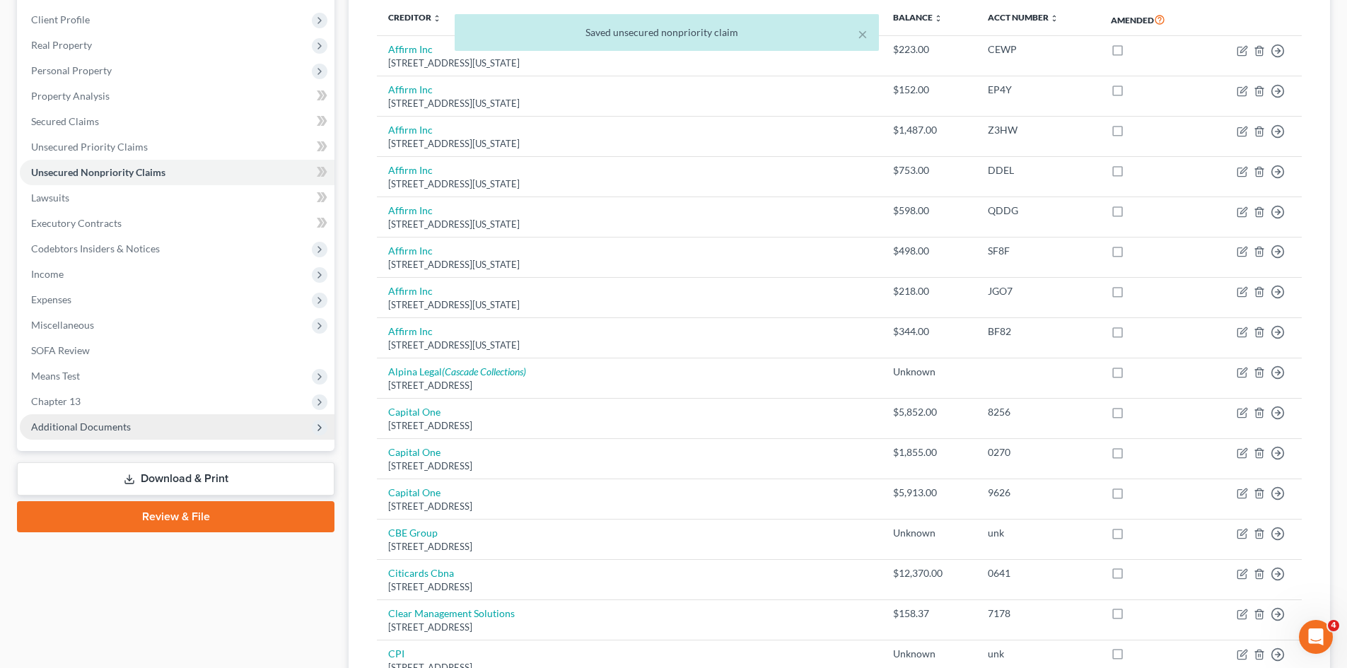
click at [71, 418] on span "Additional Documents" at bounding box center [177, 426] width 315 height 25
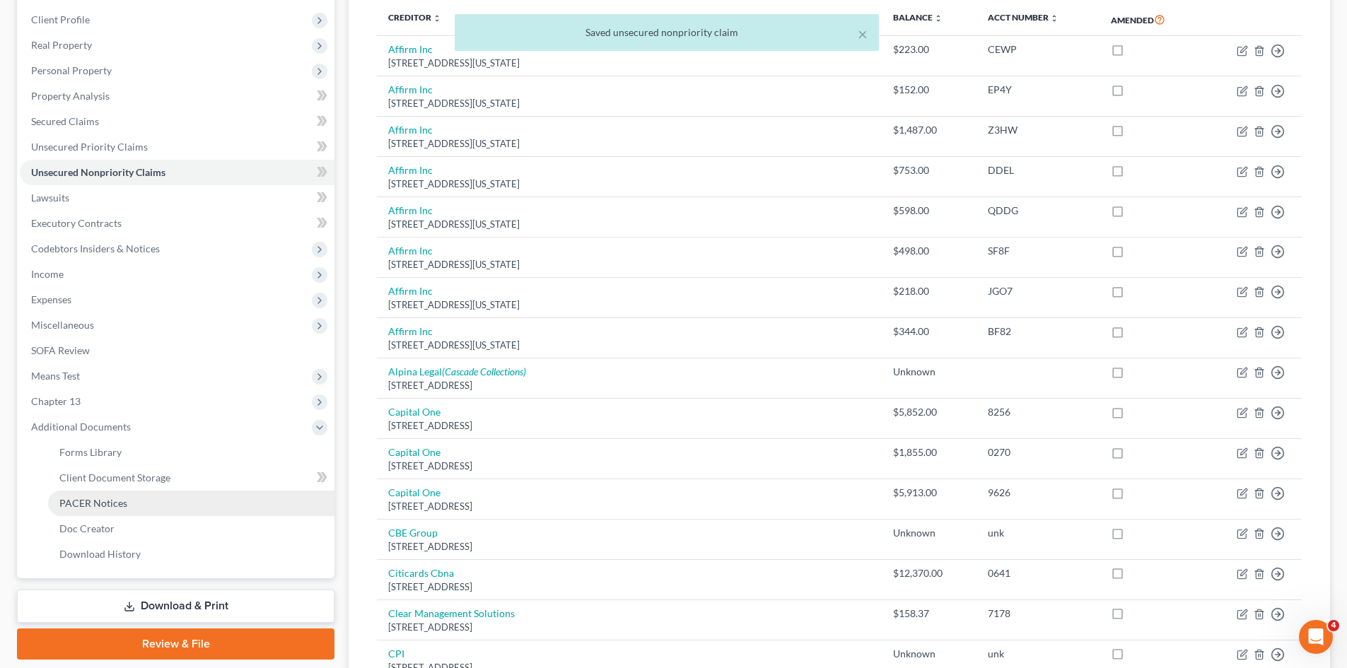
click at [112, 505] on span "PACER Notices" at bounding box center [93, 503] width 68 height 12
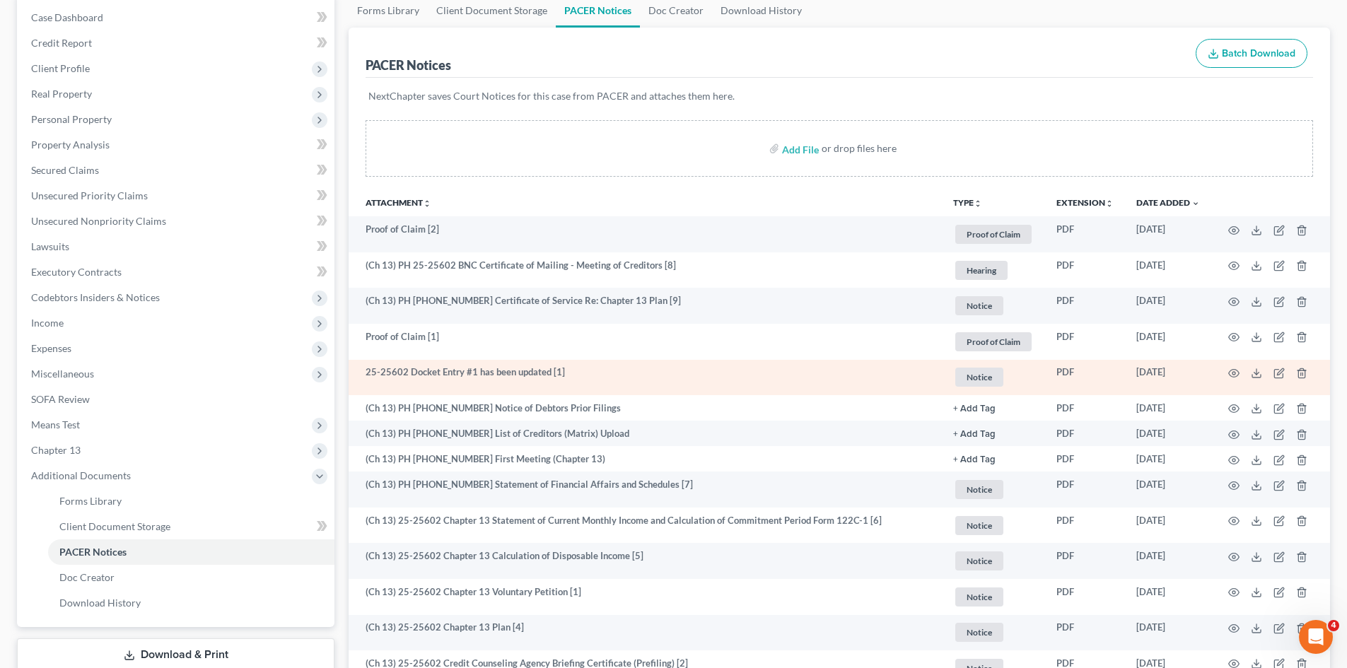
scroll to position [141, 0]
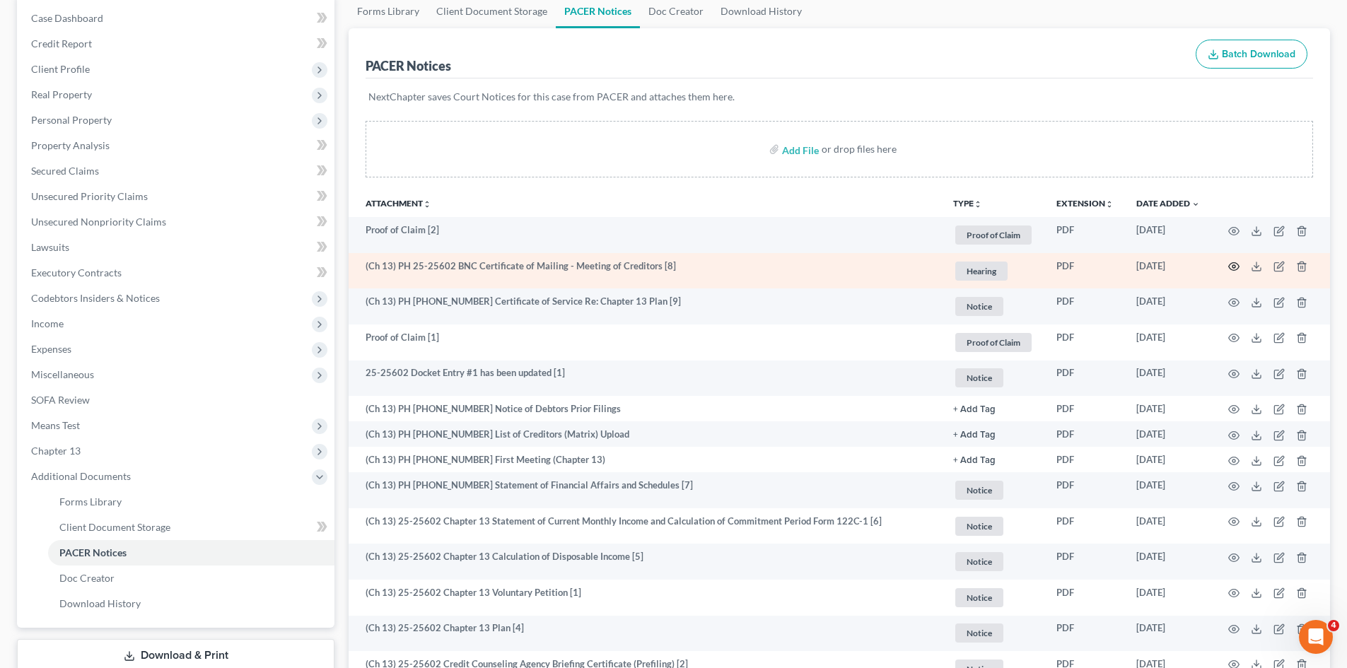
click at [1234, 262] on icon "button" at bounding box center [1234, 266] width 11 height 11
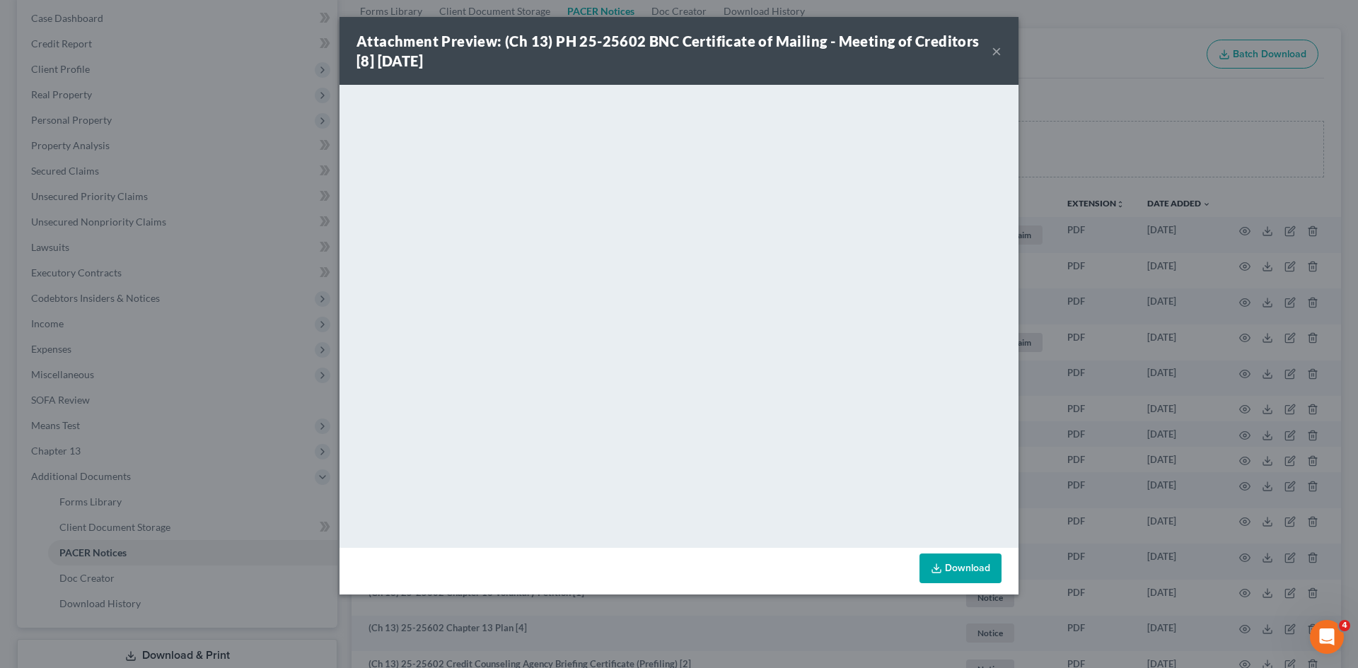
click at [996, 52] on button "×" at bounding box center [997, 50] width 10 height 17
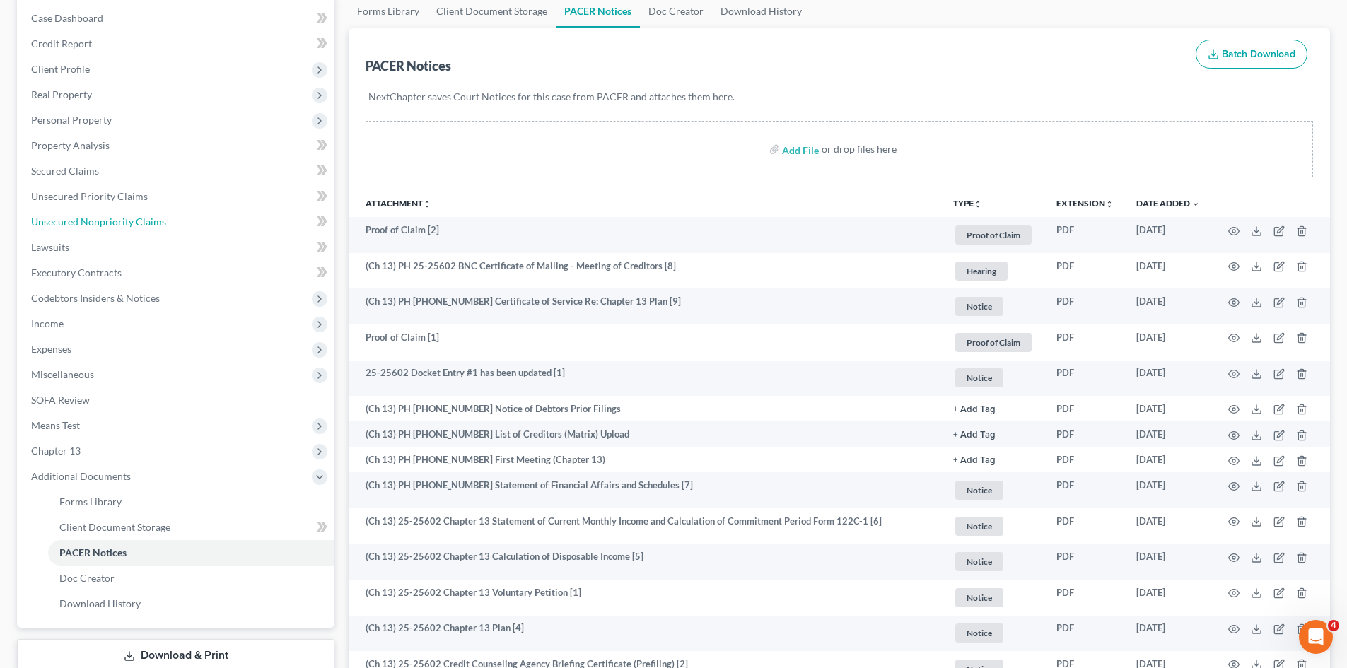
drag, startPoint x: 120, startPoint y: 219, endPoint x: 334, endPoint y: 251, distance: 216.8
click at [117, 219] on span "Unsecured Nonpriority Claims" at bounding box center [98, 222] width 135 height 12
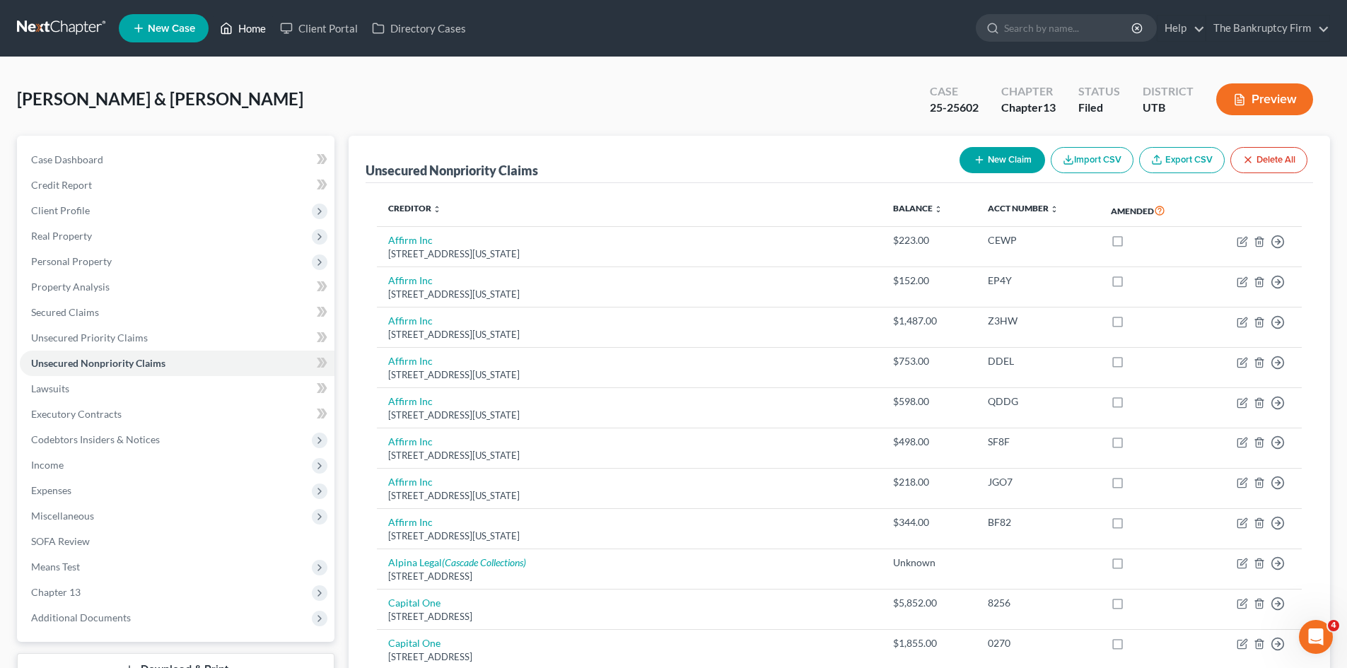
click at [262, 28] on link "Home" at bounding box center [243, 28] width 60 height 25
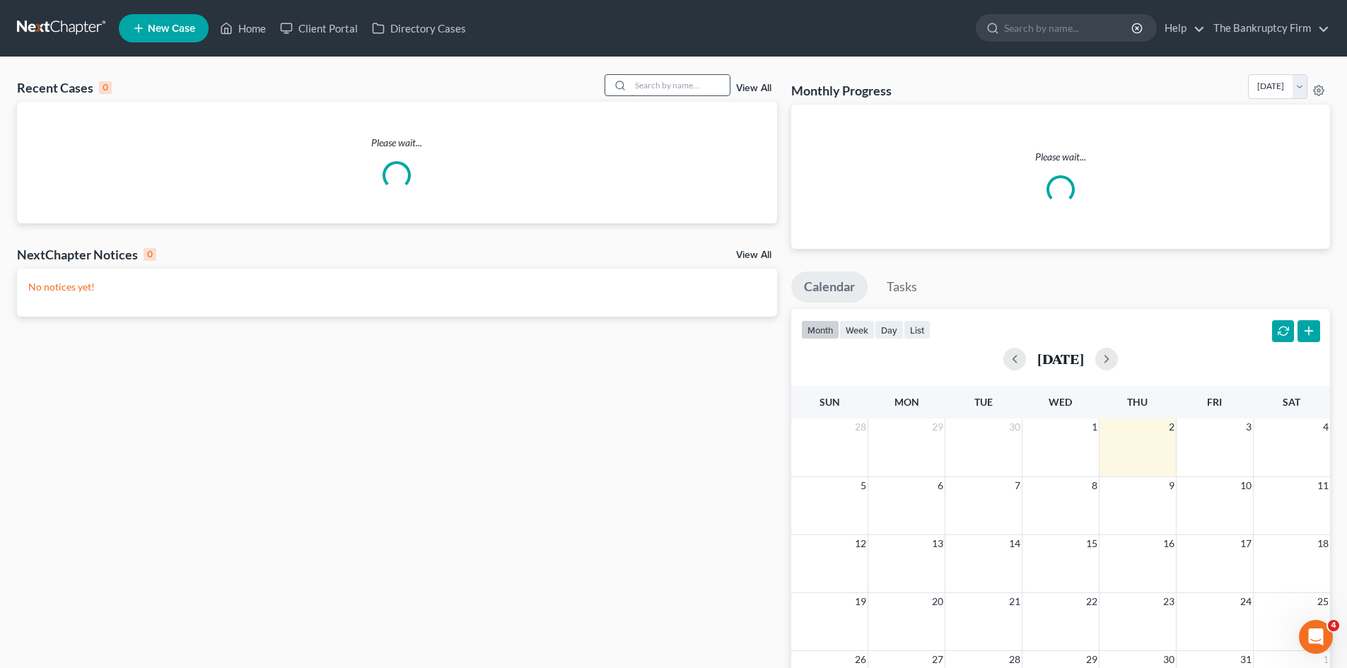
click at [657, 81] on input "search" at bounding box center [680, 85] width 99 height 21
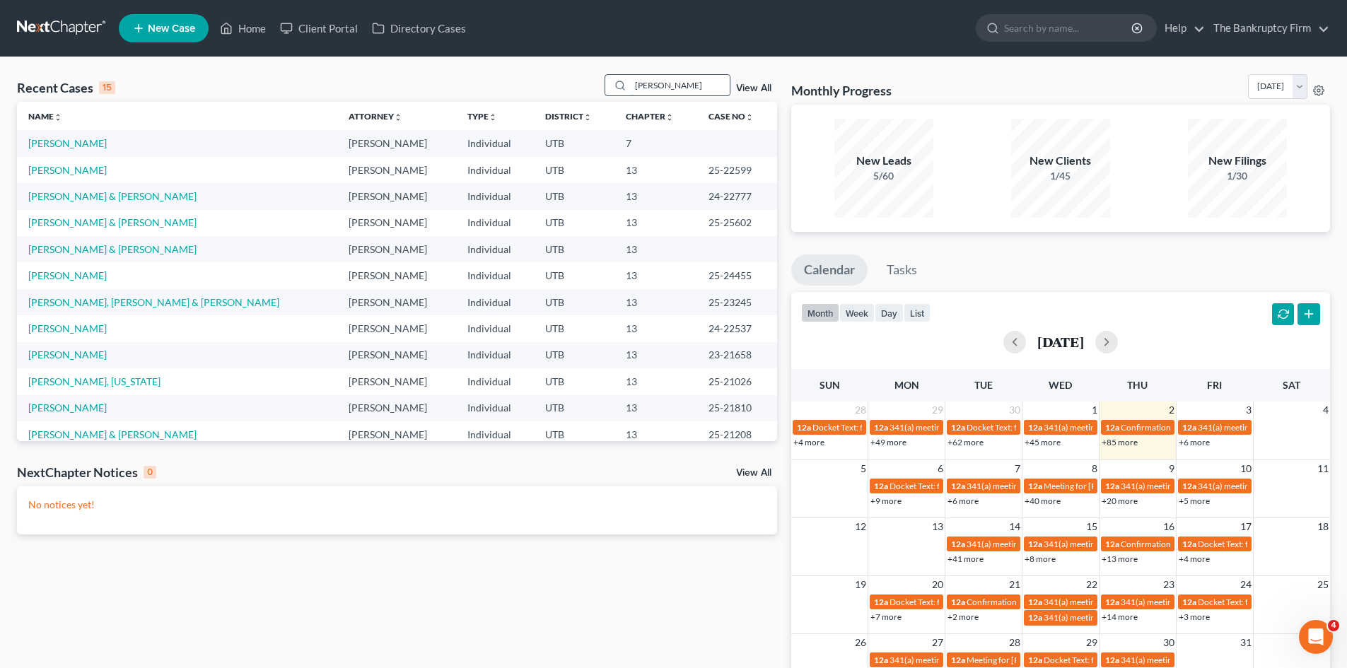
type input "NYGREN"
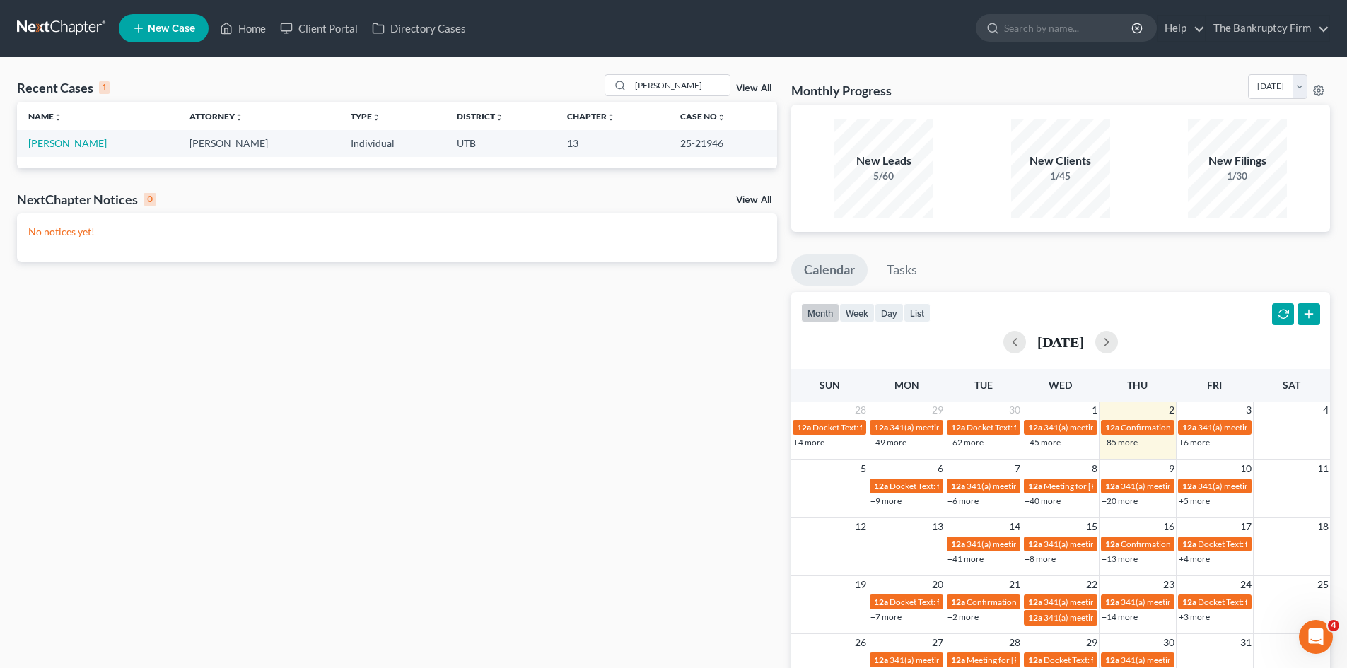
click at [48, 138] on link "Nygren, Alan" at bounding box center [67, 143] width 79 height 12
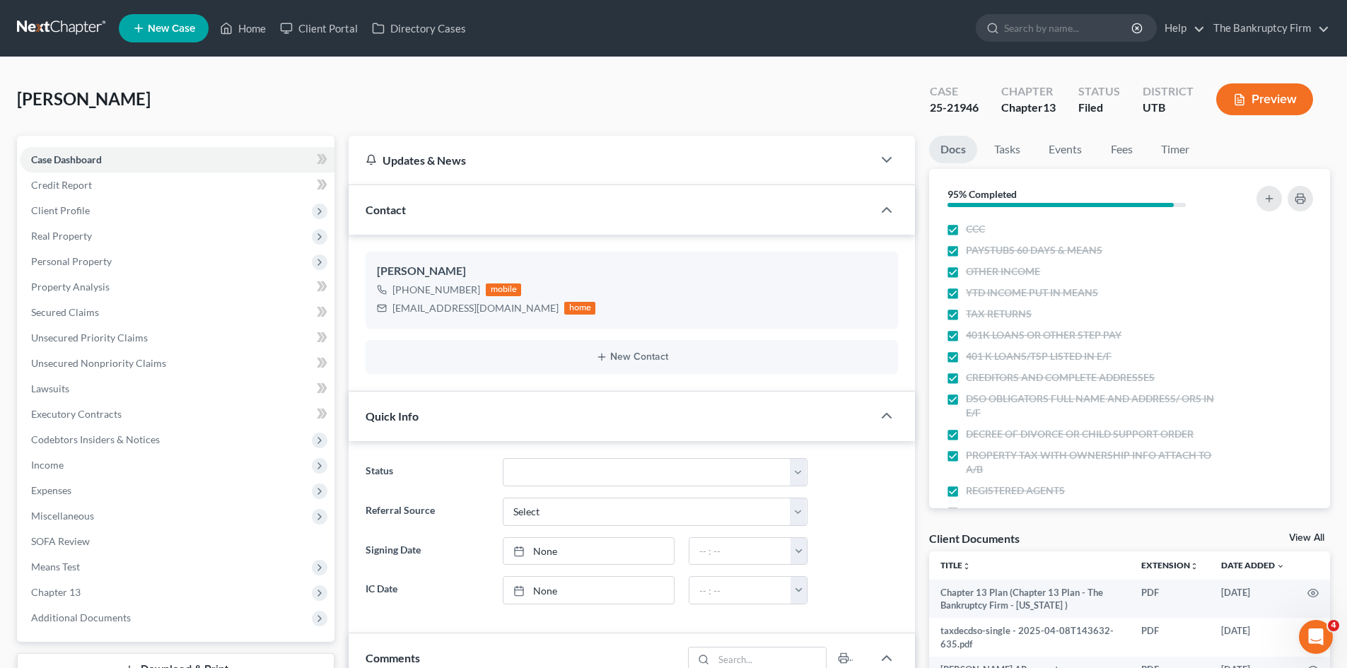
click at [0, 226] on div "Nygren, Alan Upgraded Case 25-21946 Chapter Chapter 13 Status Filed District UT…" at bounding box center [673, 628] width 1347 height 1142
click at [81, 313] on span "Secured Claims" at bounding box center [65, 312] width 68 height 12
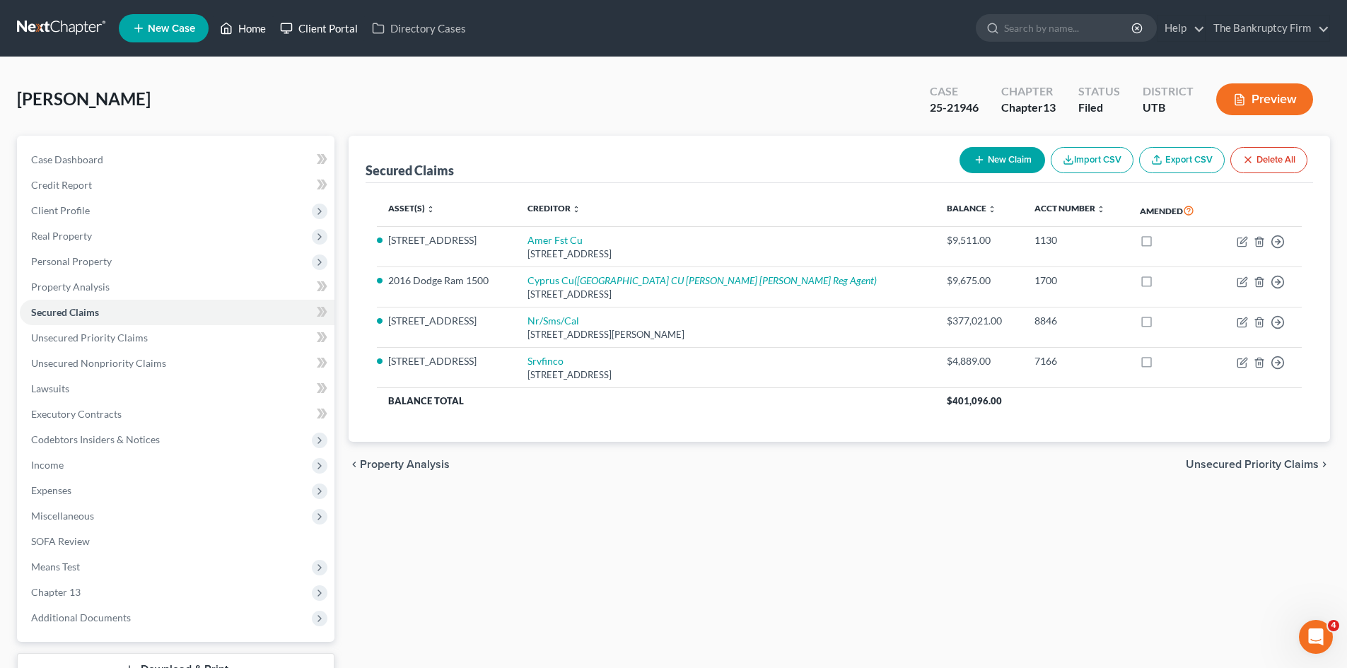
drag, startPoint x: 255, startPoint y: 25, endPoint x: 359, endPoint y: 28, distance: 104.7
click at [255, 25] on link "Home" at bounding box center [243, 28] width 60 height 25
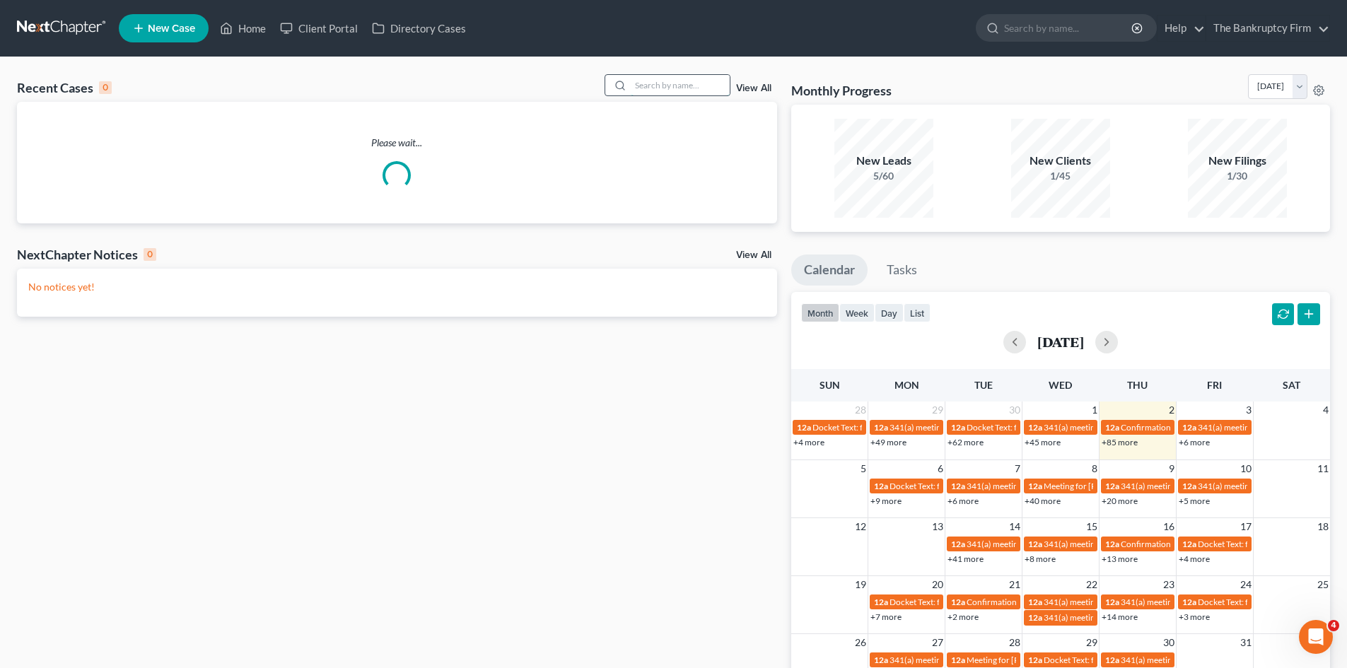
click at [645, 93] on input "search" at bounding box center [680, 85] width 99 height 21
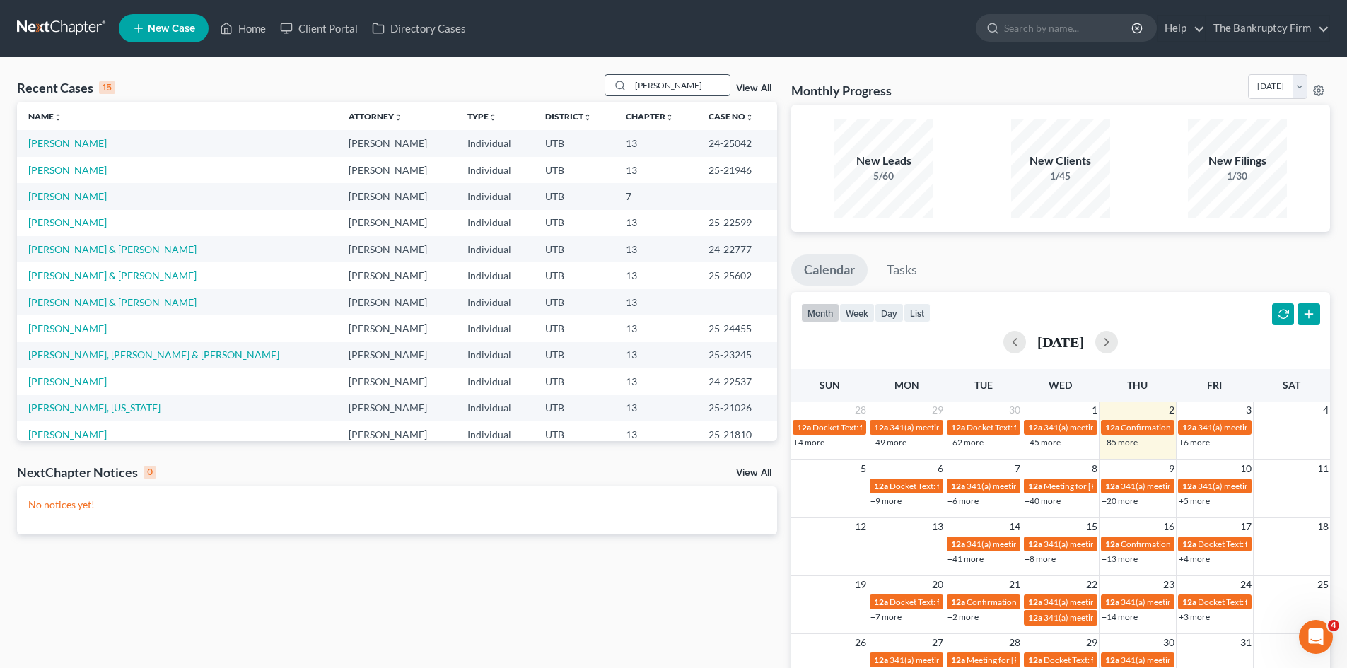
type input "SIDWELL"
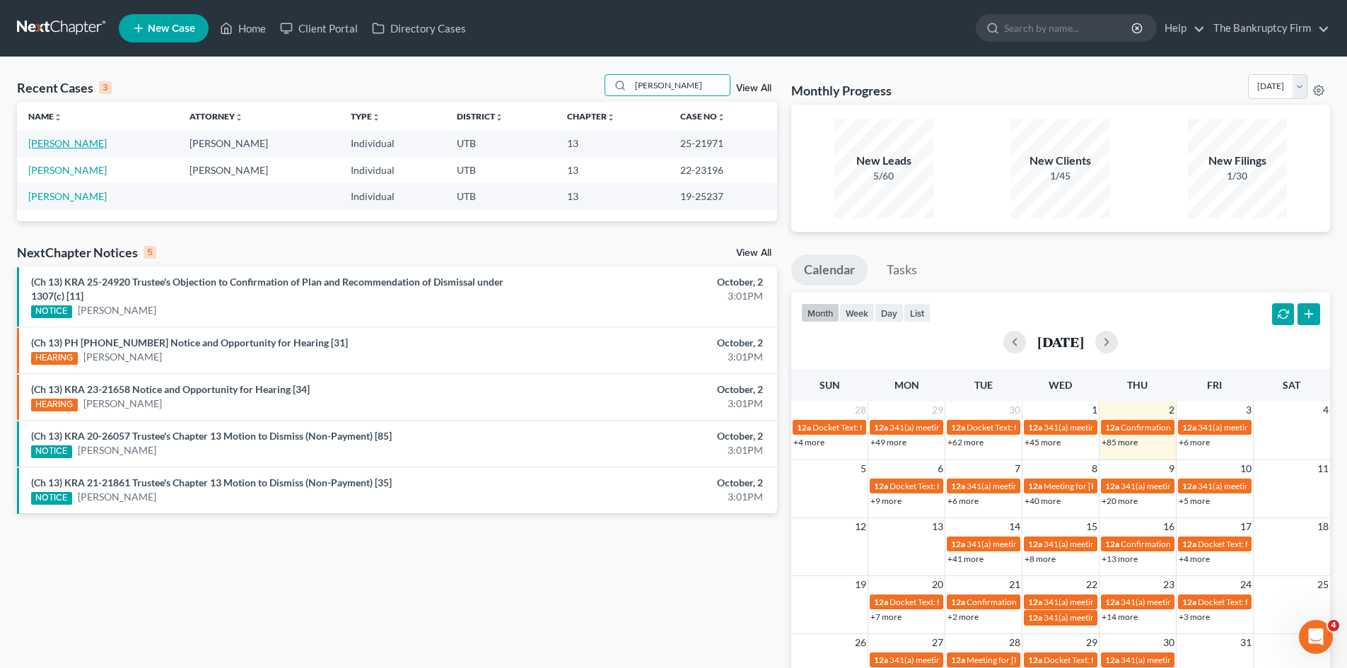
click at [65, 144] on link "Sidwell, Steven" at bounding box center [67, 143] width 79 height 12
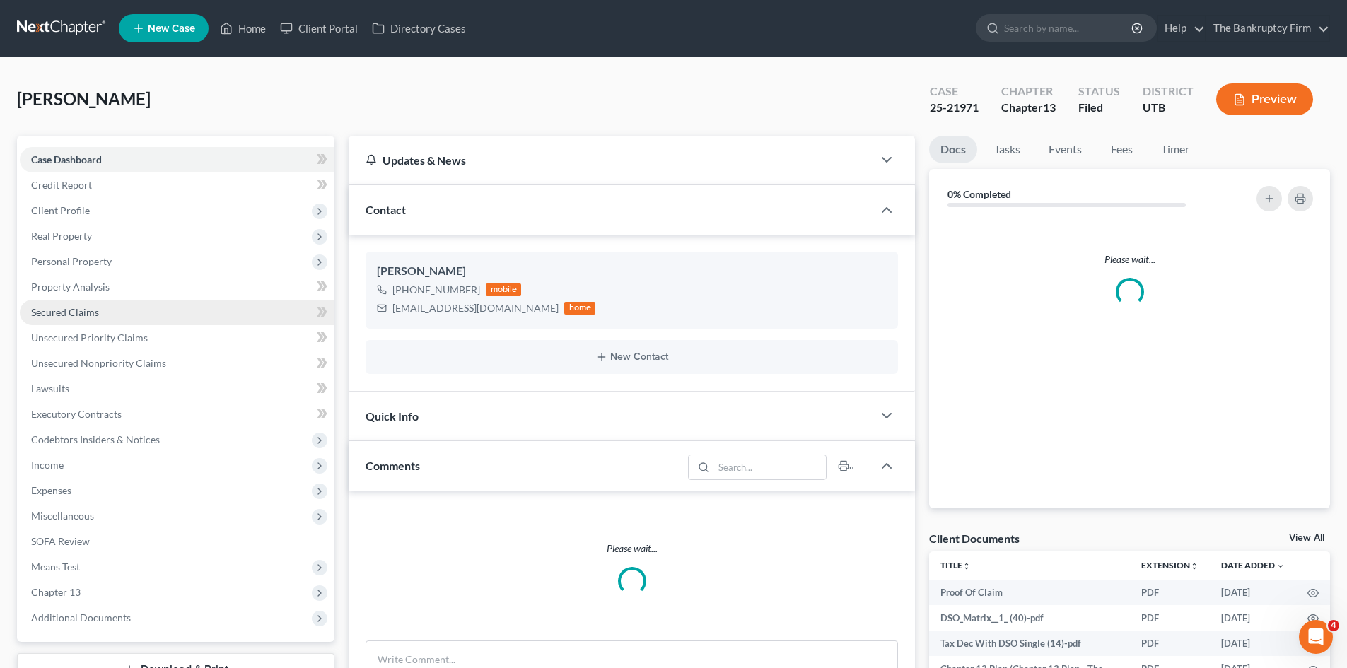
click at [69, 314] on span "Secured Claims" at bounding box center [65, 312] width 68 height 12
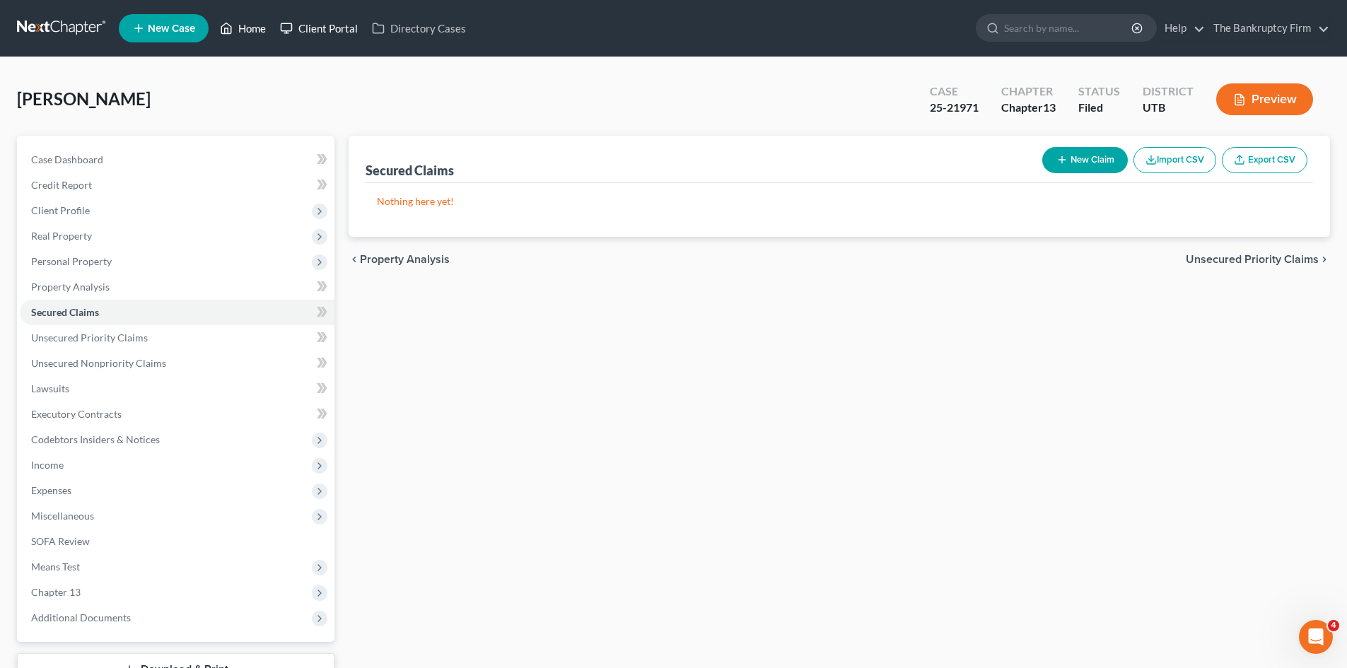
drag, startPoint x: 241, startPoint y: 31, endPoint x: 279, endPoint y: 31, distance: 37.5
click at [241, 31] on link "Home" at bounding box center [243, 28] width 60 height 25
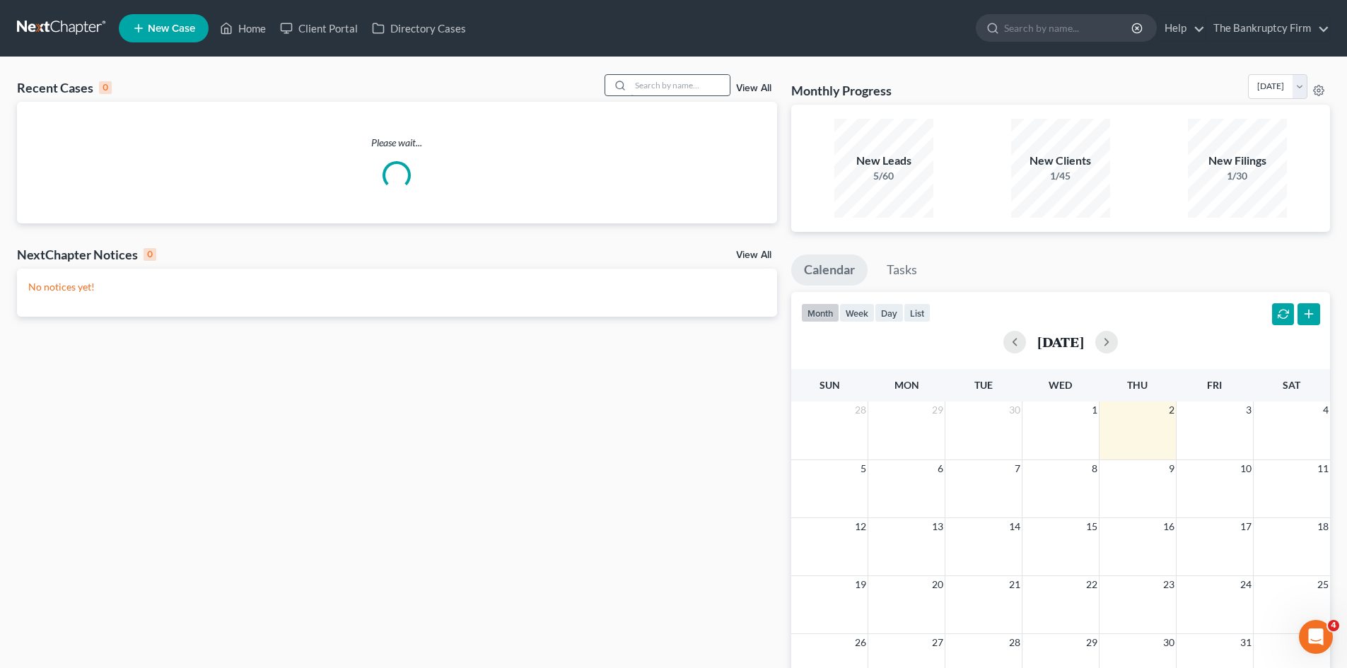
click at [682, 83] on input "search" at bounding box center [680, 85] width 99 height 21
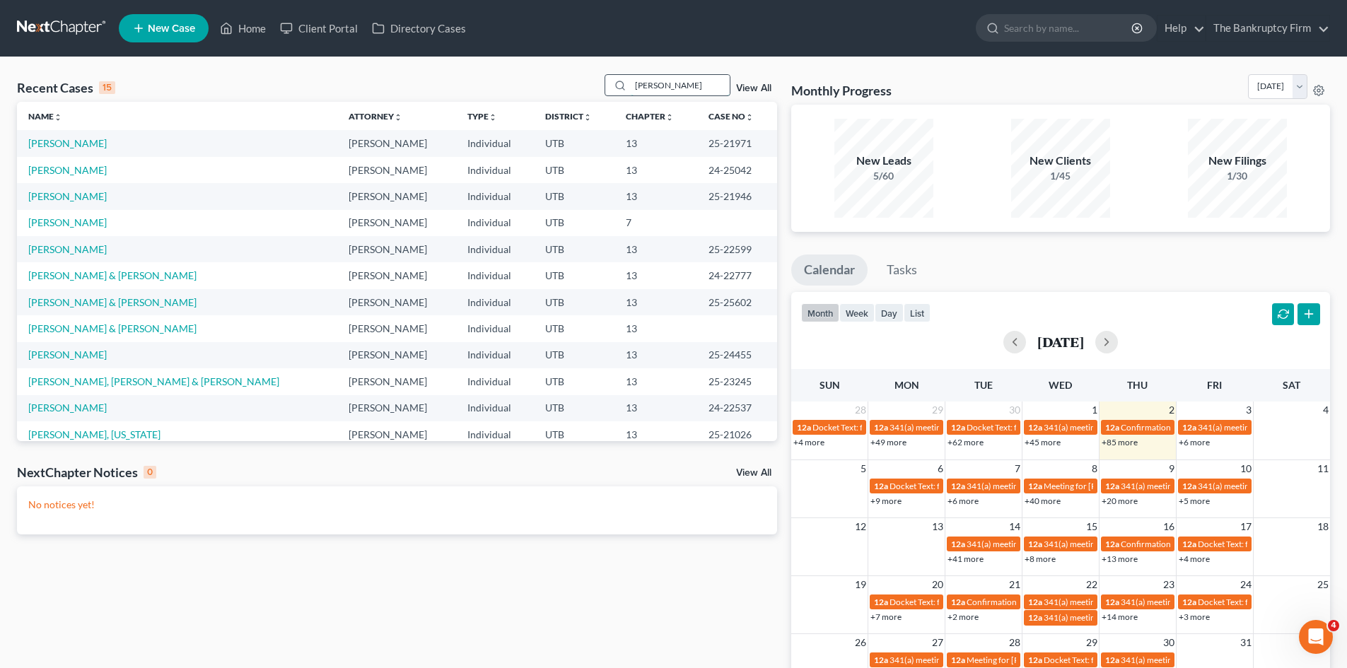
type input "PAREDES"
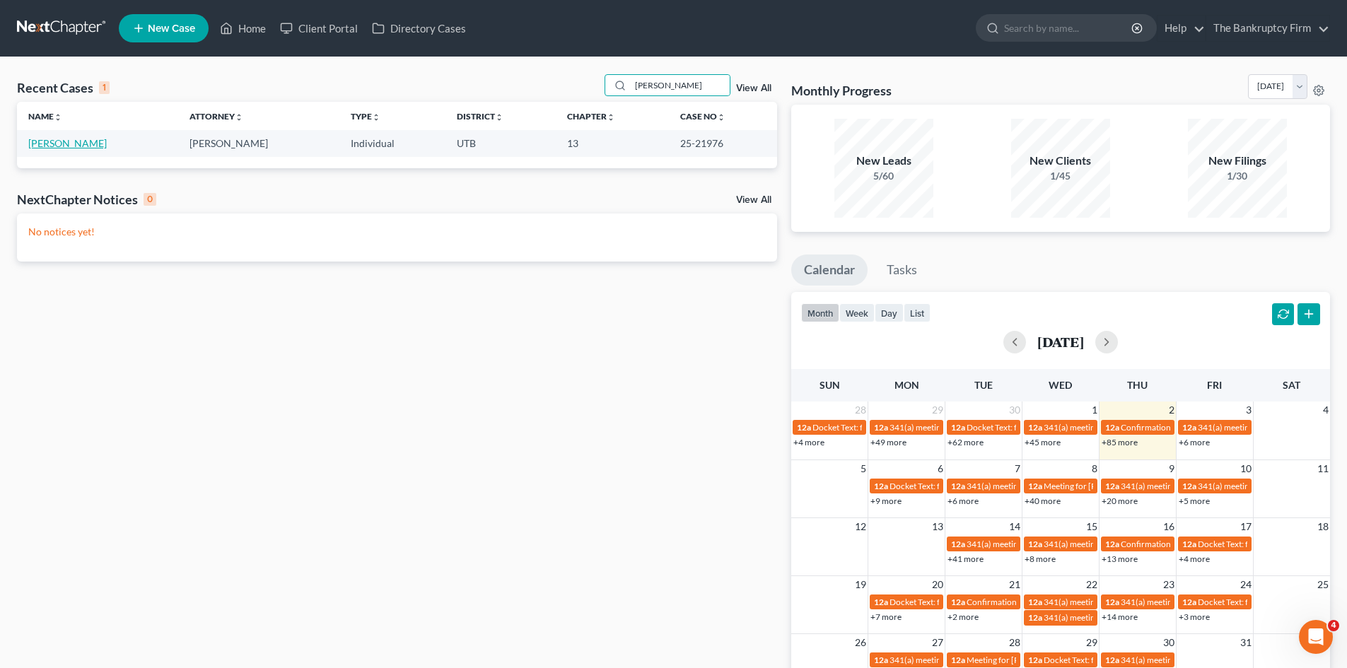
click at [62, 144] on link "Paredes, Isaac" at bounding box center [67, 143] width 79 height 12
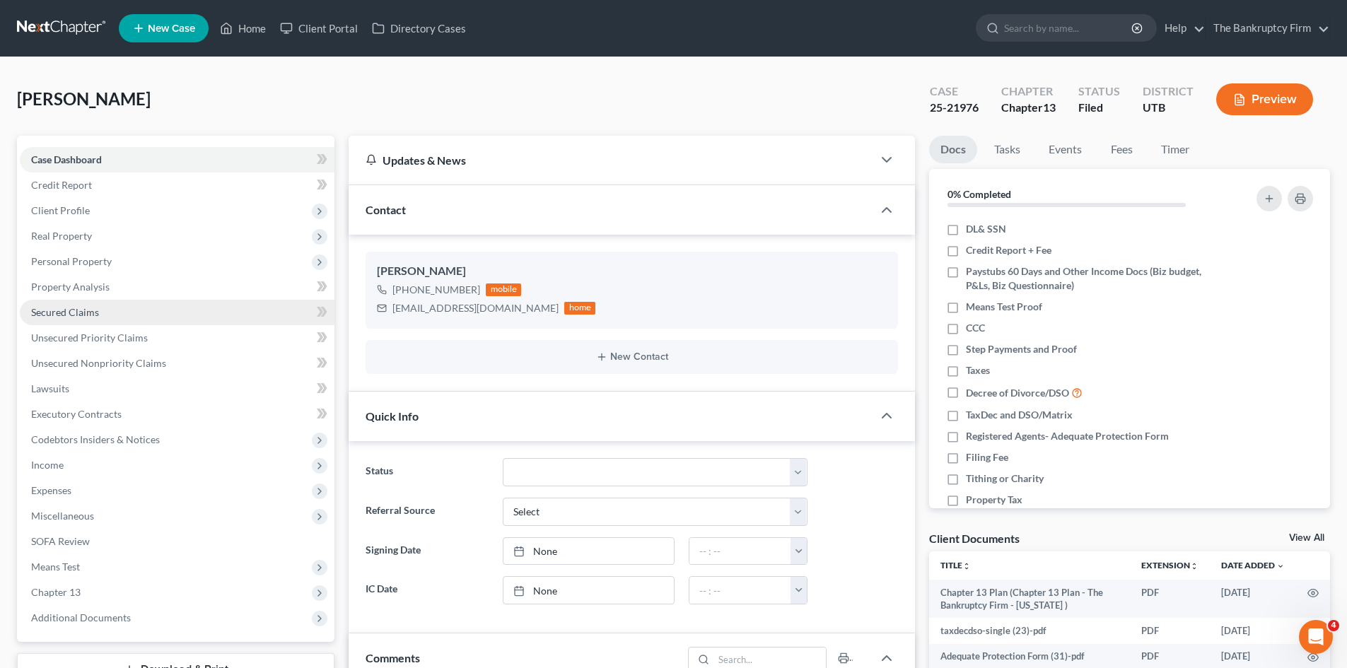
click at [48, 315] on span "Secured Claims" at bounding box center [65, 312] width 68 height 12
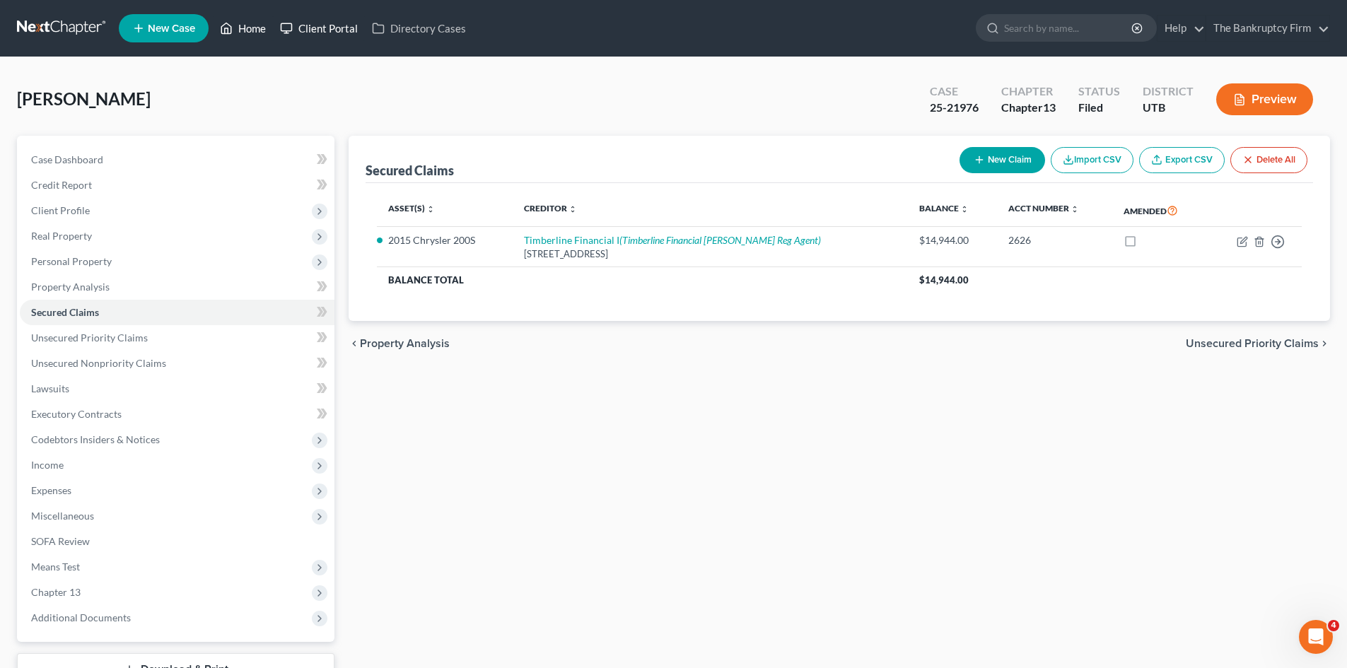
drag, startPoint x: 248, startPoint y: 28, endPoint x: 351, endPoint y: 25, distance: 102.6
click at [248, 28] on link "Home" at bounding box center [243, 28] width 60 height 25
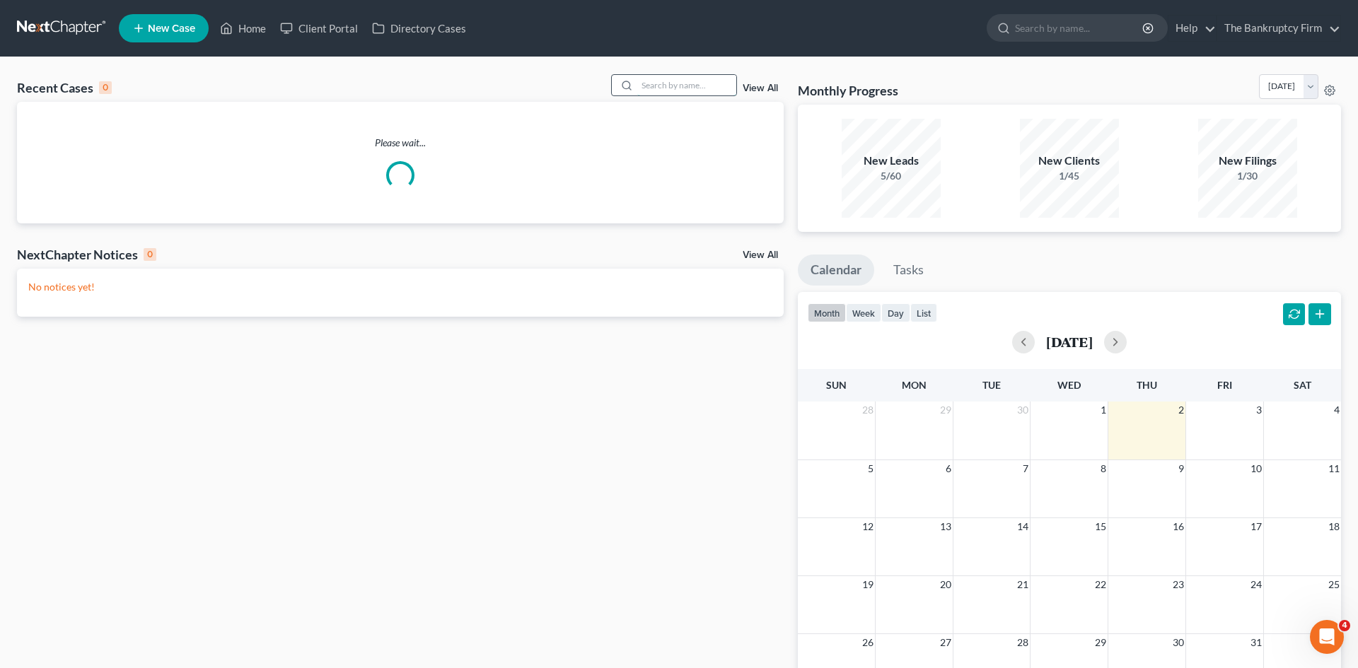
click at [661, 84] on input "search" at bounding box center [686, 85] width 99 height 21
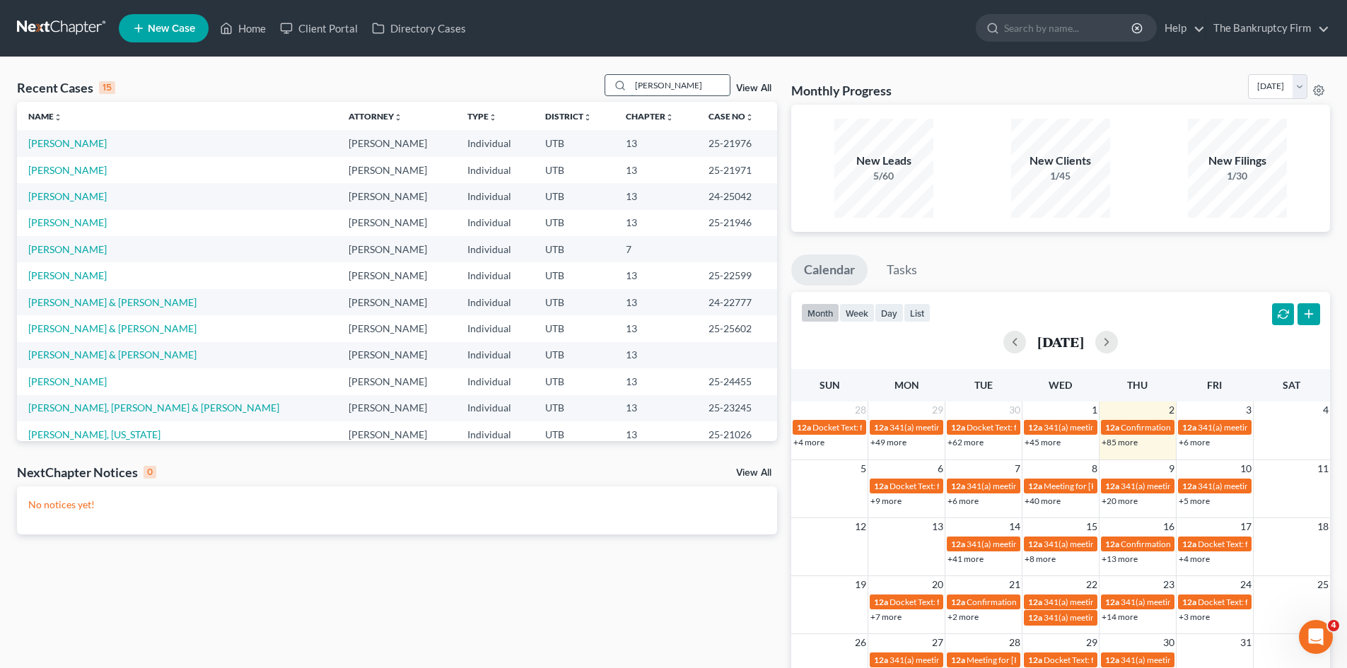
type input "GUNDERSON"
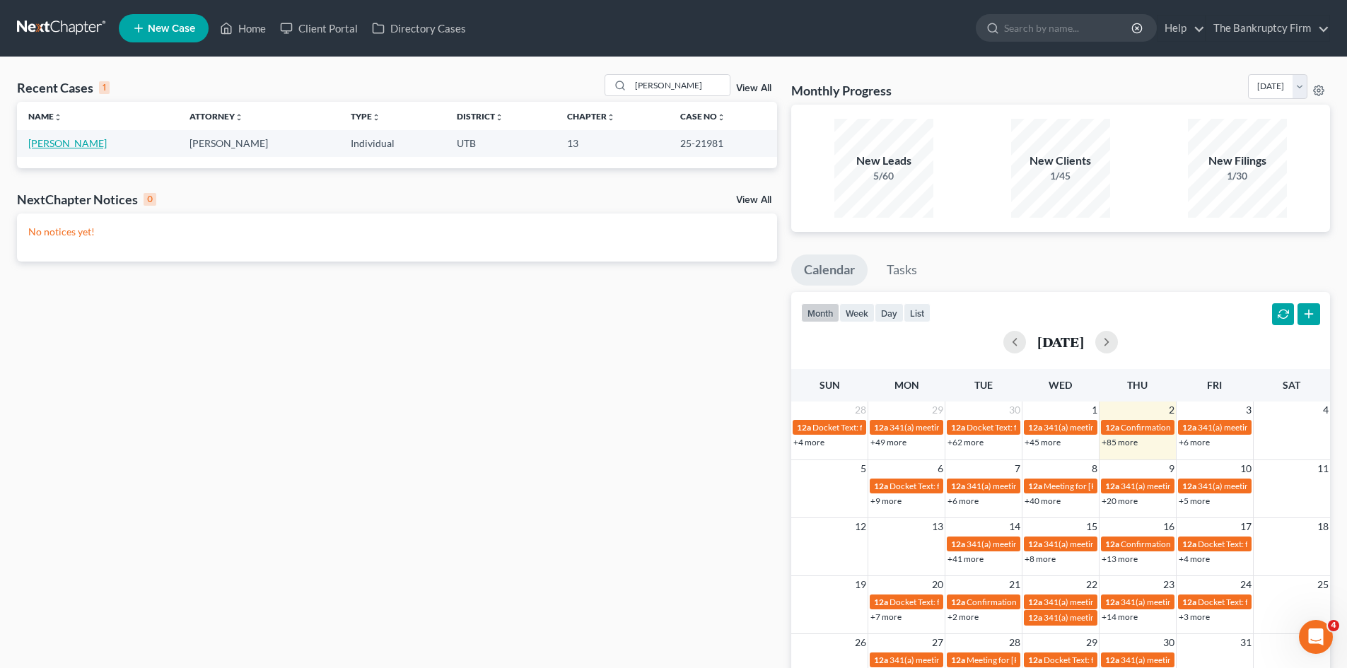
click at [68, 144] on link "Gunderson, Megan" at bounding box center [67, 143] width 79 height 12
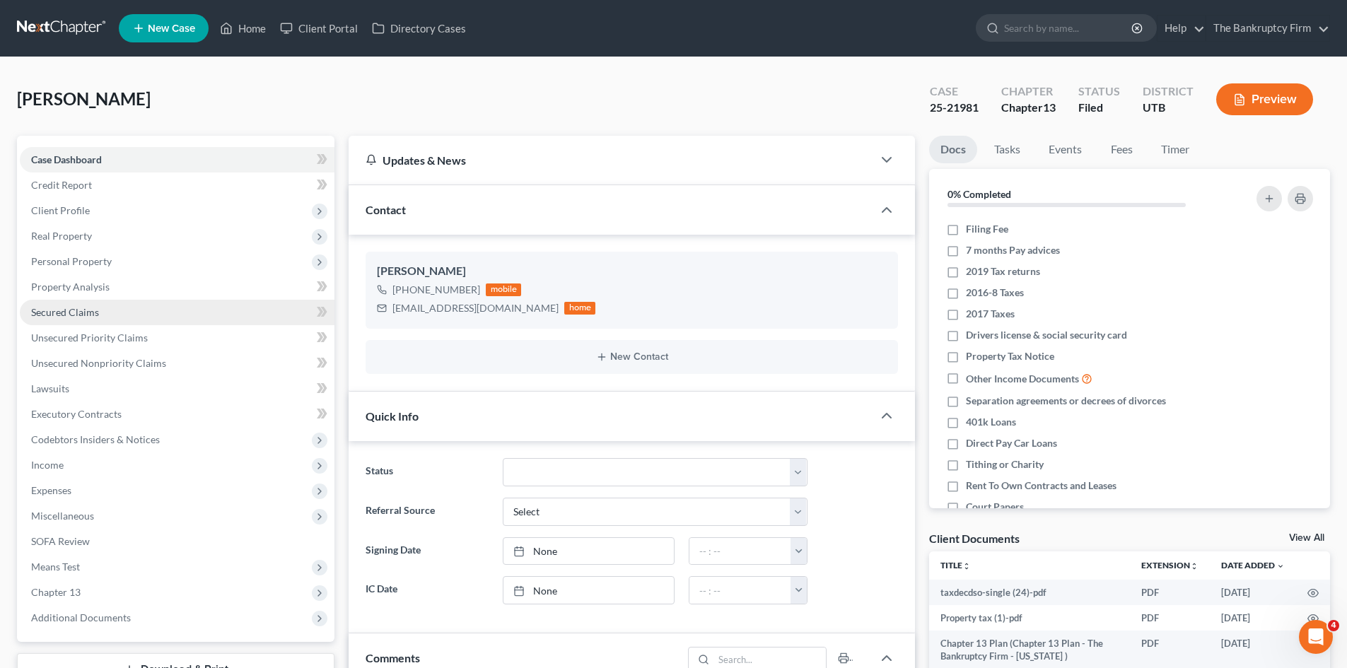
click at [57, 313] on span "Secured Claims" at bounding box center [65, 312] width 68 height 12
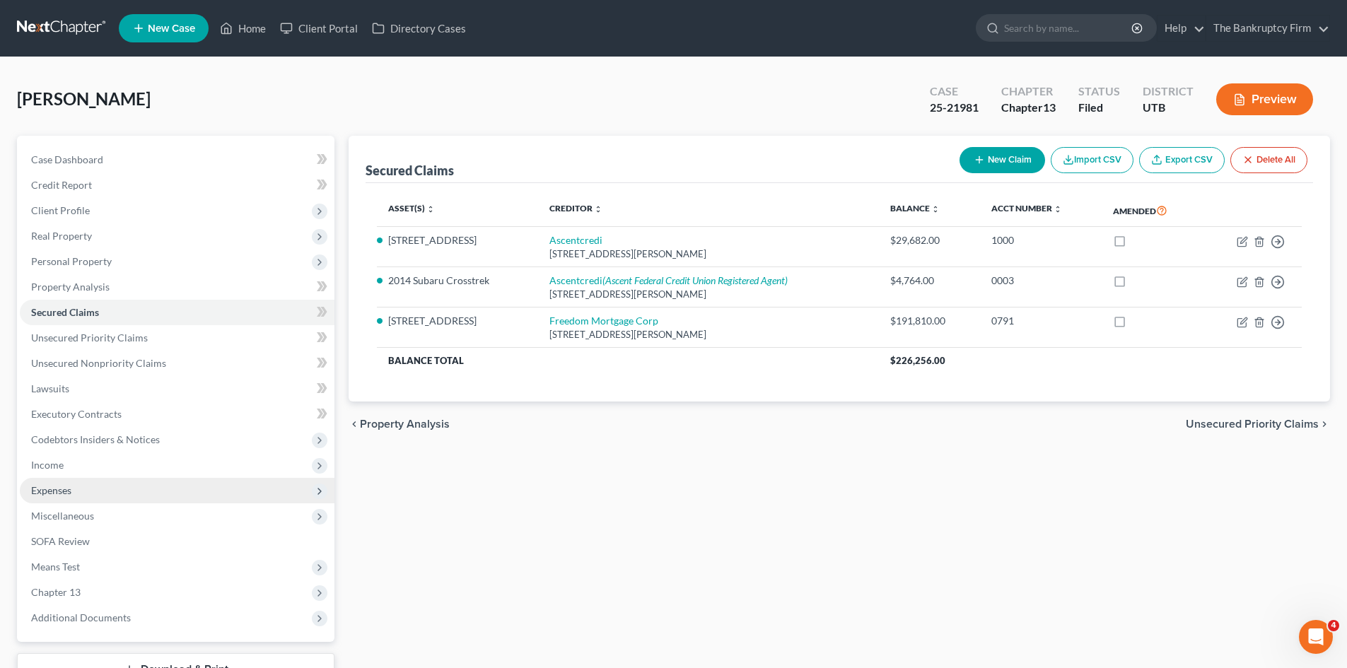
click at [53, 494] on span "Expenses" at bounding box center [51, 491] width 40 height 12
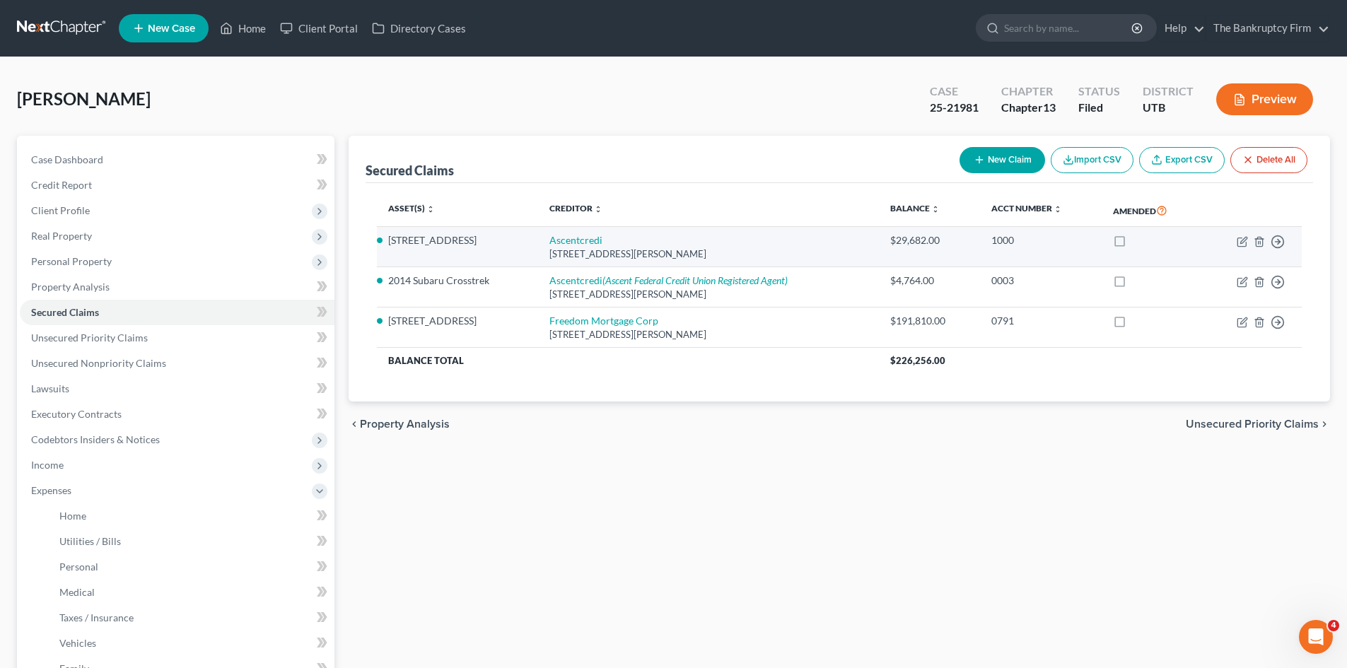
drag, startPoint x: 772, startPoint y: 116, endPoint x: 511, endPoint y: 253, distance: 294.9
click at [772, 116] on div "Gunderson, Megan Upgraded Case 25-21981 Chapter Chapter 13 Status Filed Distric…" at bounding box center [673, 105] width 1313 height 62
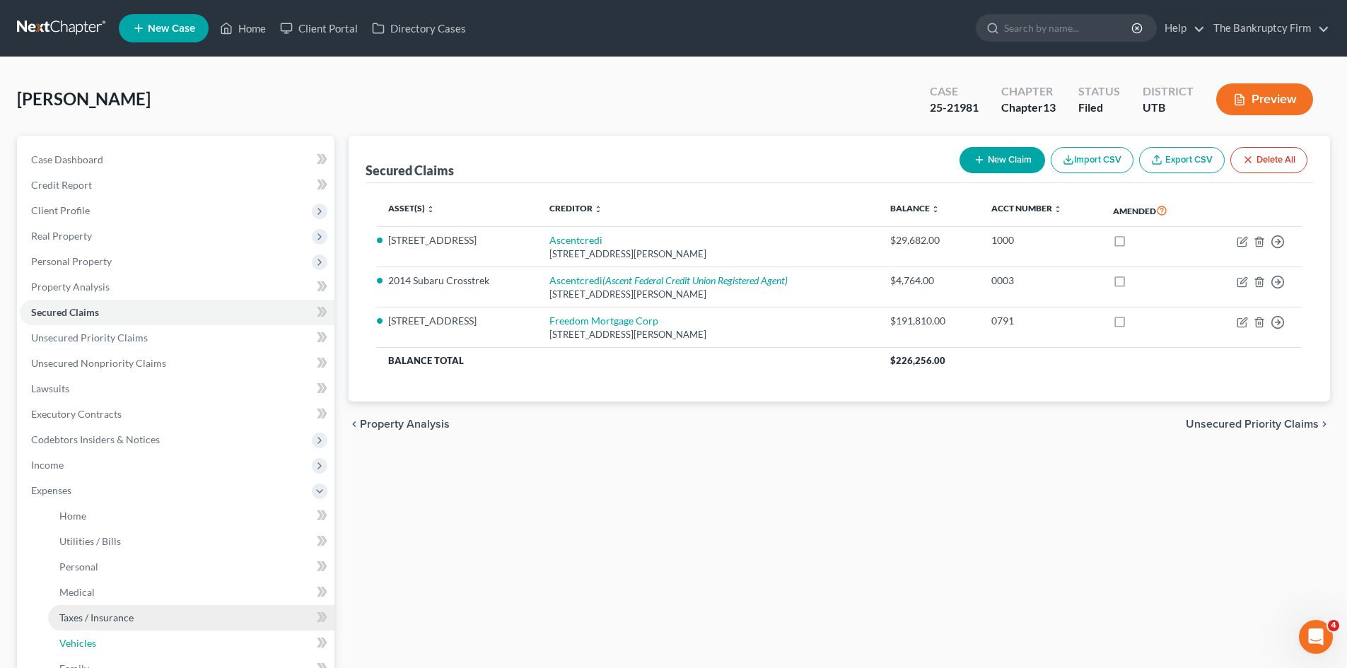
click at [84, 644] on span "Vehicles" at bounding box center [77, 643] width 37 height 12
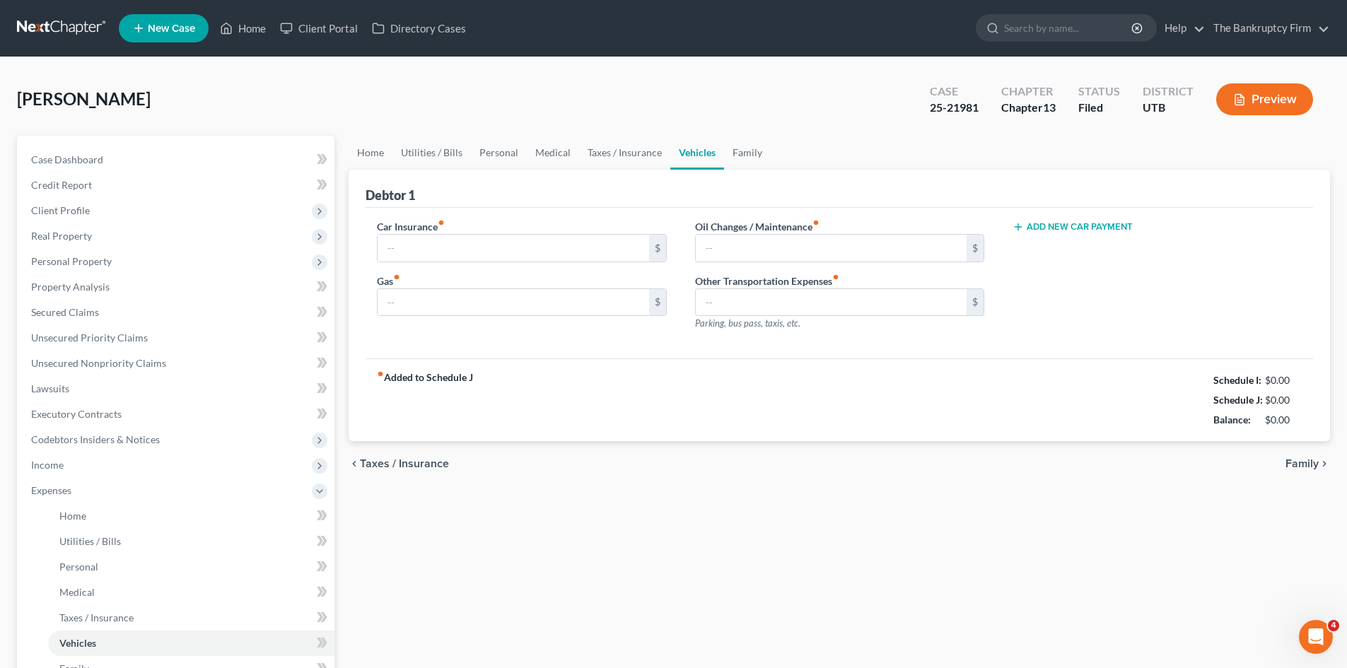
type input "120.00"
type input "70.00"
type input "25.00"
type input "0.00"
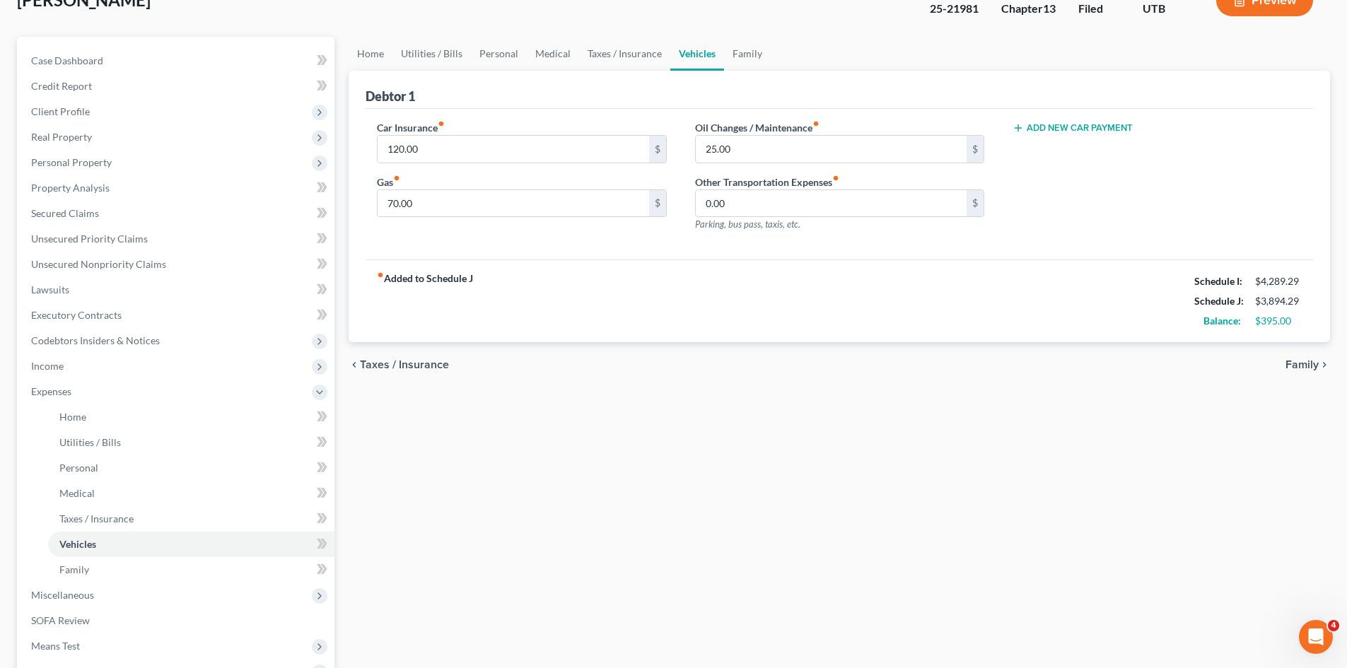
scroll to position [141, 0]
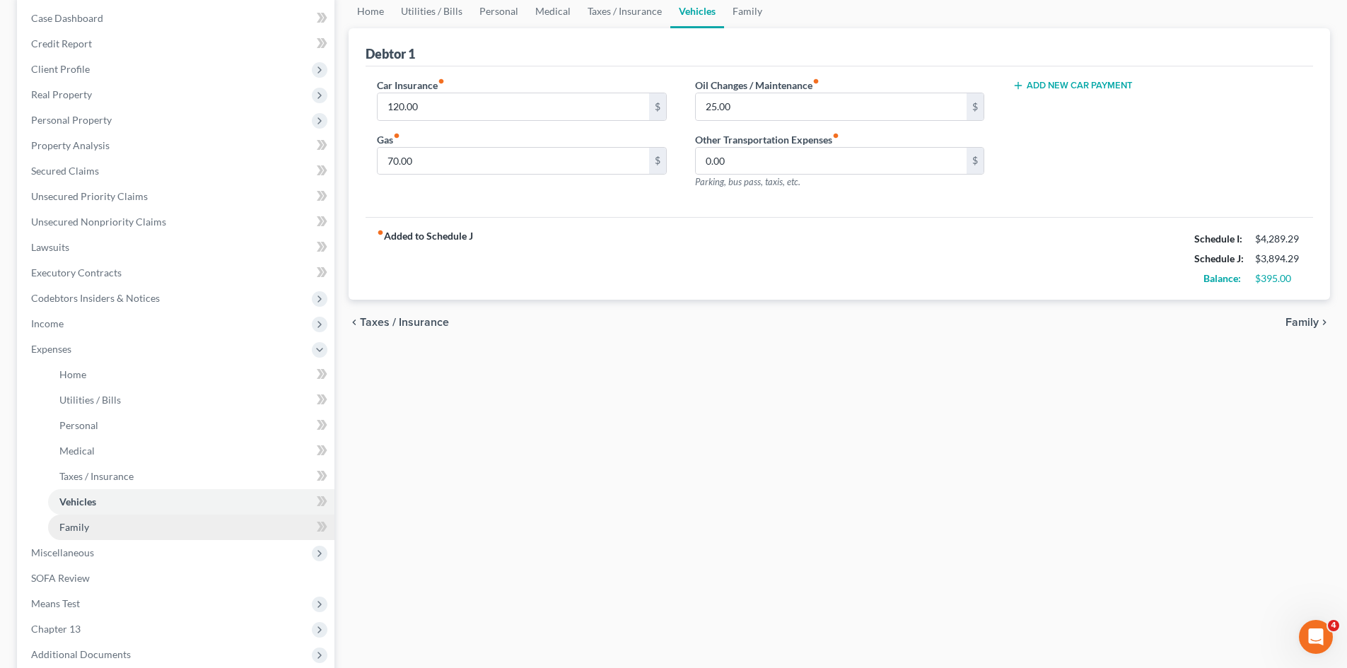
click at [65, 529] on span "Family" at bounding box center [74, 527] width 30 height 12
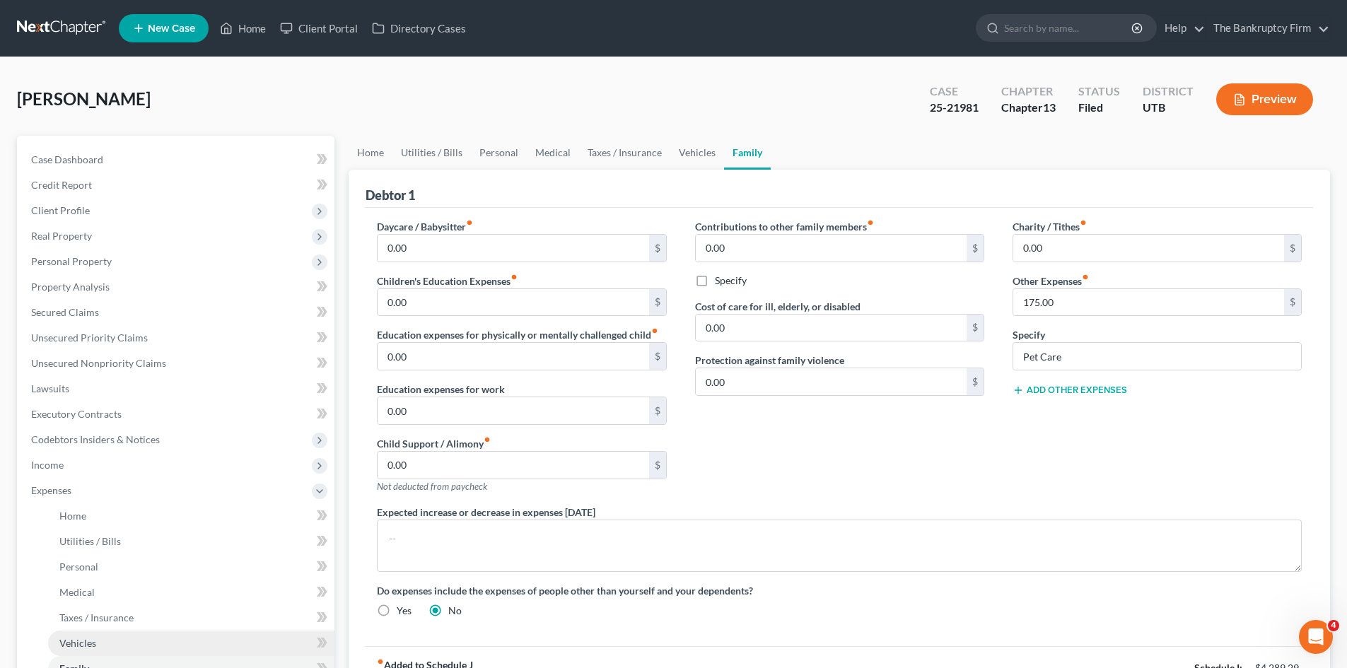
click at [93, 637] on span "Vehicles" at bounding box center [77, 643] width 37 height 12
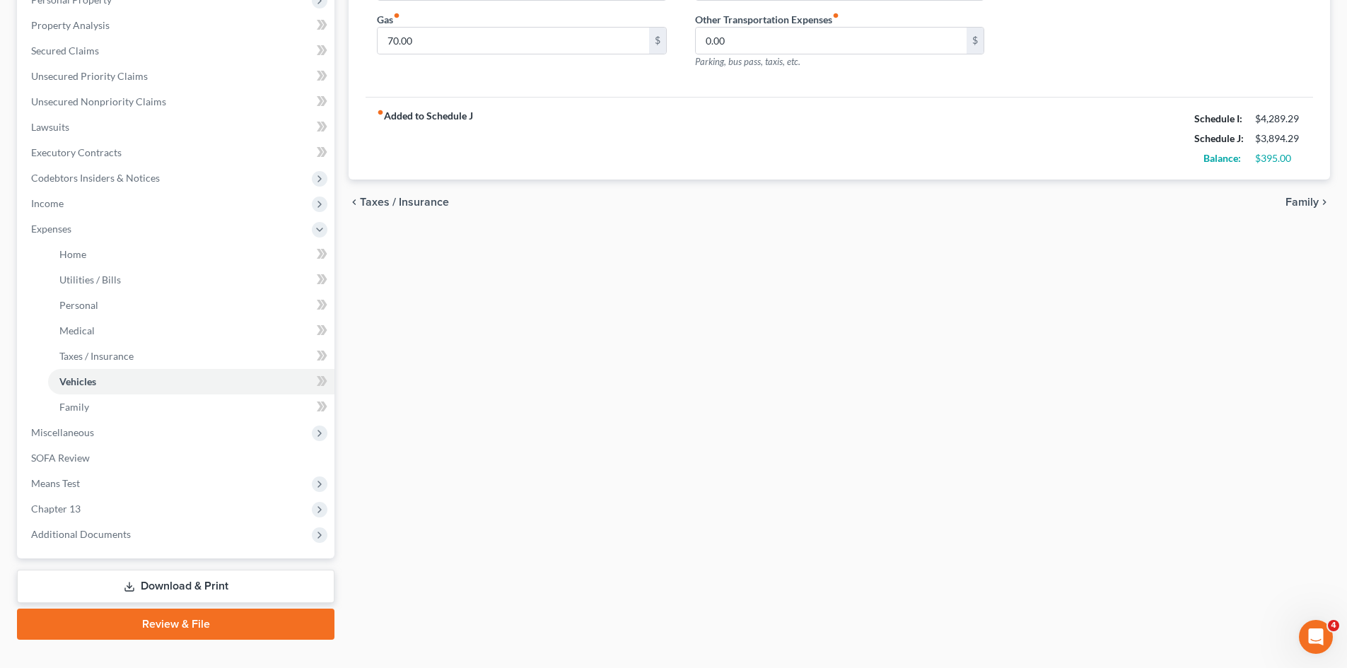
scroll to position [287, 0]
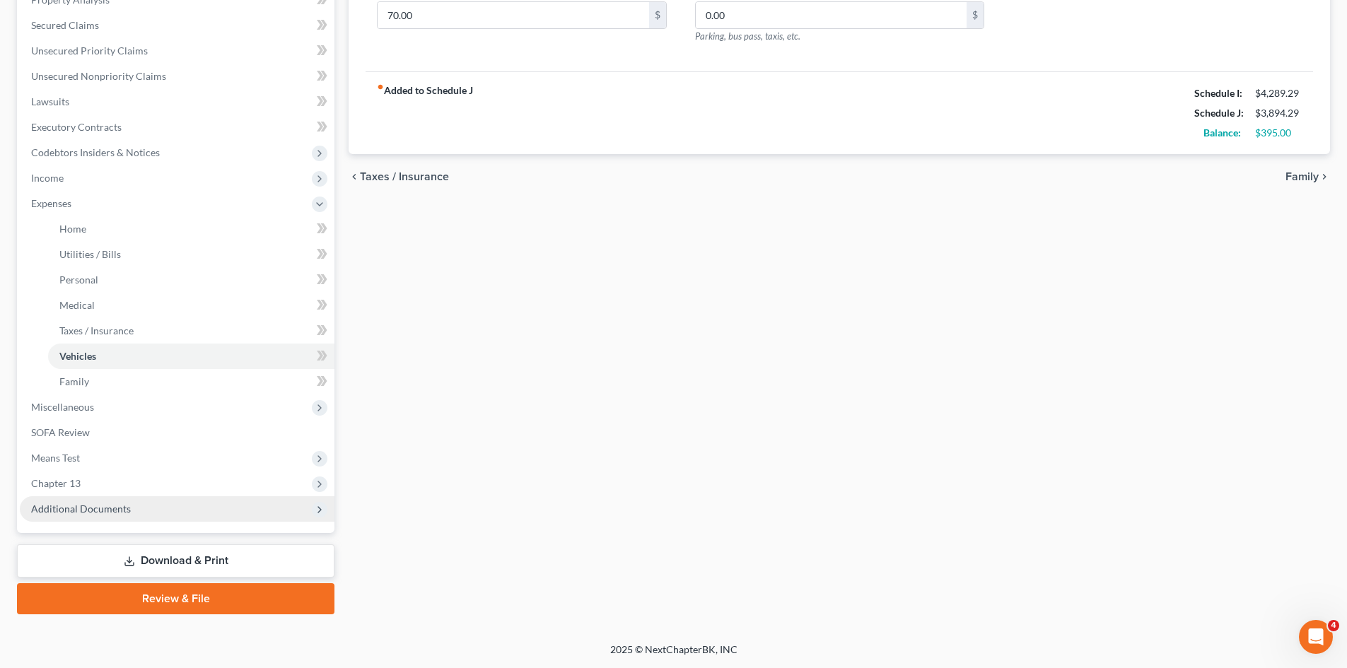
click at [103, 511] on span "Additional Documents" at bounding box center [81, 509] width 100 height 12
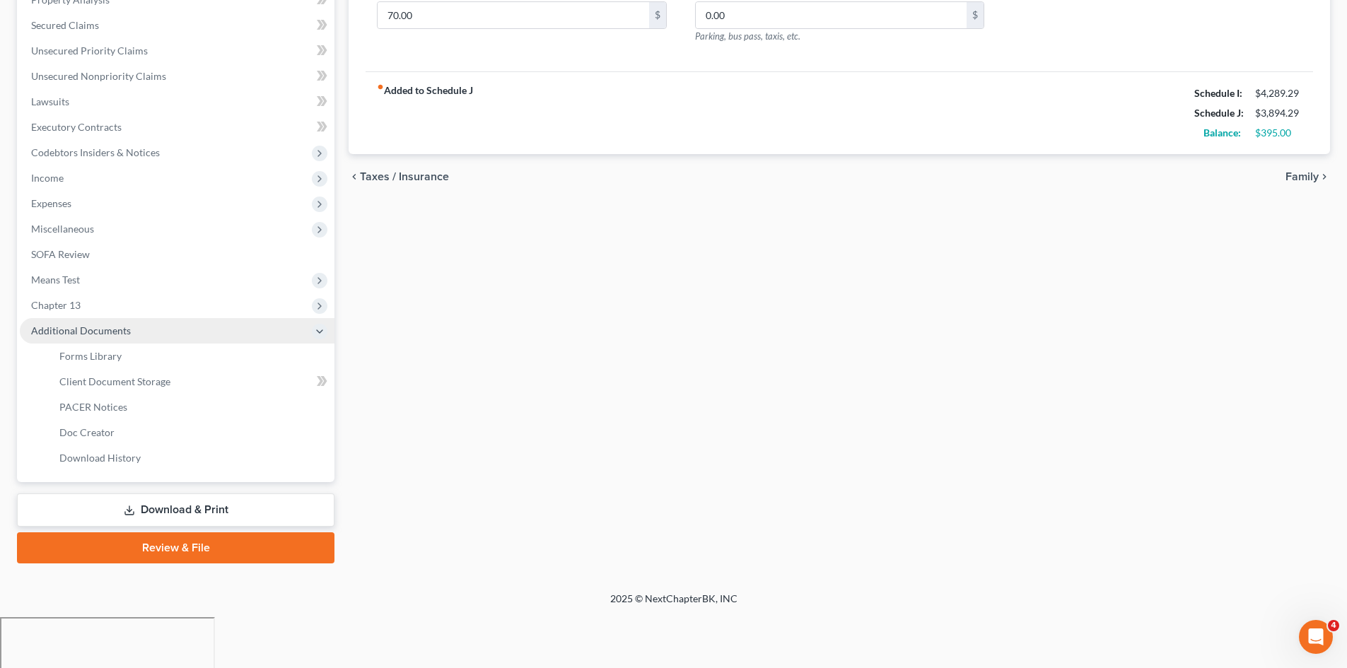
scroll to position [236, 0]
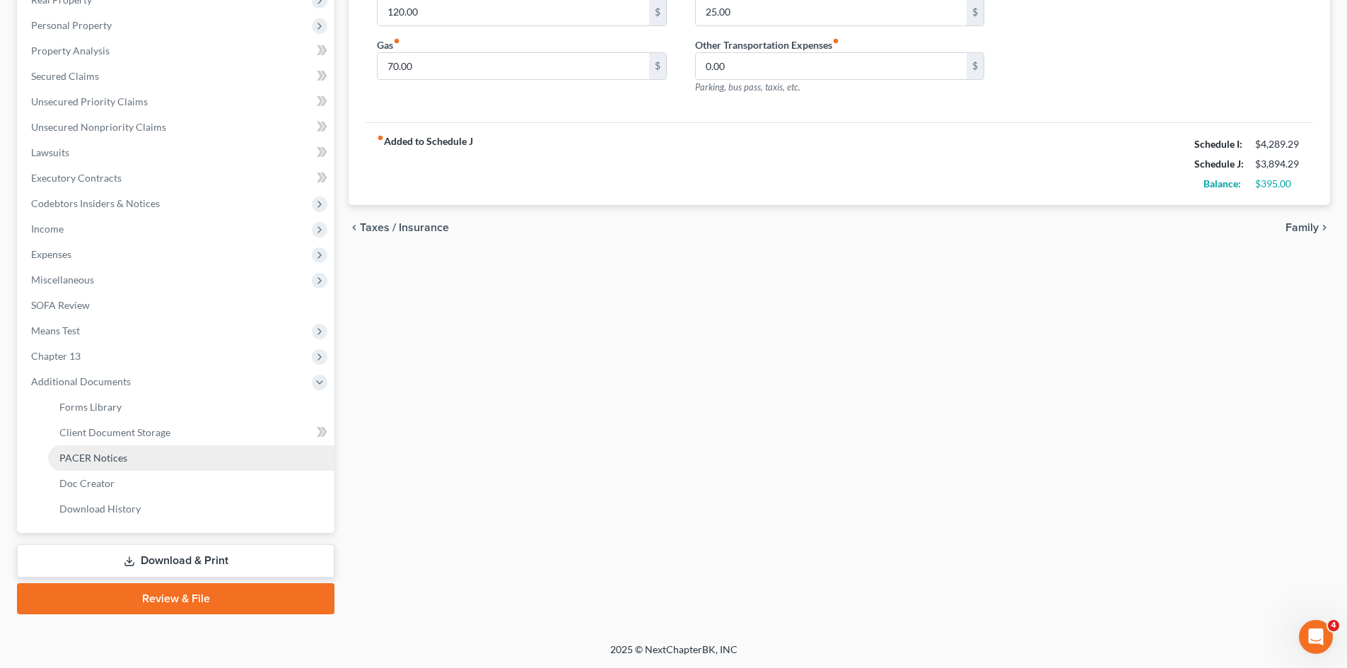
click at [95, 454] on span "PACER Notices" at bounding box center [93, 458] width 68 height 12
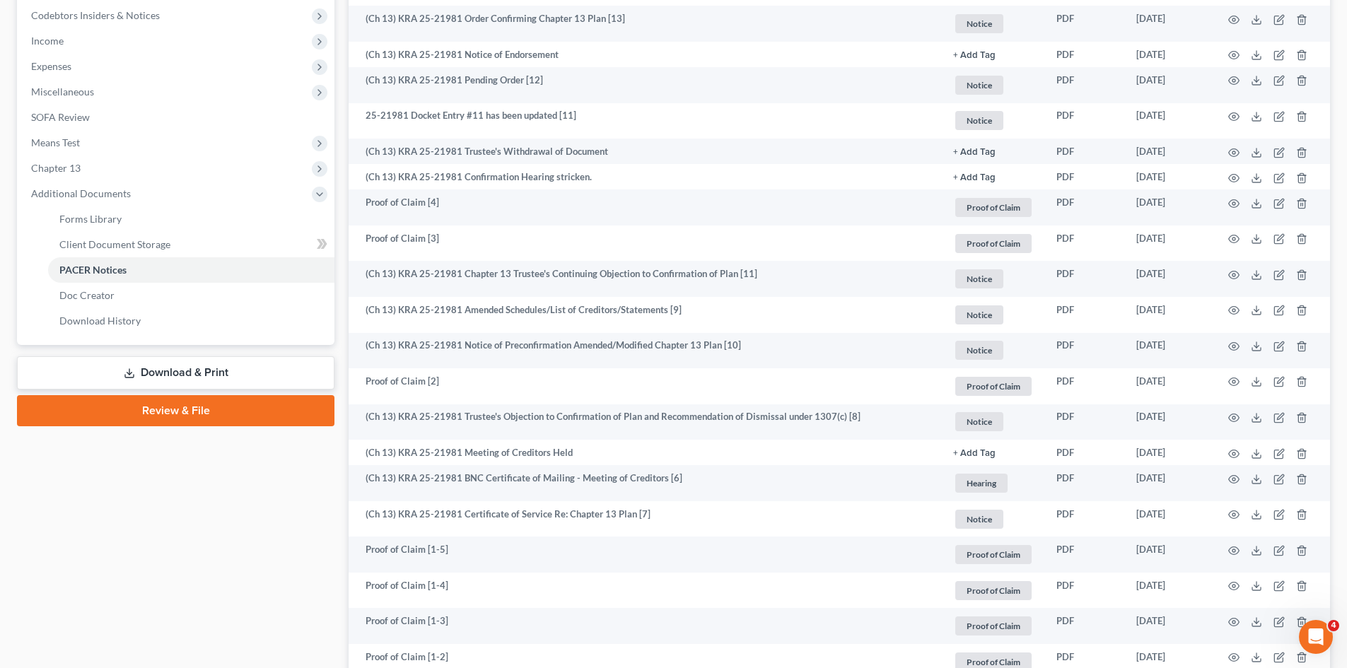
scroll to position [778, 0]
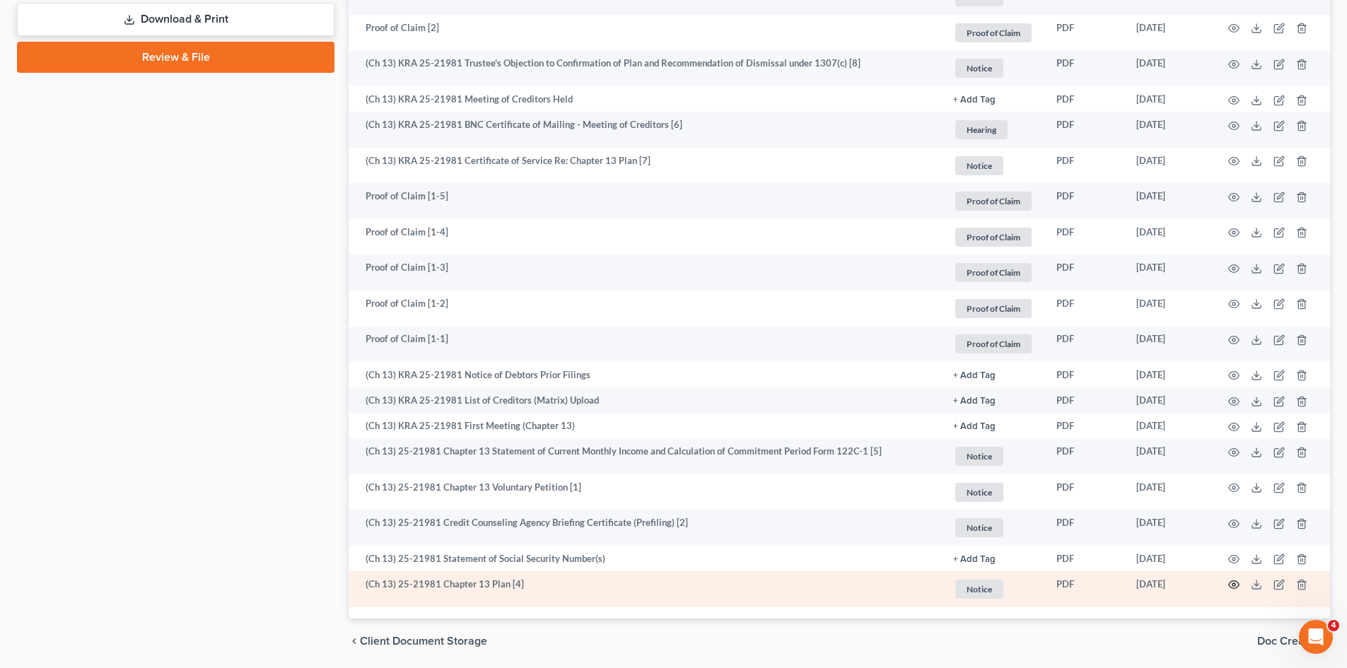
click at [1237, 586] on icon "button" at bounding box center [1234, 584] width 11 height 11
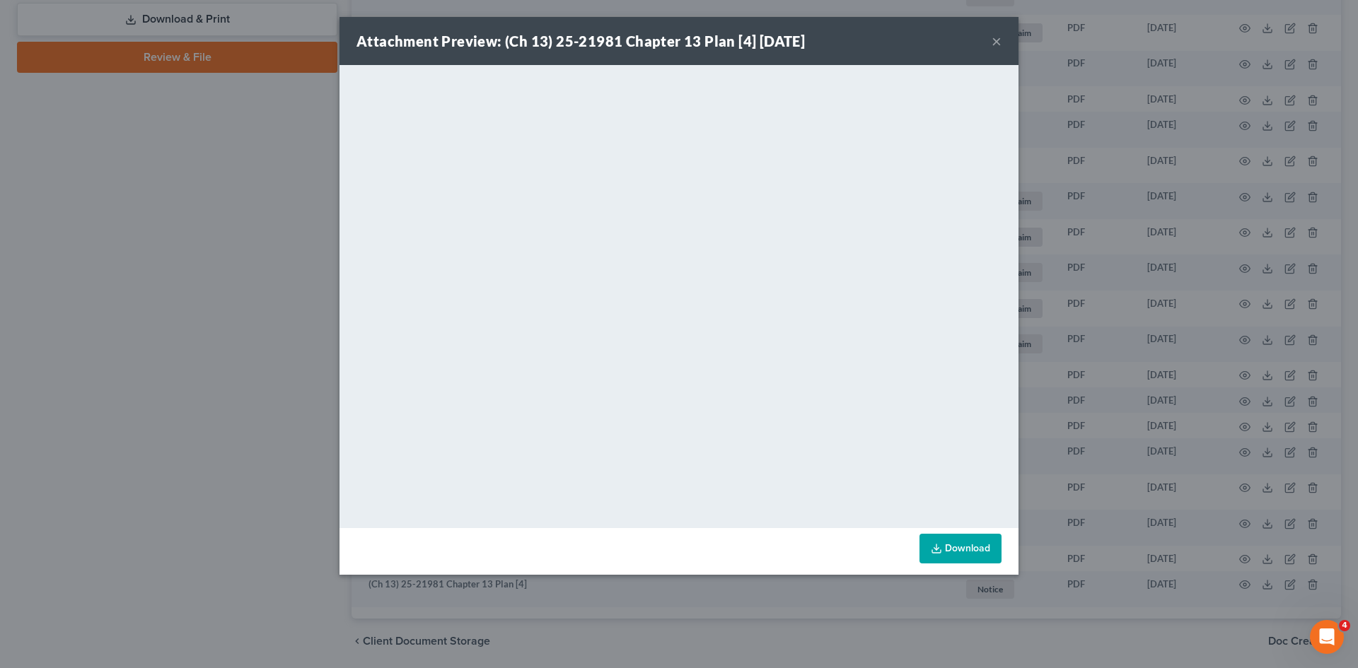
click at [998, 42] on button "×" at bounding box center [997, 41] width 10 height 17
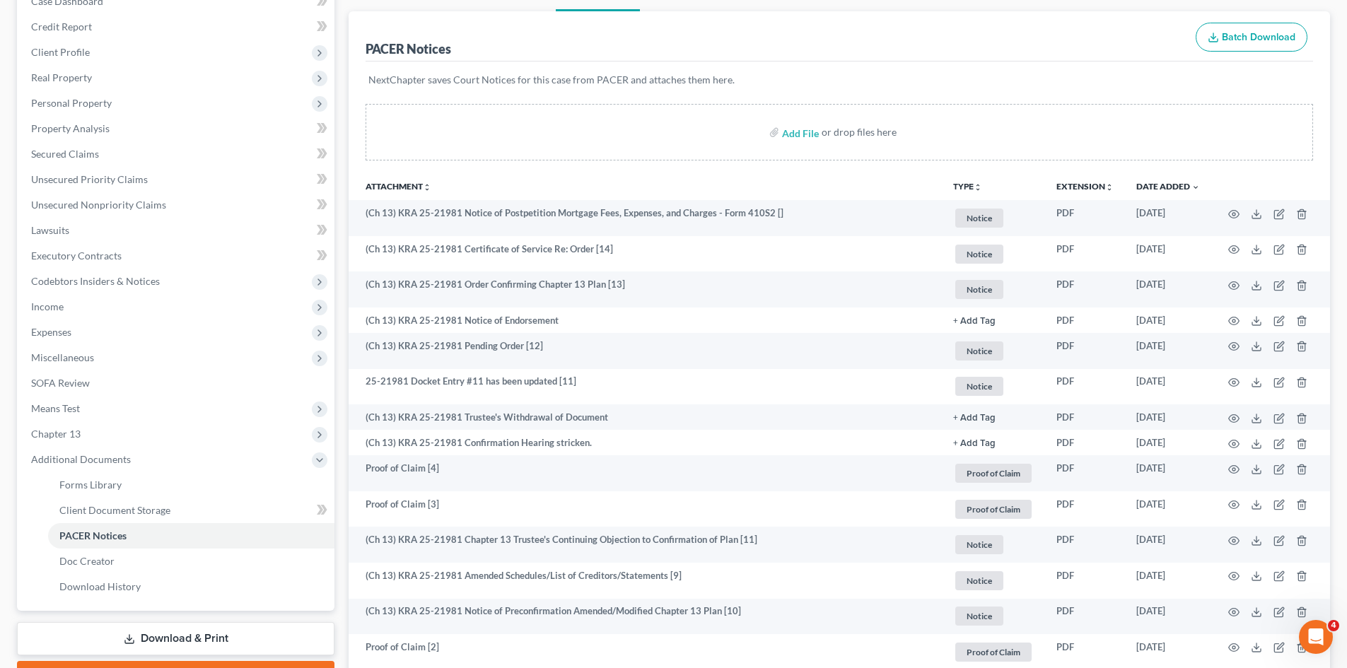
scroll to position [0, 0]
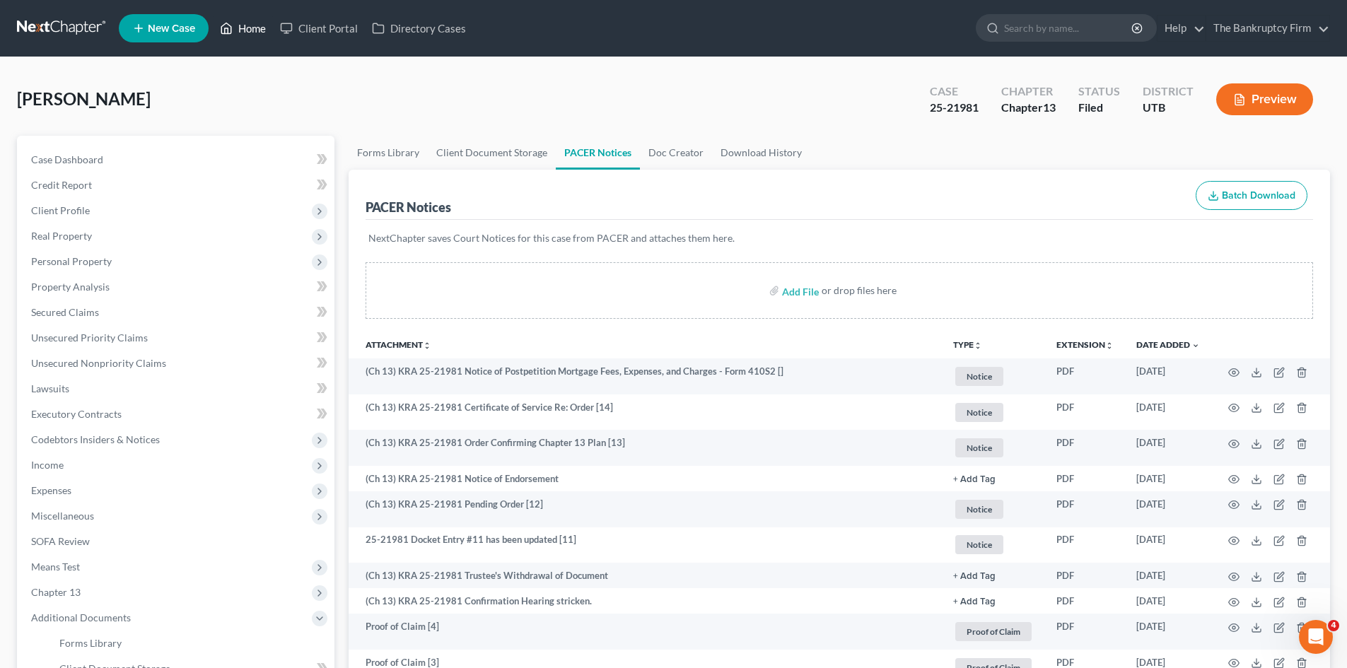
click at [255, 25] on link "Home" at bounding box center [243, 28] width 60 height 25
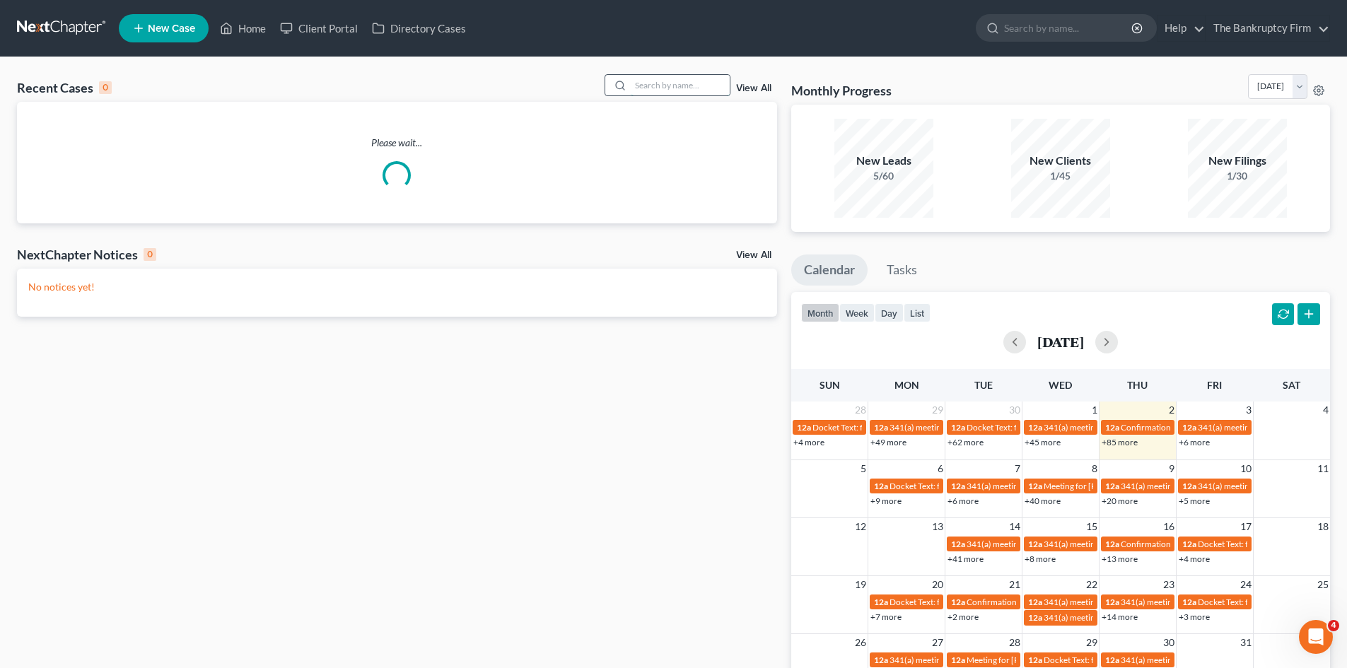
click at [649, 88] on input "search" at bounding box center [680, 85] width 99 height 21
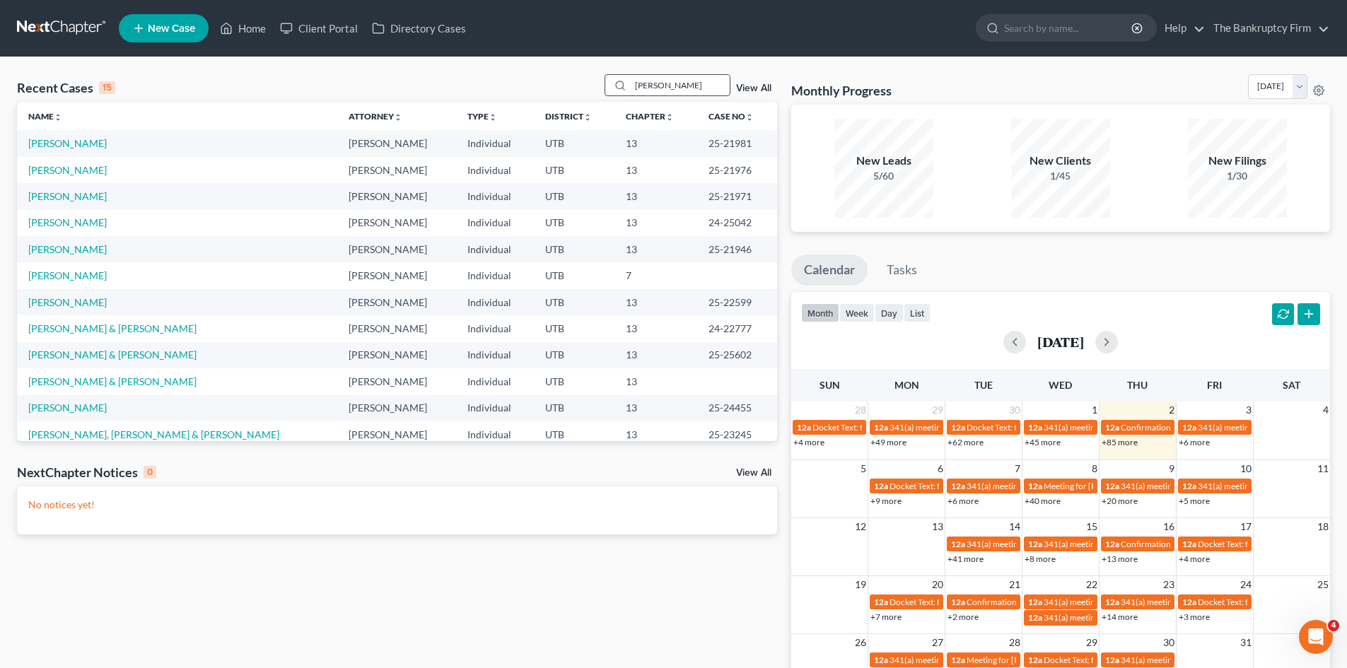
type input "RHOADS"
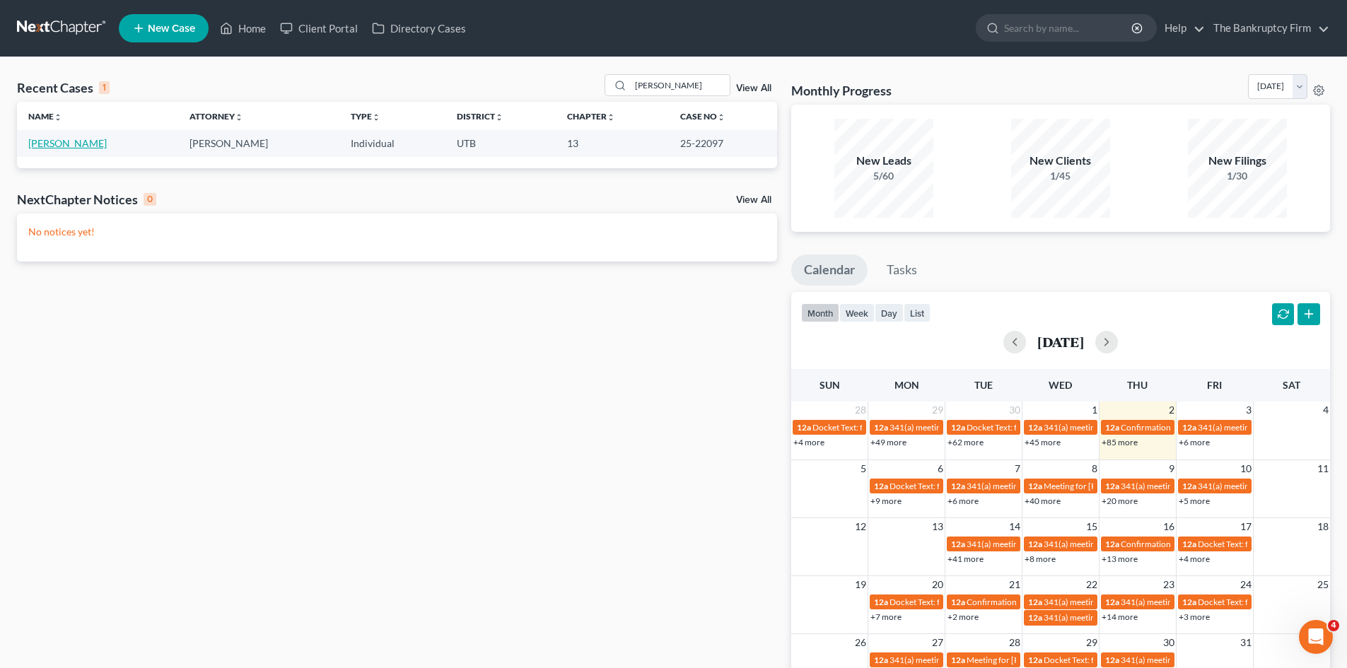
click at [46, 147] on link "Rhoads, Brandon" at bounding box center [67, 143] width 79 height 12
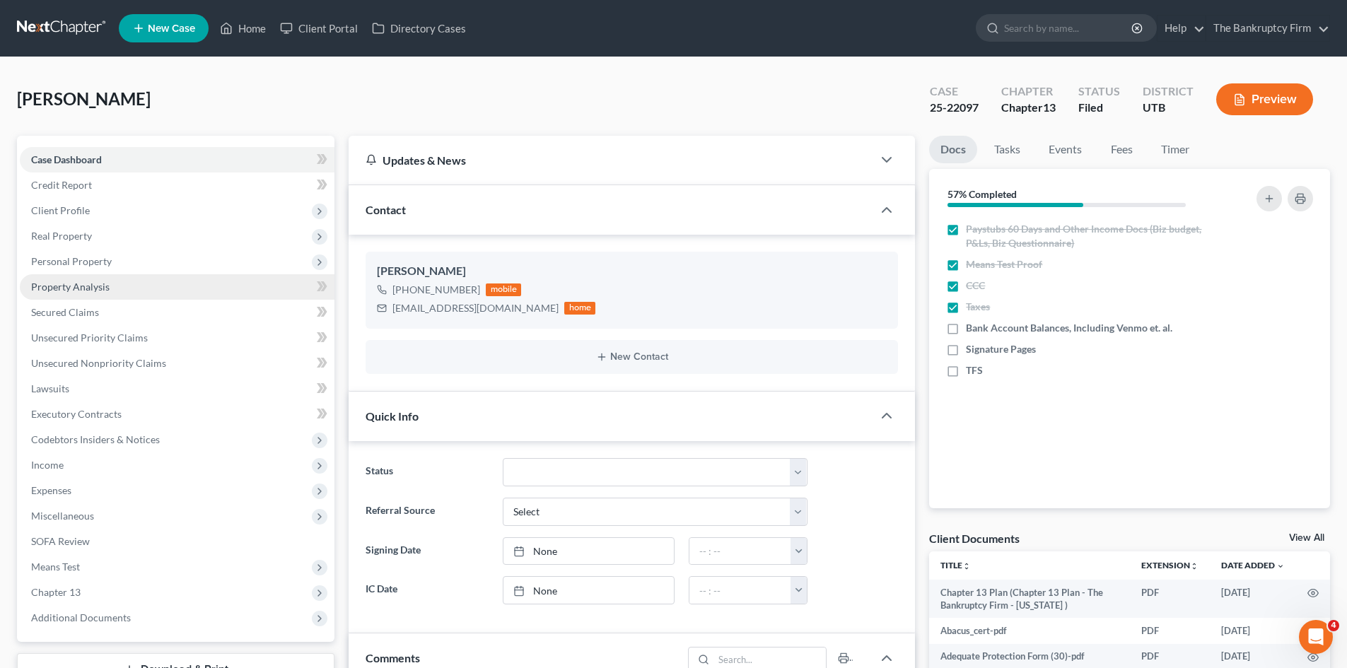
scroll to position [112, 0]
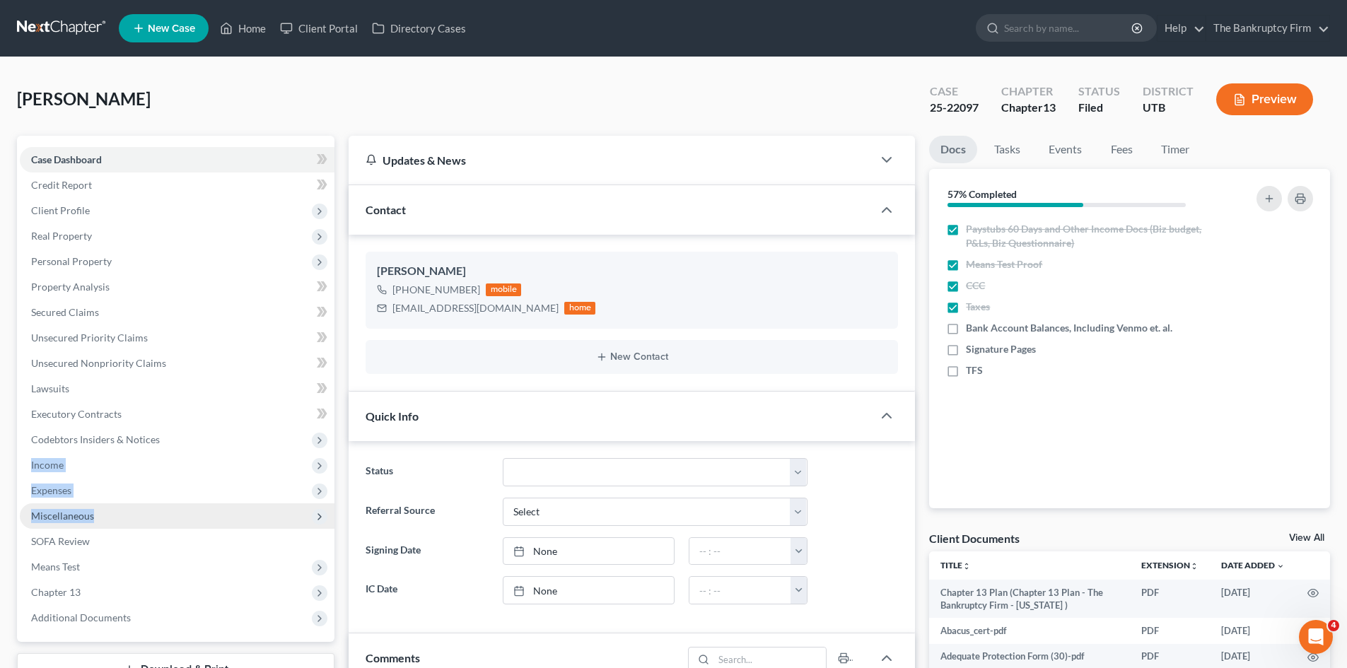
drag, startPoint x: 166, startPoint y: 482, endPoint x: 168, endPoint y: 524, distance: 42.5
click at [168, 524] on ul "Case Dashboard Payments Invoices Payments Payments Credit Report Client Profile" at bounding box center [177, 389] width 315 height 484
click at [74, 311] on span "Secured Claims" at bounding box center [65, 312] width 68 height 12
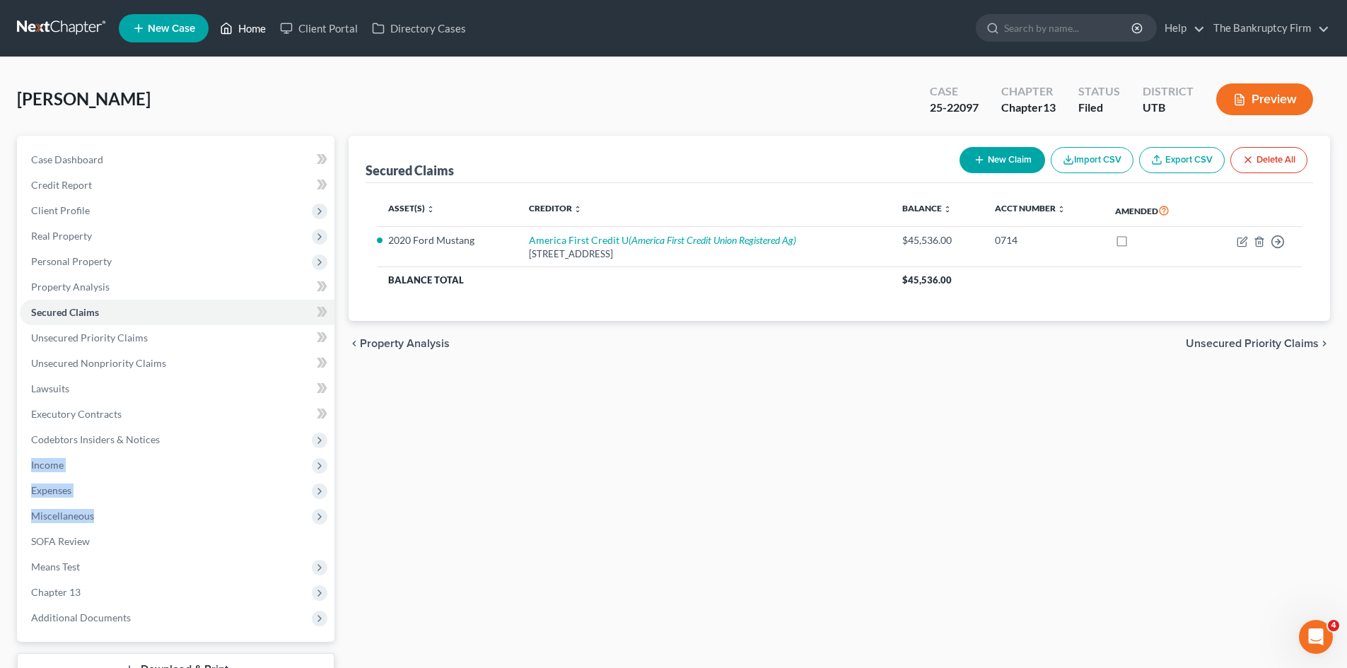
click at [265, 31] on link "Home" at bounding box center [243, 28] width 60 height 25
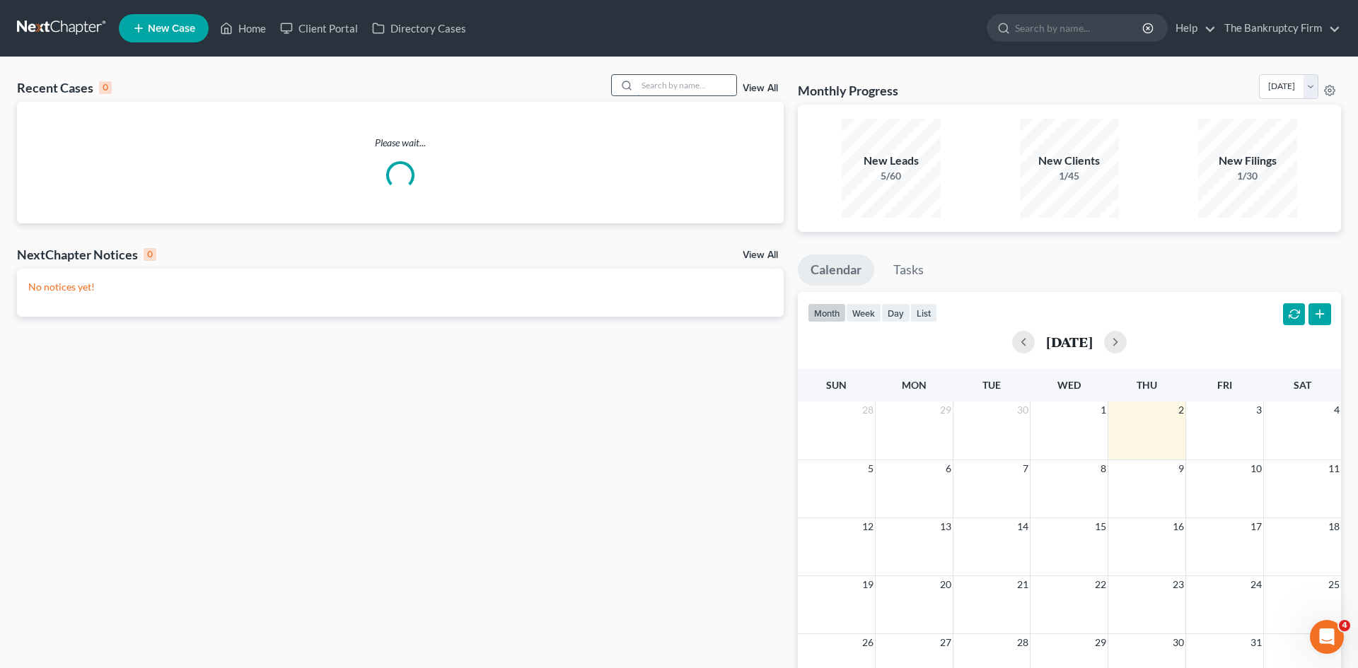
click at [654, 83] on input "search" at bounding box center [686, 85] width 99 height 21
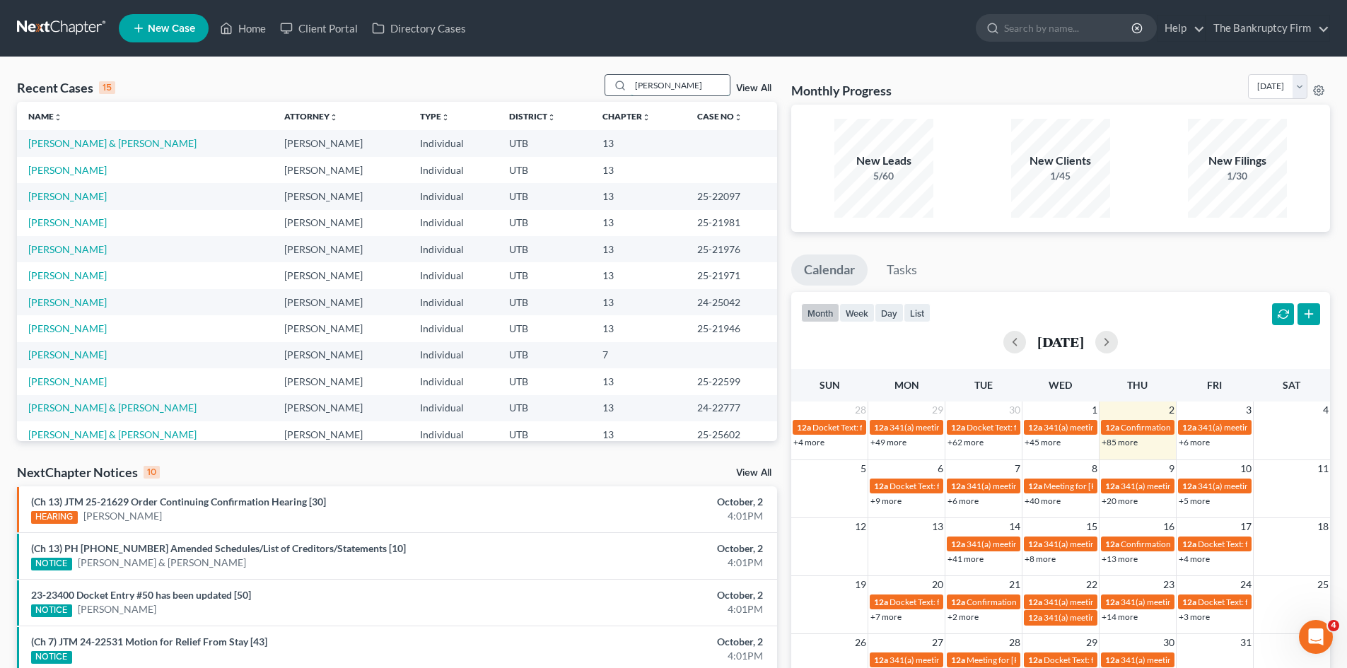
type input "SALAS"
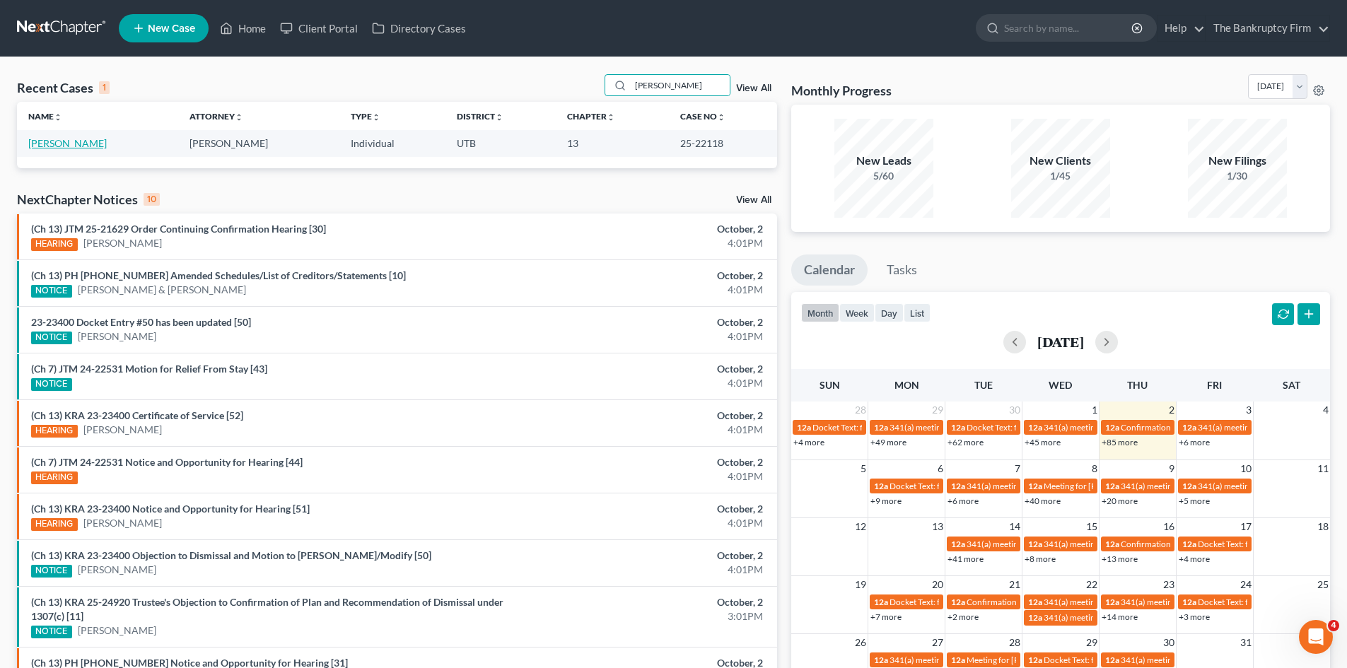
click at [59, 144] on link "Salas, Mariah" at bounding box center [67, 143] width 79 height 12
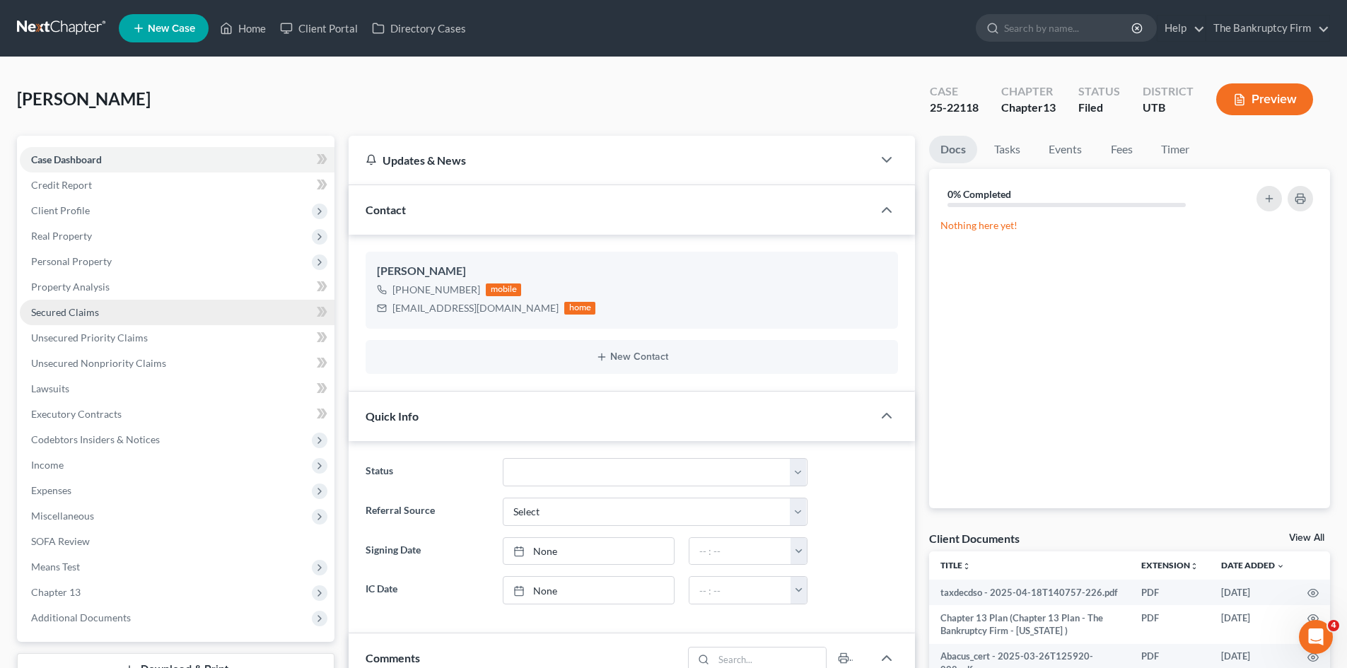
scroll to position [98, 0]
click at [60, 315] on span "Secured Claims" at bounding box center [65, 312] width 68 height 12
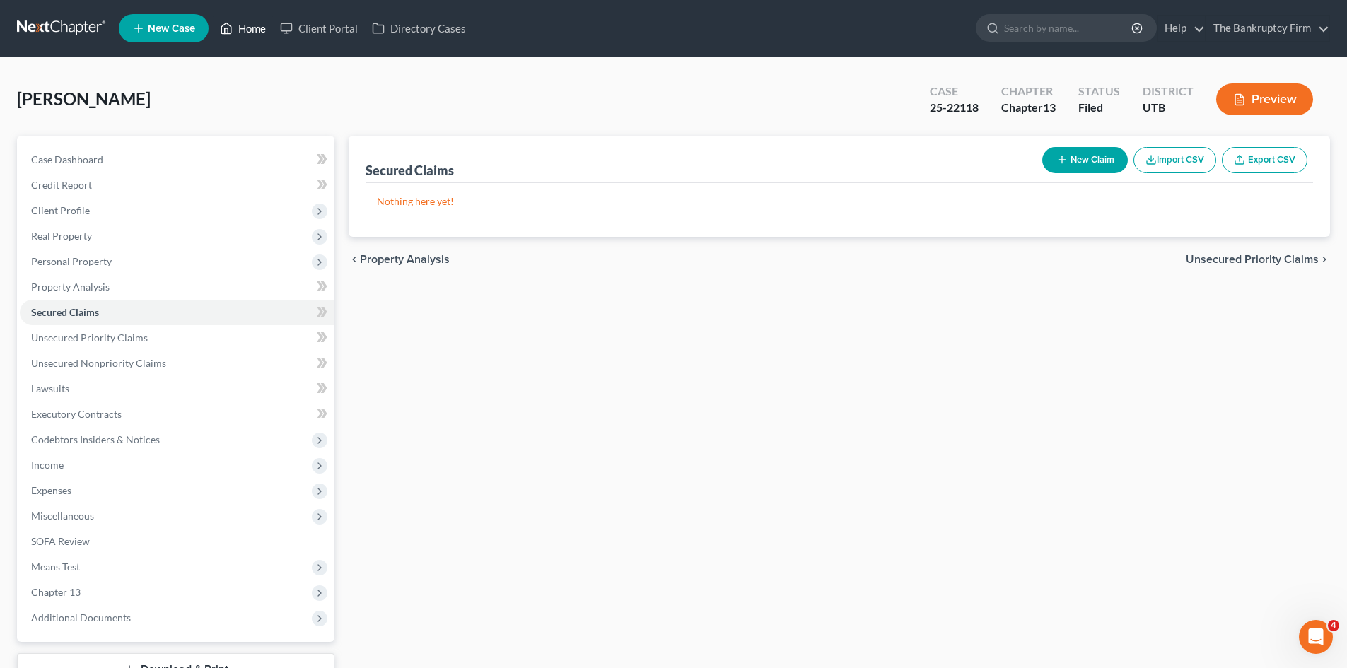
click at [245, 34] on link "Home" at bounding box center [243, 28] width 60 height 25
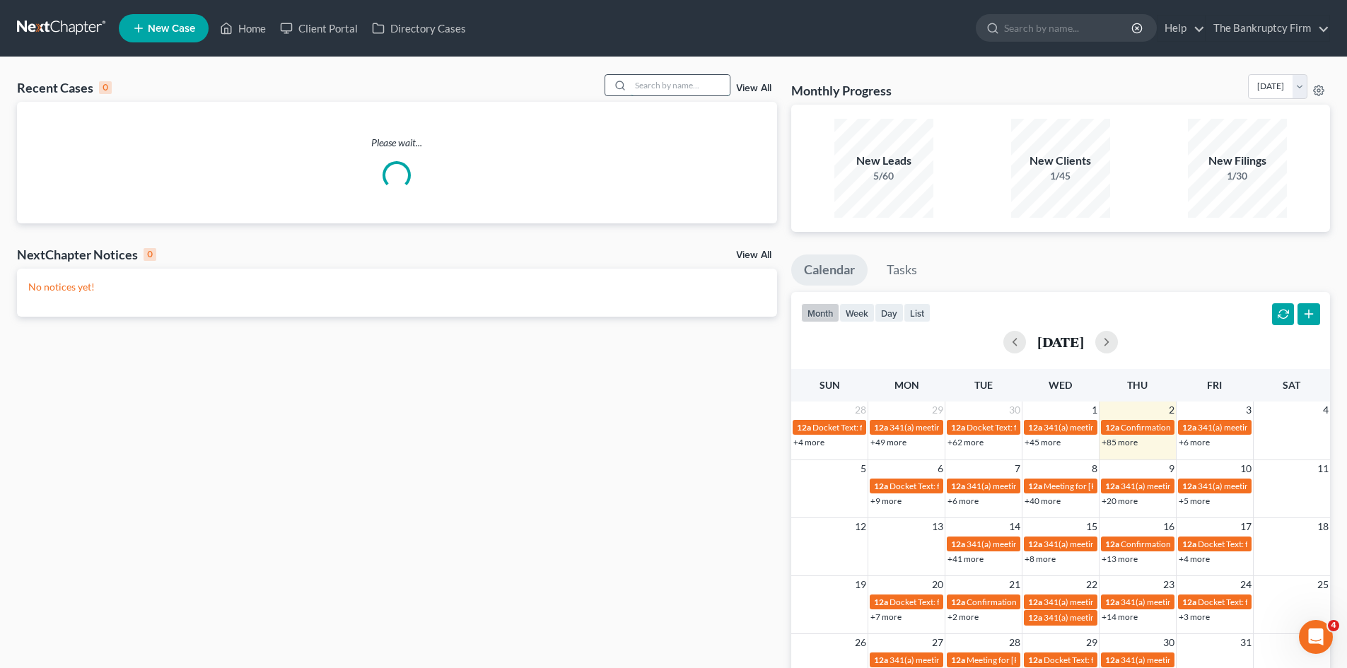
click at [691, 79] on input "search" at bounding box center [680, 85] width 99 height 21
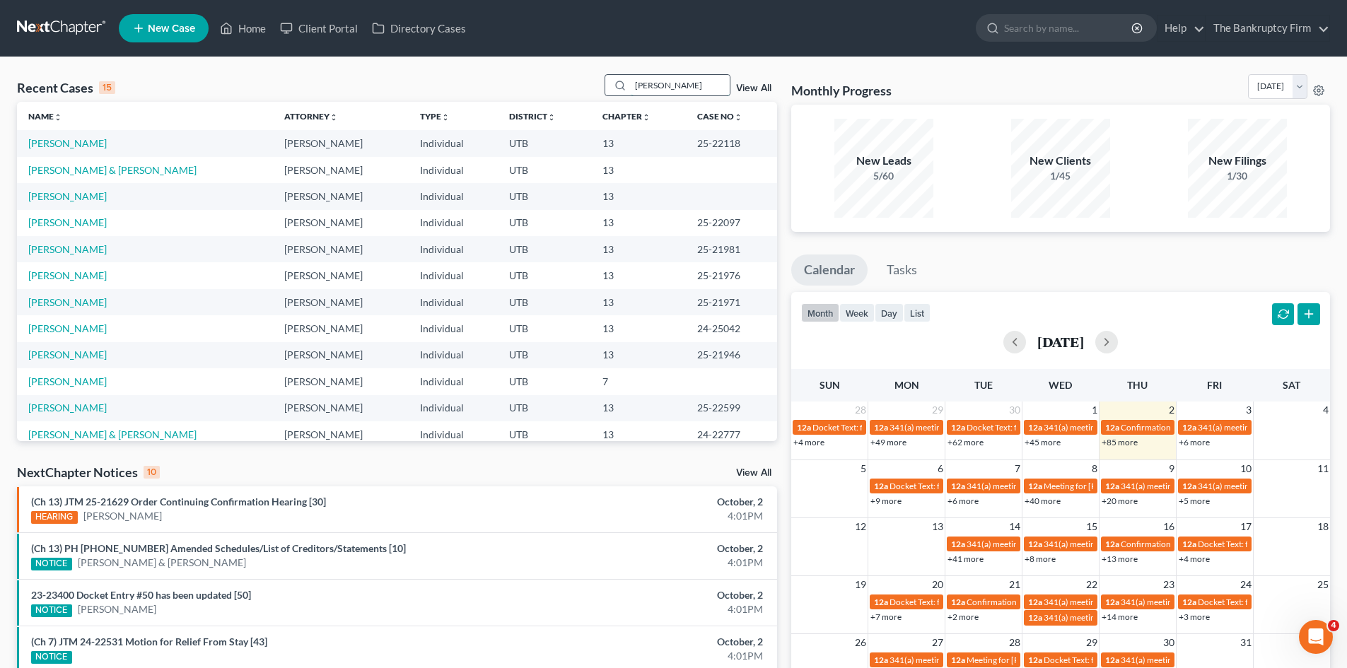
type input "THORSTED"
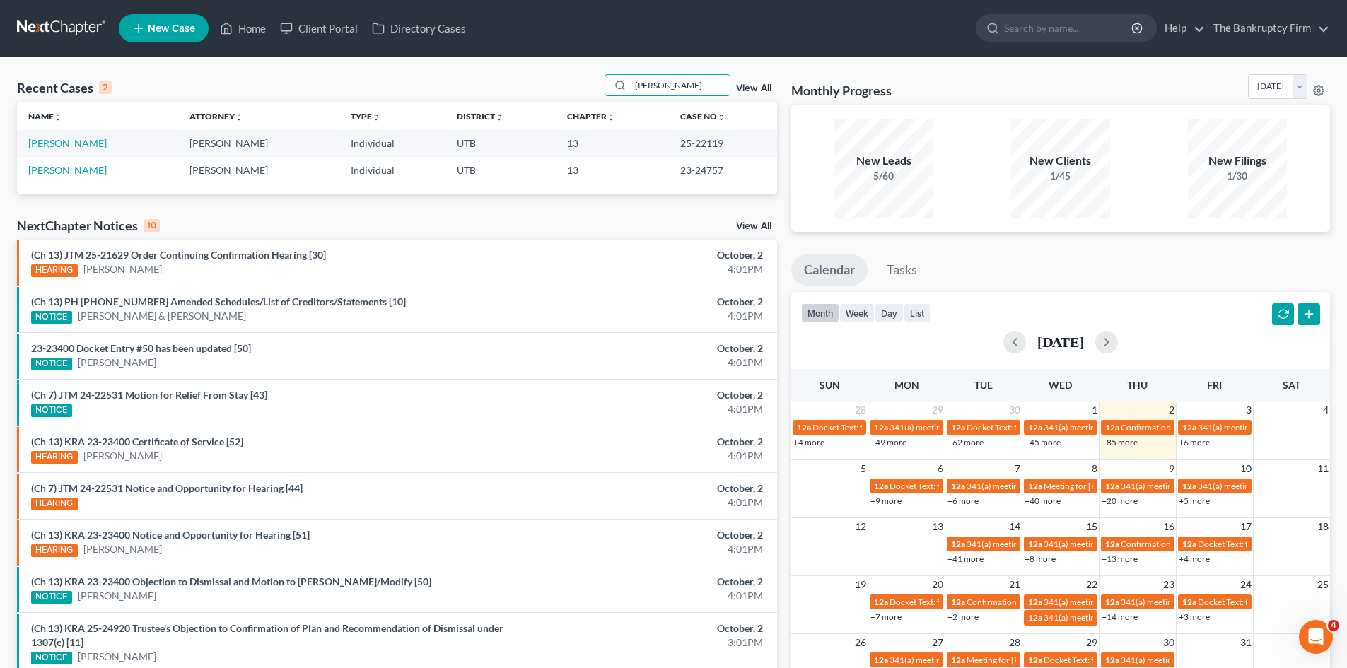
click at [70, 142] on link "Thorsted, Janet" at bounding box center [67, 143] width 79 height 12
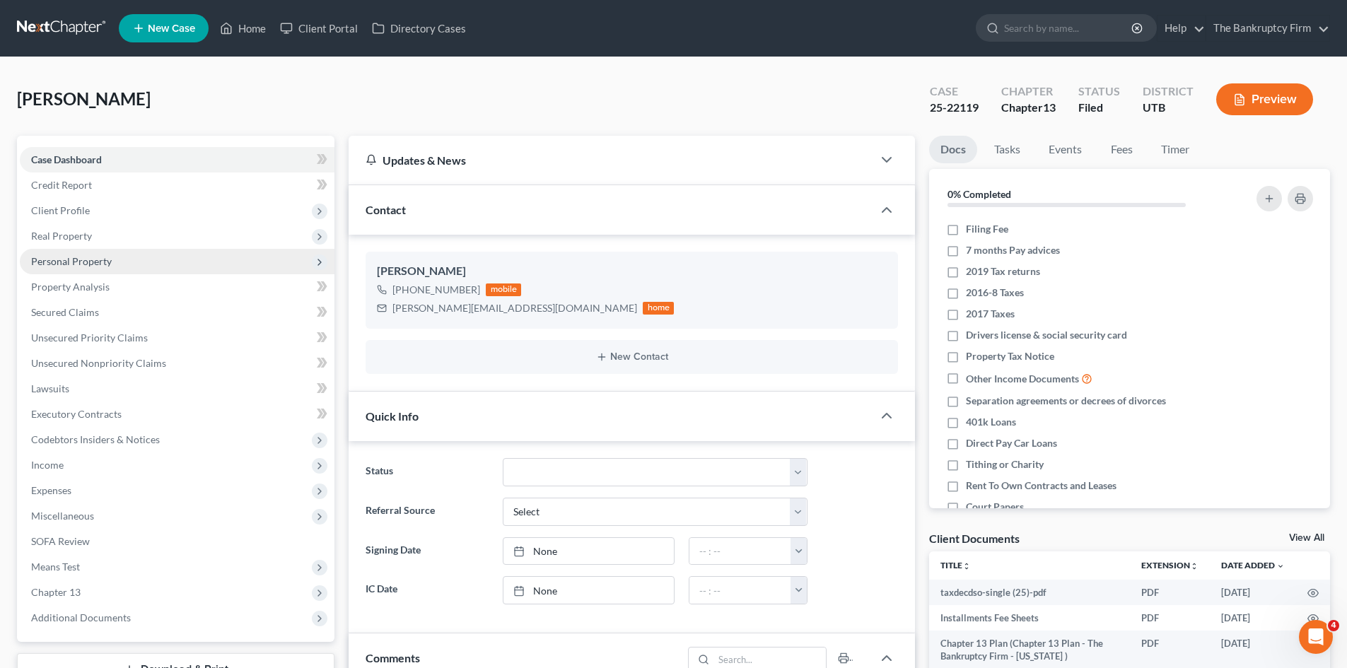
scroll to position [98, 0]
click at [59, 311] on span "Secured Claims" at bounding box center [65, 312] width 68 height 12
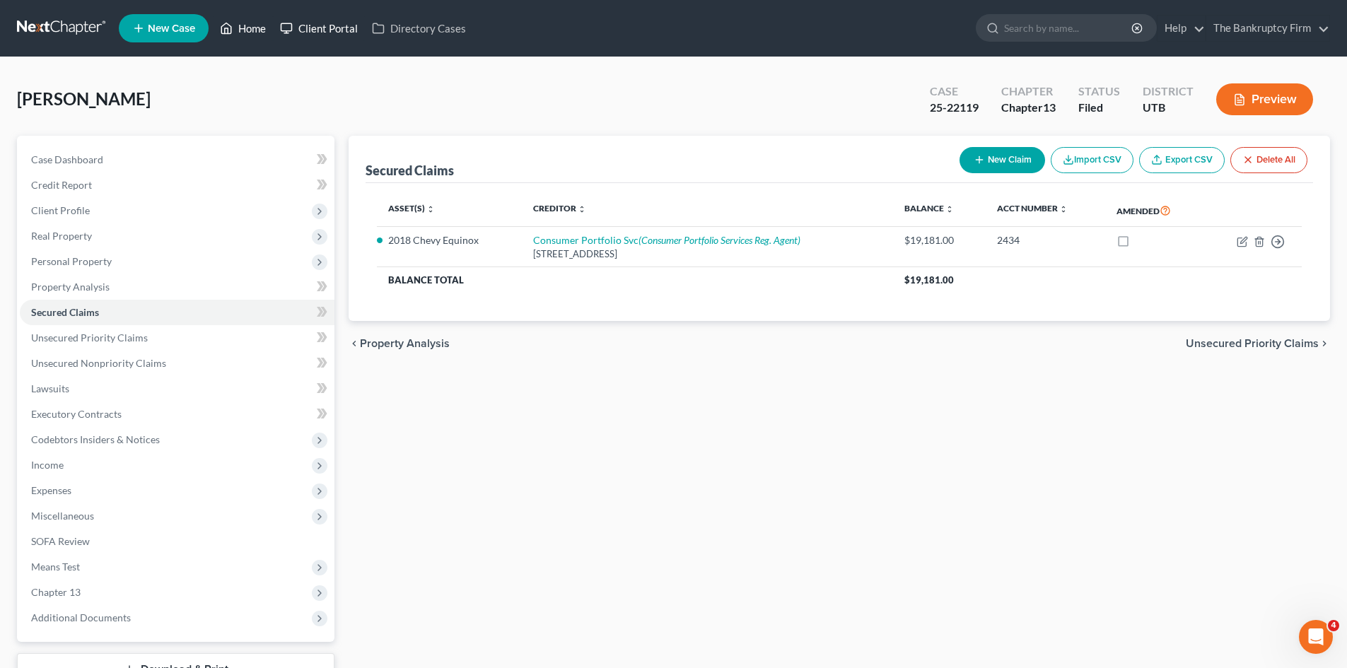
drag, startPoint x: 253, startPoint y: 23, endPoint x: 308, endPoint y: 17, distance: 55.5
click at [253, 23] on link "Home" at bounding box center [243, 28] width 60 height 25
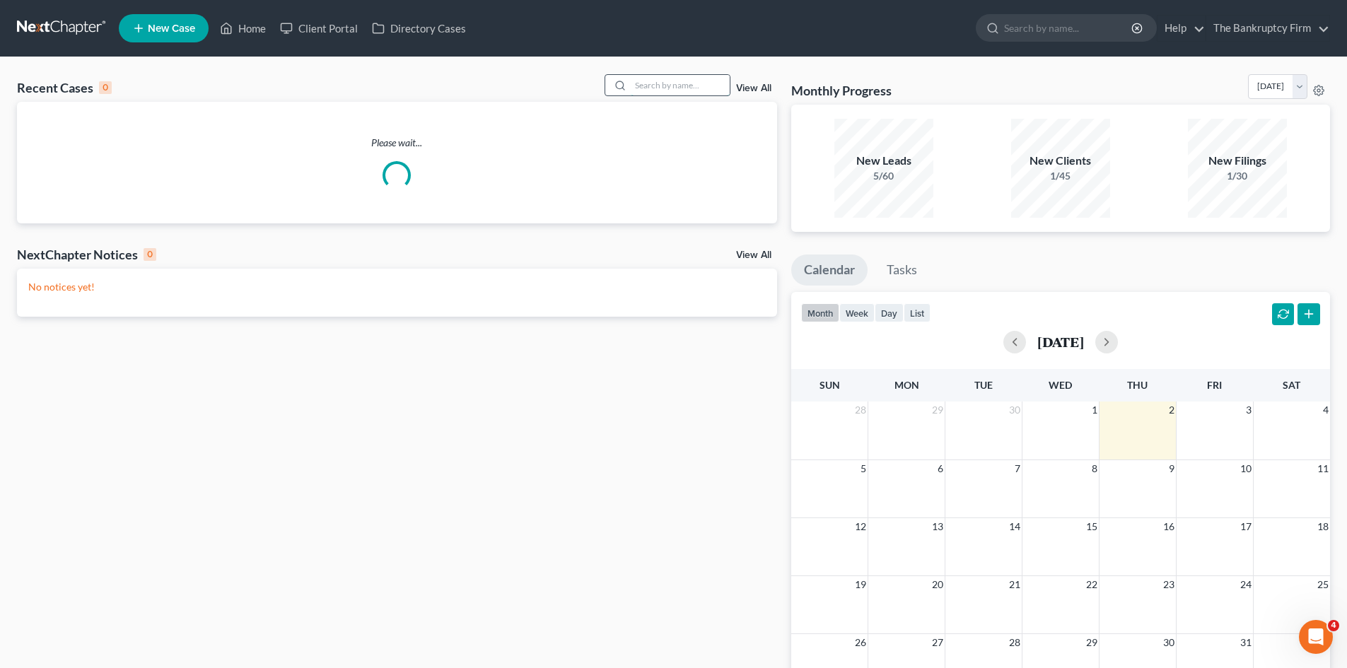
click at [686, 84] on input "search" at bounding box center [680, 85] width 99 height 21
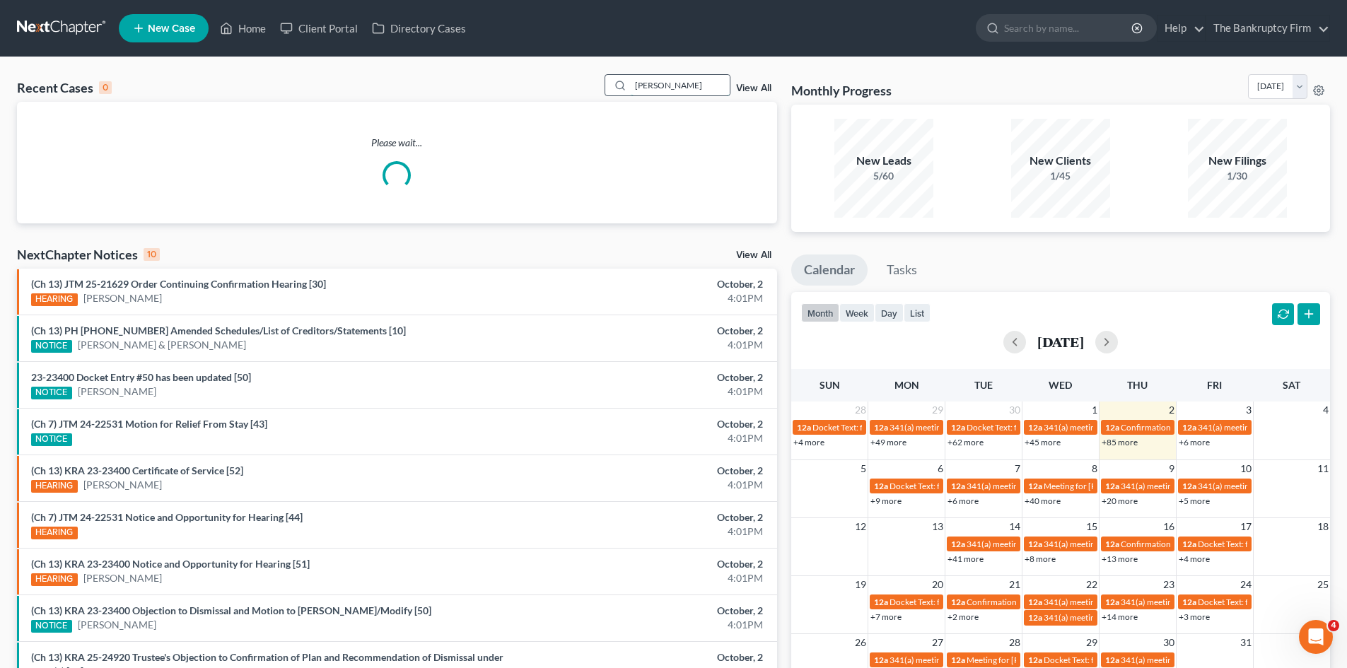
type input "LANCE"
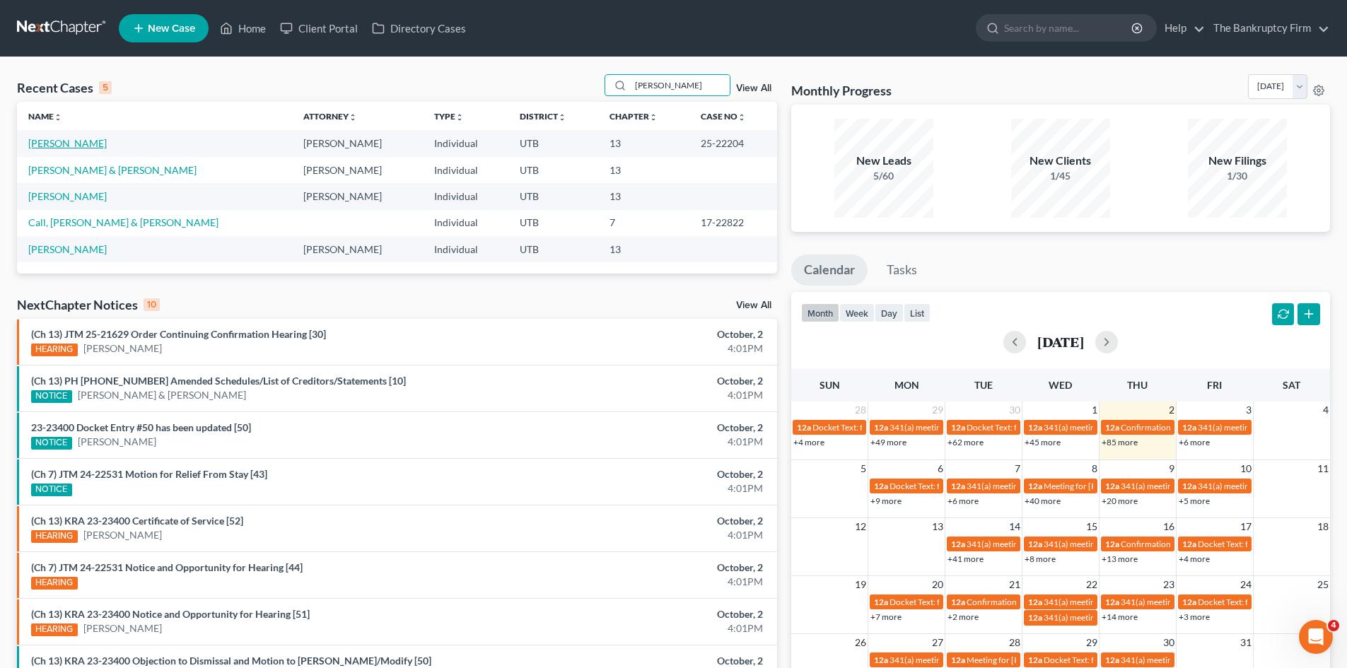
click at [52, 142] on link "Lance, David" at bounding box center [67, 143] width 79 height 12
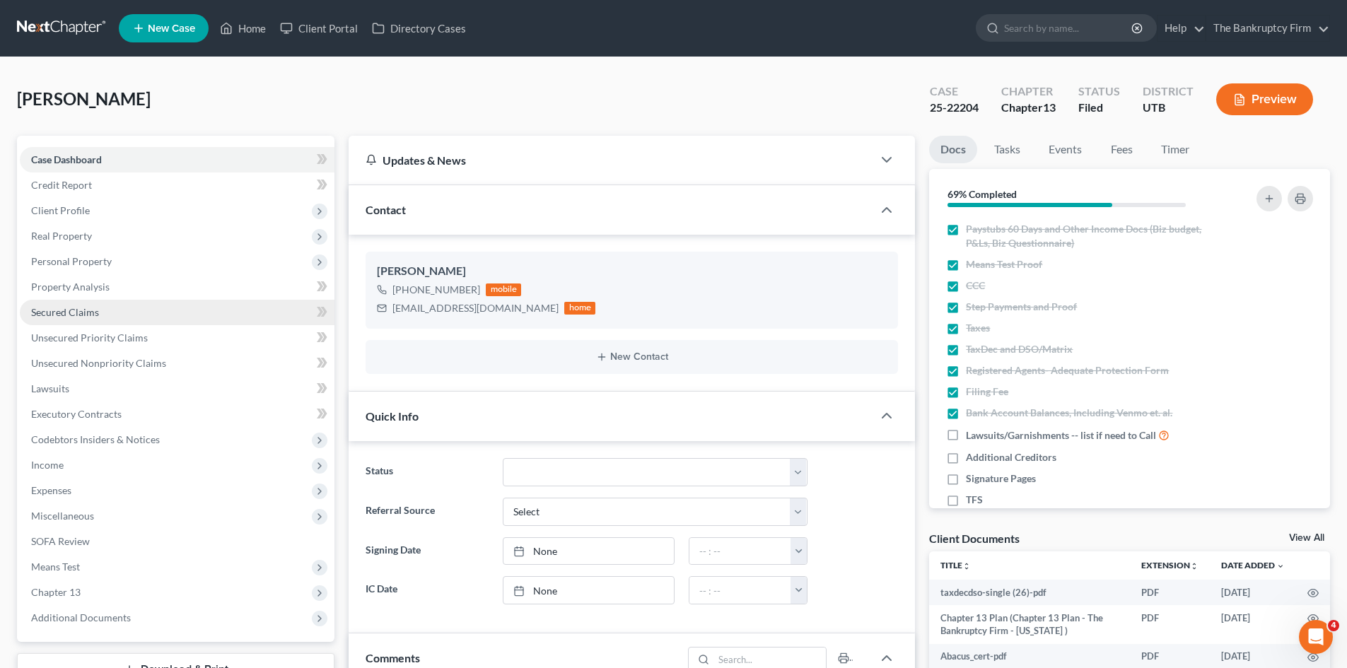
click at [43, 309] on span "Secured Claims" at bounding box center [65, 312] width 68 height 12
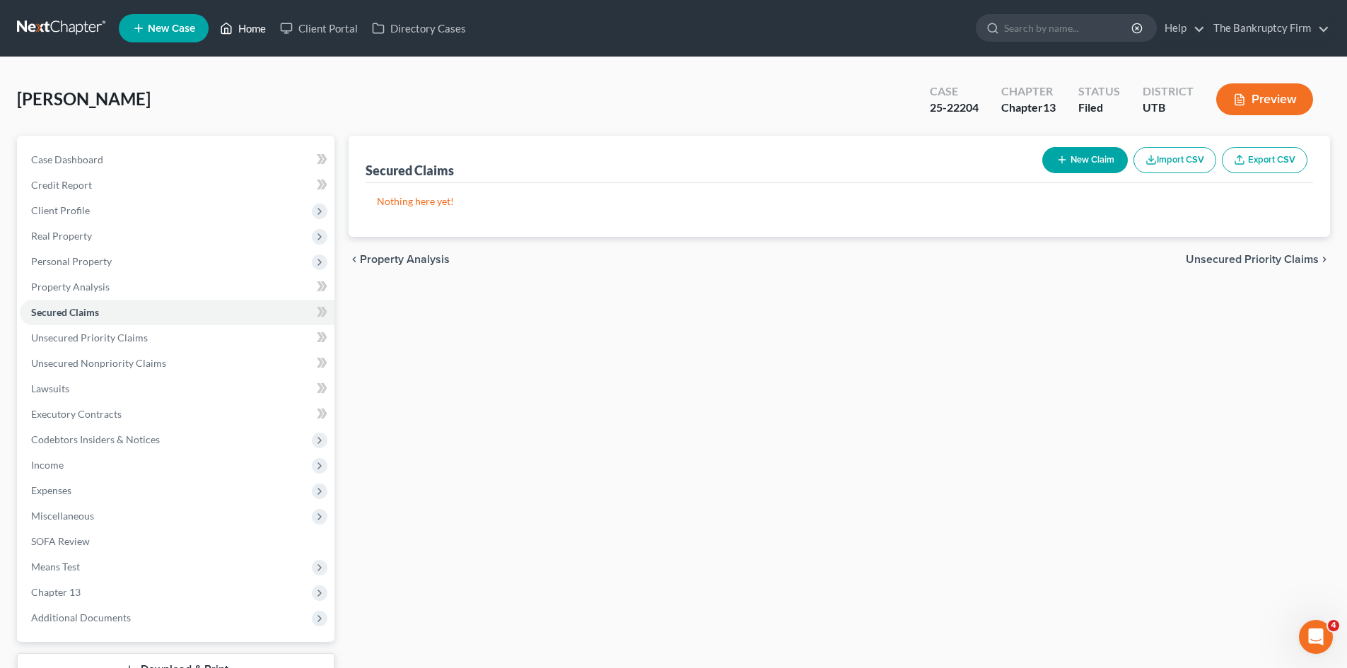
click at [243, 23] on link "Home" at bounding box center [243, 28] width 60 height 25
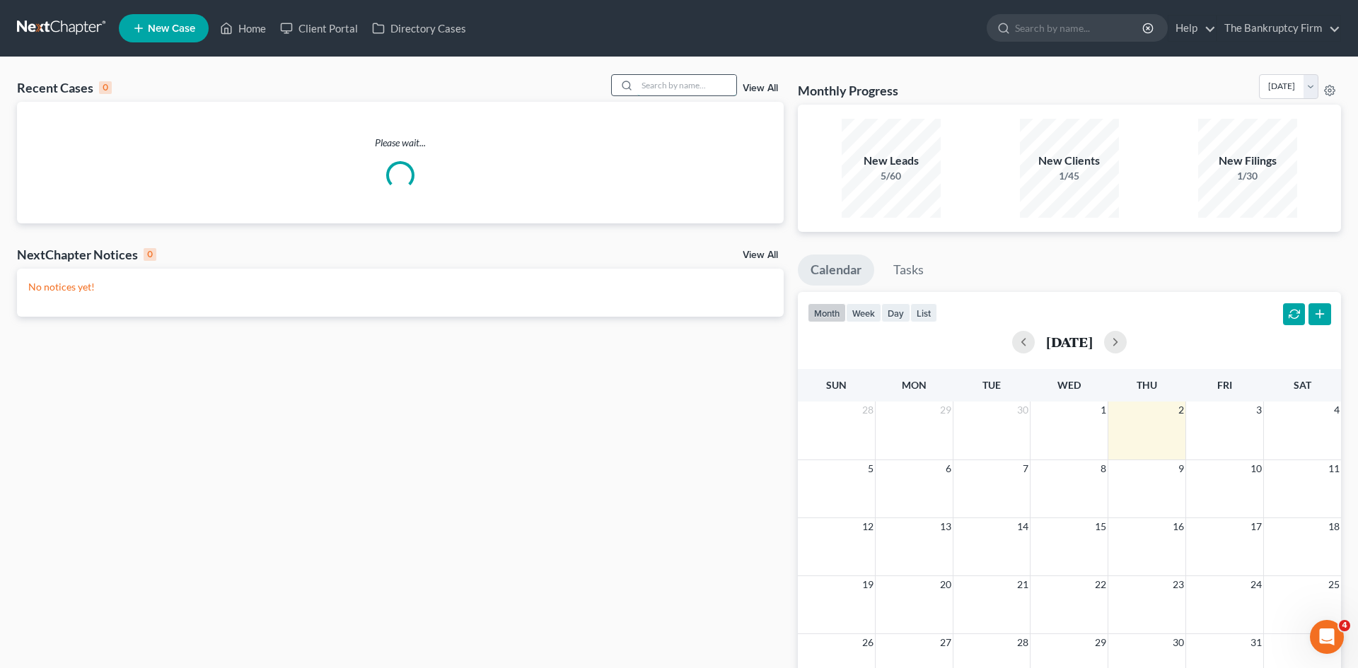
click at [697, 82] on input "search" at bounding box center [686, 85] width 99 height 21
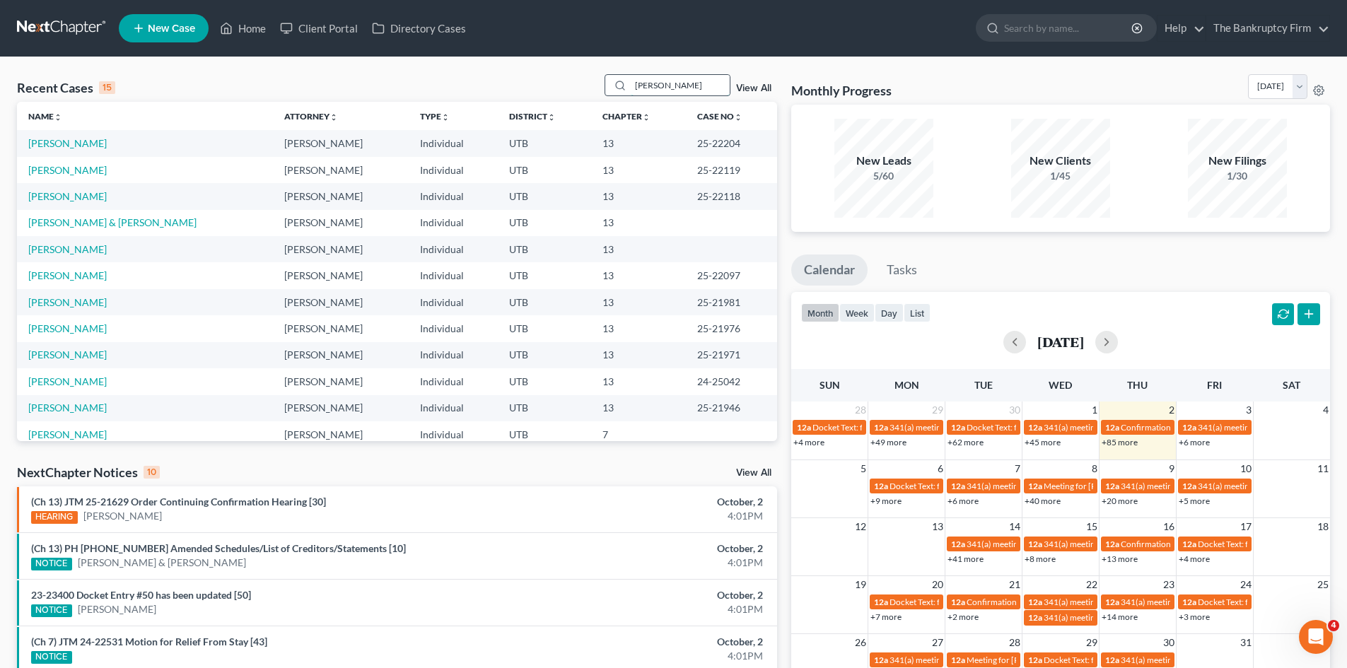
type input "PETTY"
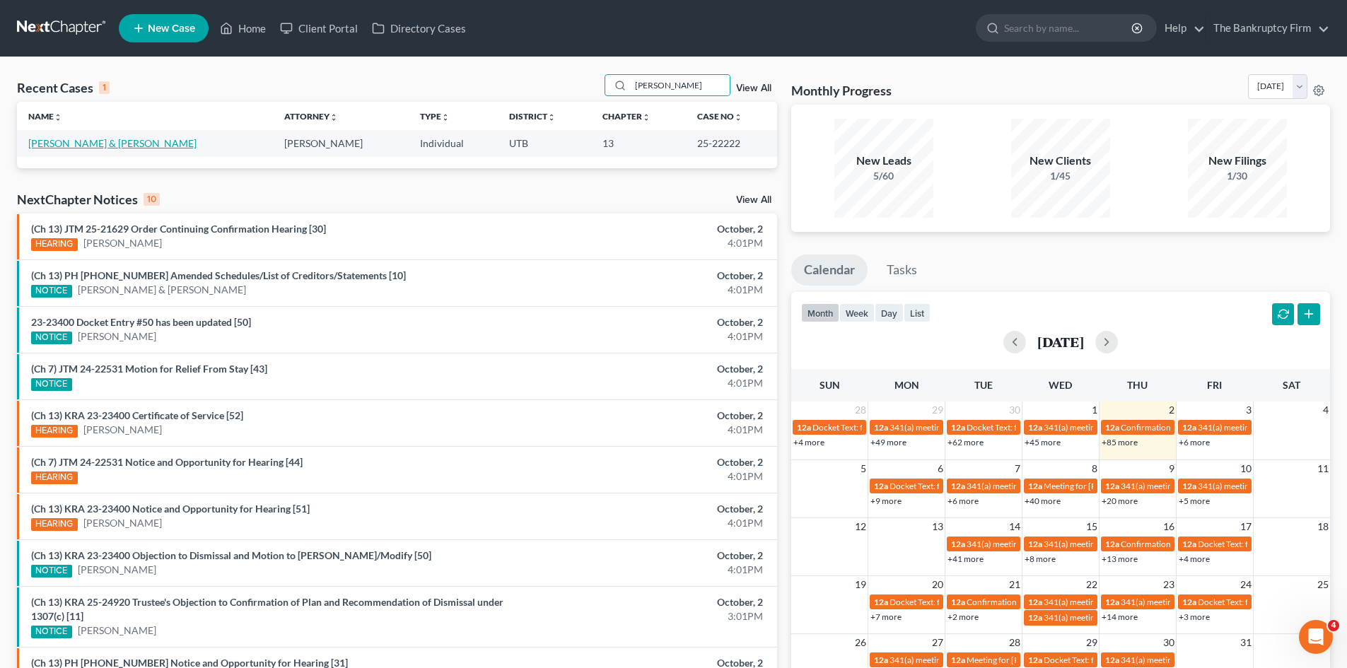
click at [53, 143] on link "Petty, Shawn & Nicole" at bounding box center [112, 143] width 168 height 12
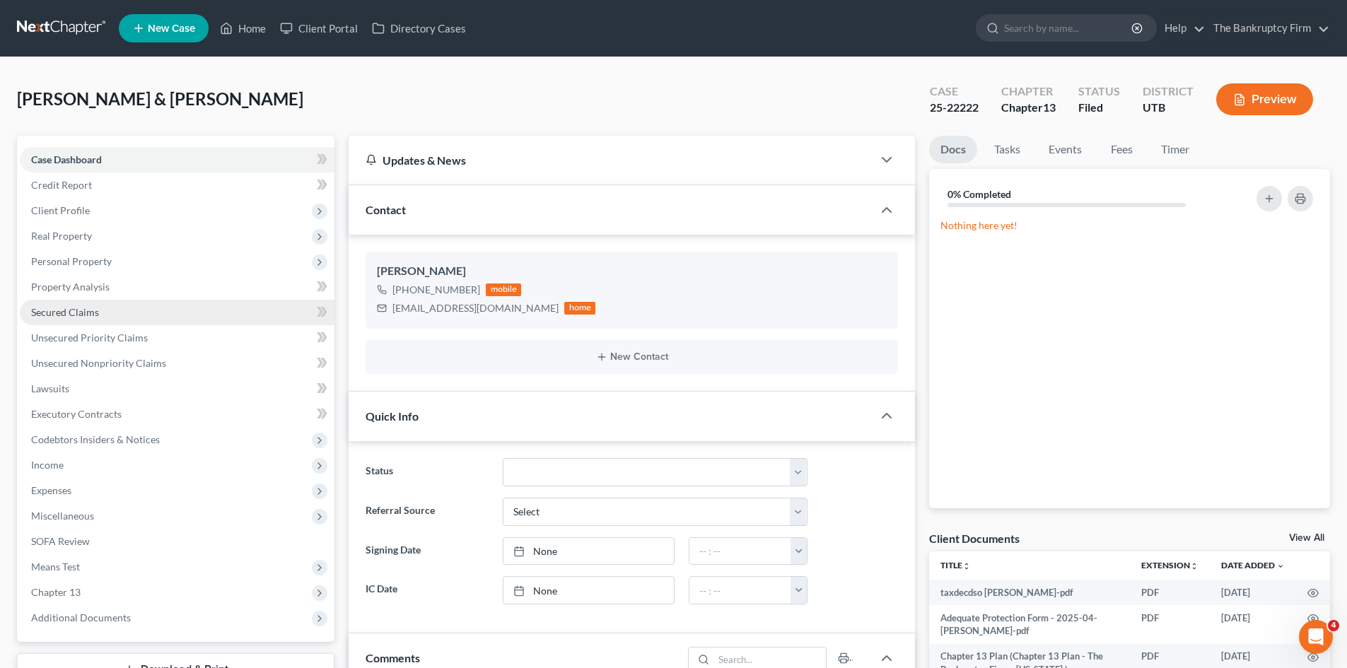
click at [41, 308] on span "Secured Claims" at bounding box center [65, 312] width 68 height 12
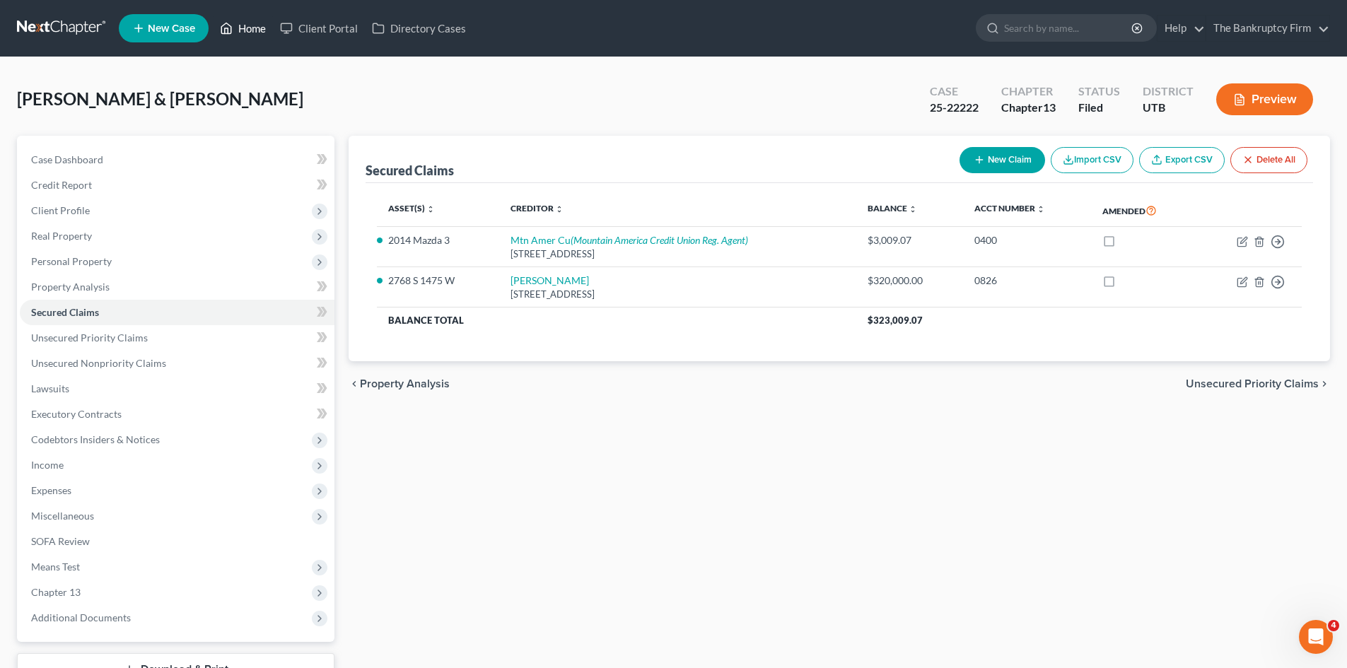
drag, startPoint x: 253, startPoint y: 24, endPoint x: 487, endPoint y: 30, distance: 234.9
click at [253, 24] on link "Home" at bounding box center [243, 28] width 60 height 25
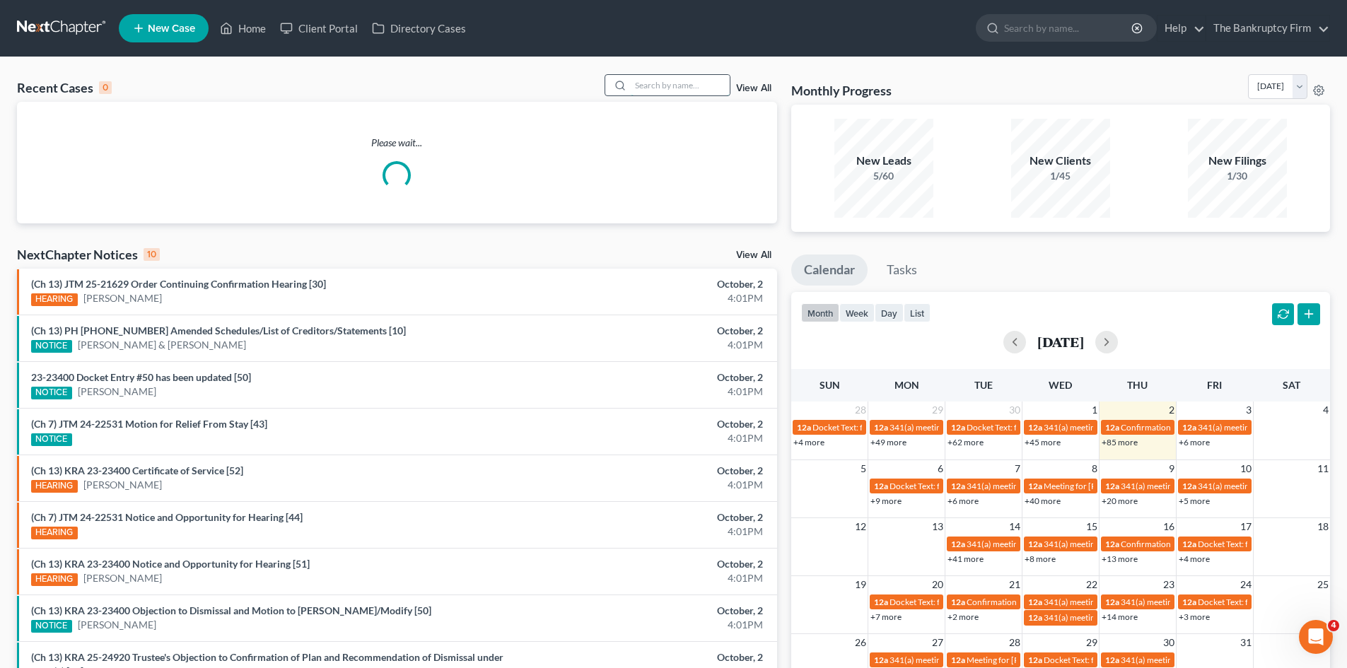
click at [651, 85] on input "search" at bounding box center [680, 85] width 99 height 21
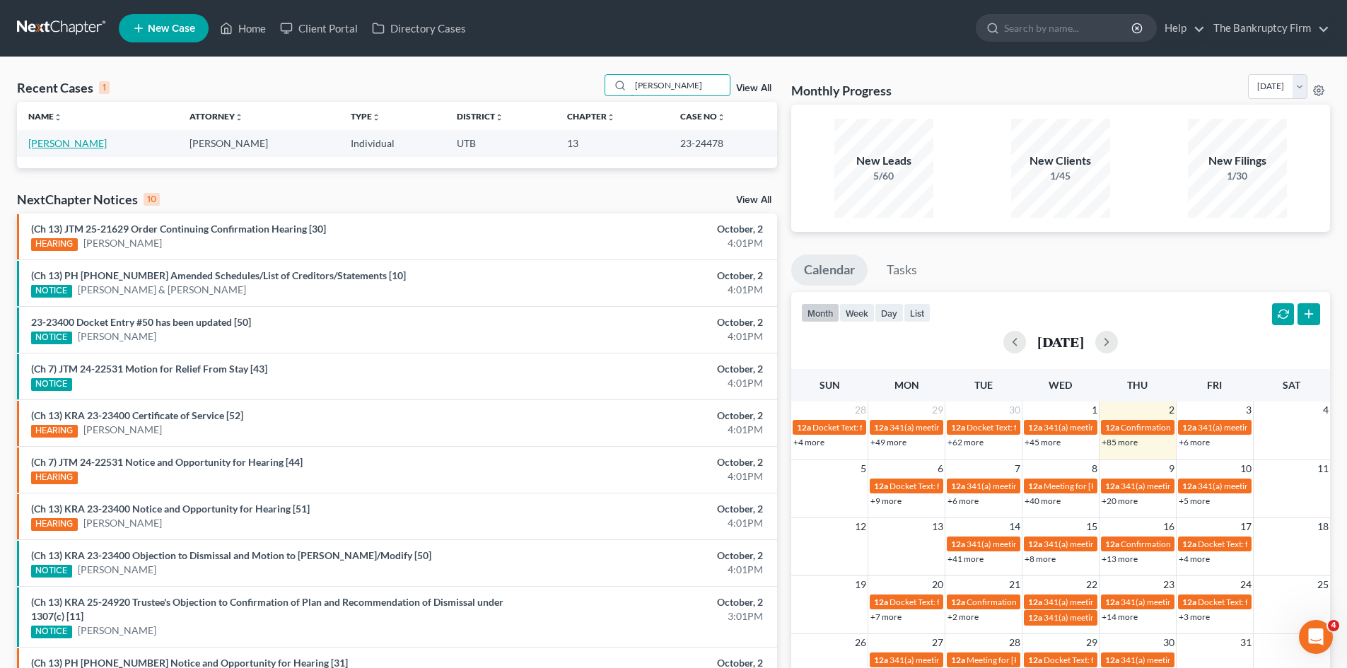
type input "blay"
click at [54, 143] on link "Blaylock, Amber" at bounding box center [67, 143] width 79 height 12
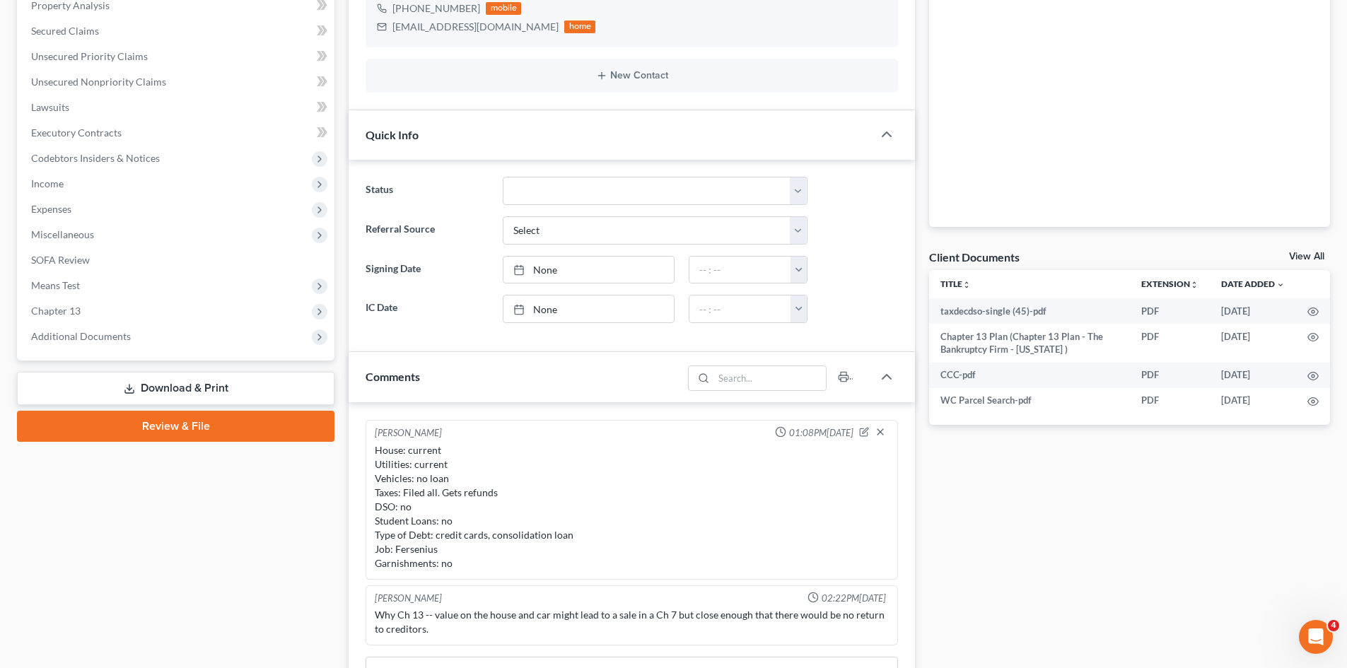
scroll to position [283, 0]
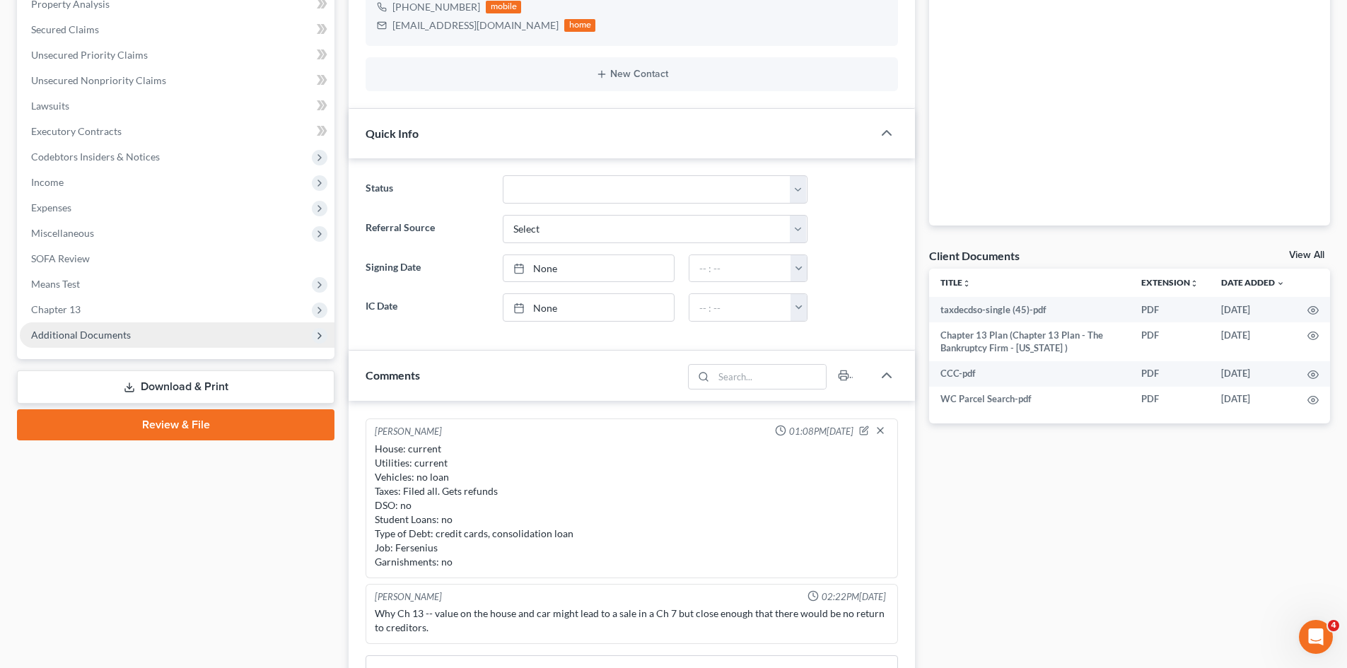
click at [76, 335] on span "Additional Documents" at bounding box center [81, 335] width 100 height 12
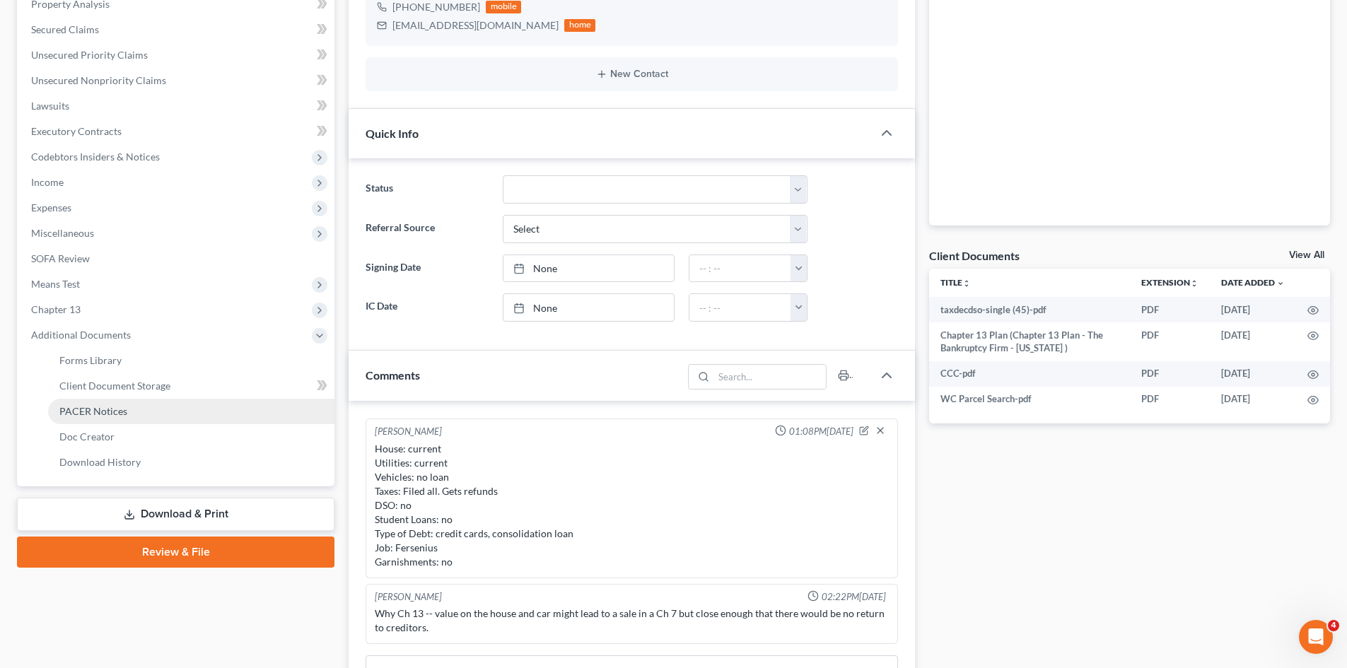
click at [93, 412] on span "PACER Notices" at bounding box center [93, 411] width 68 height 12
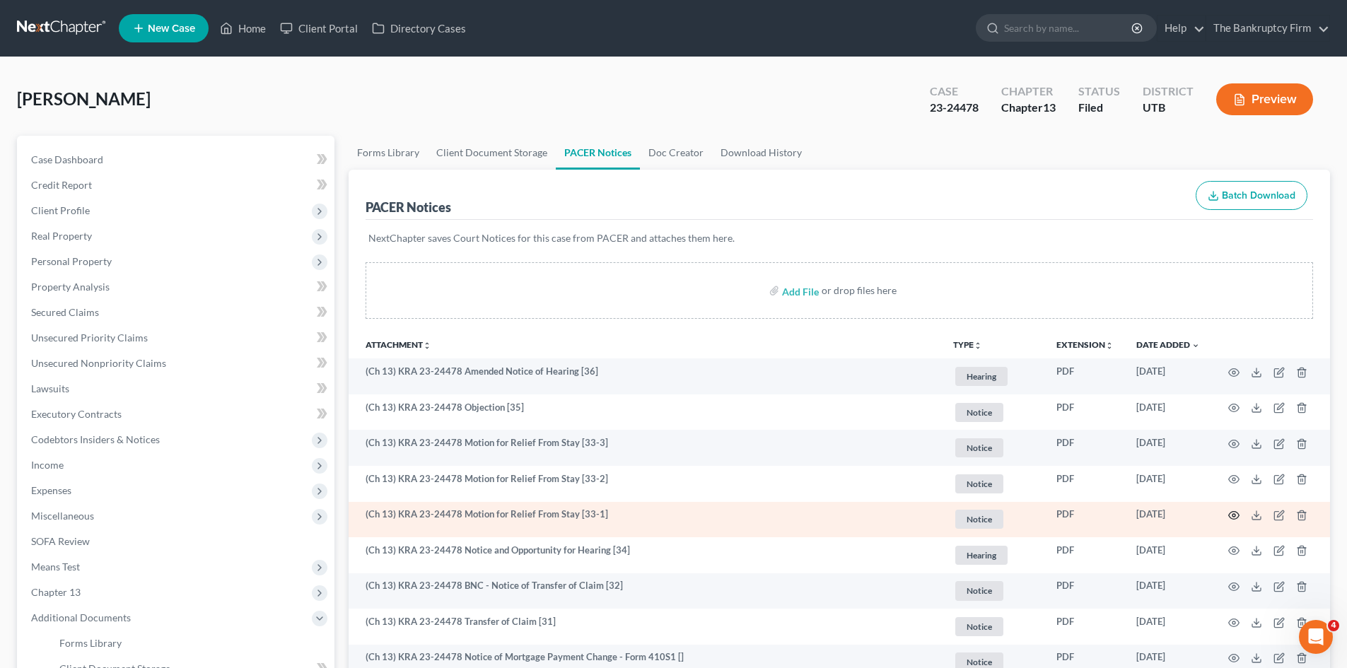
click at [1234, 512] on icon "button" at bounding box center [1234, 516] width 11 height 8
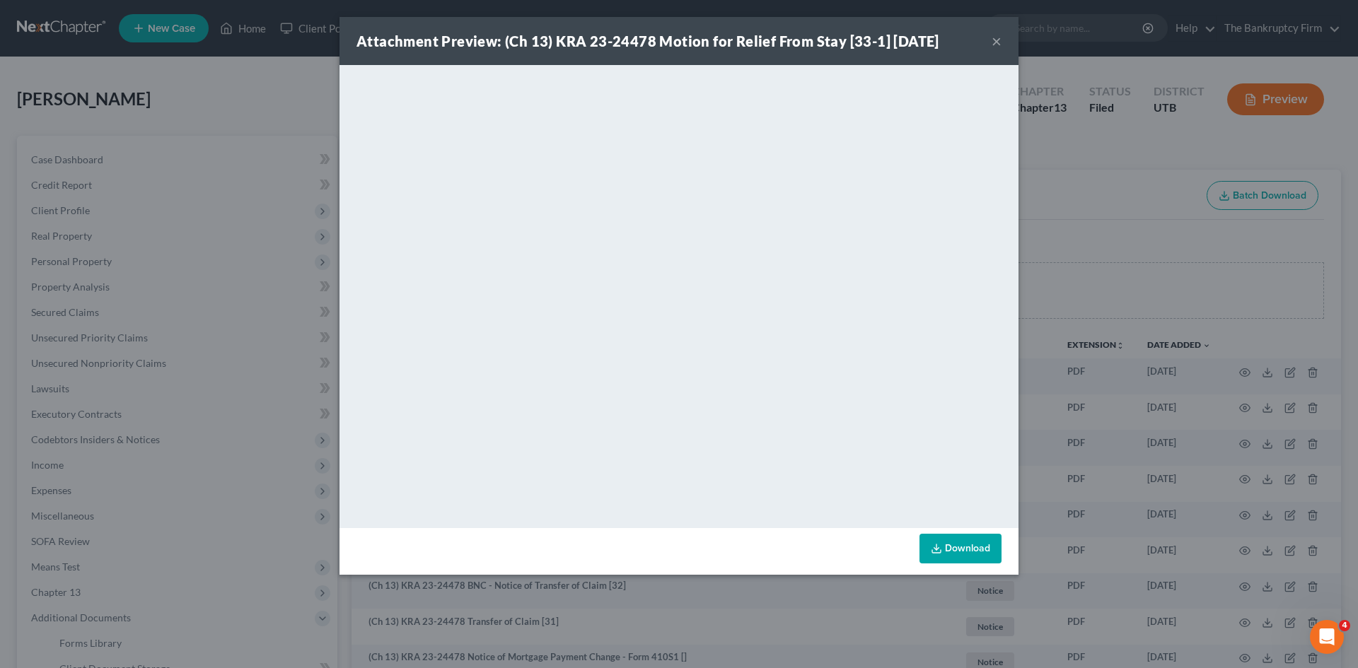
click at [993, 37] on button "×" at bounding box center [997, 41] width 10 height 17
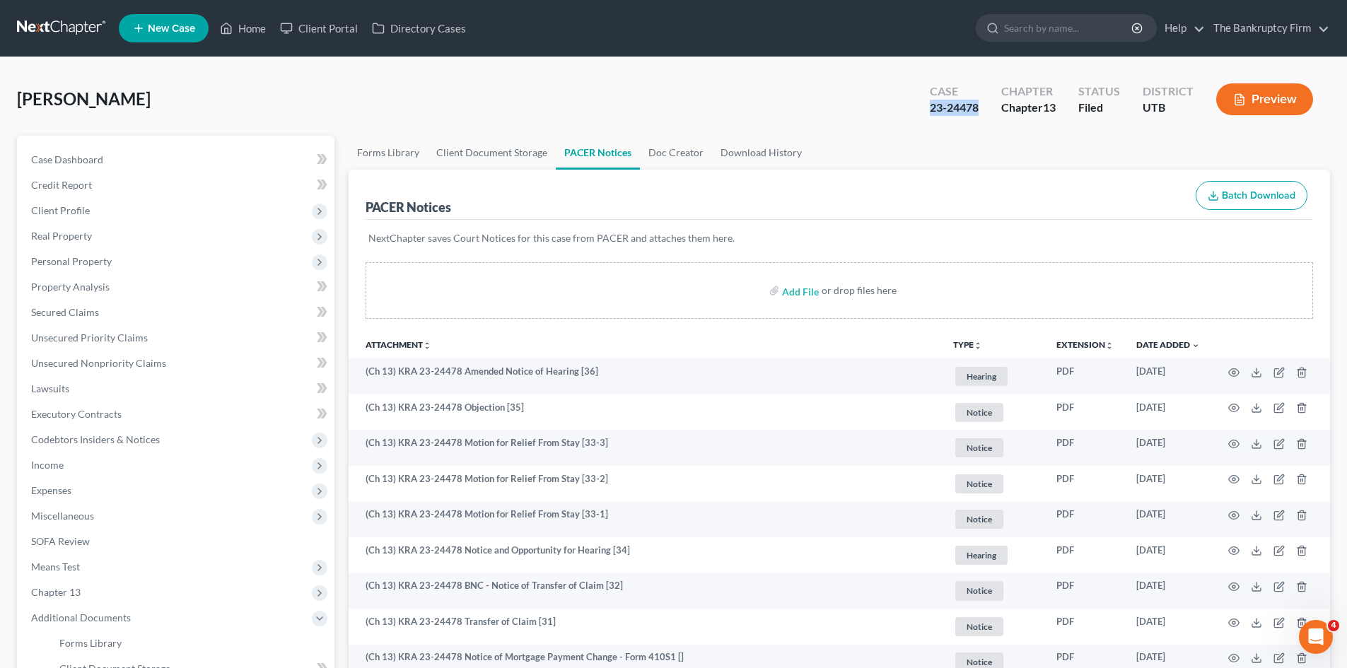
drag, startPoint x: 987, startPoint y: 108, endPoint x: 932, endPoint y: 110, distance: 54.5
click at [932, 110] on div "Case 23-24478" at bounding box center [954, 101] width 71 height 42
copy div "23-24478"
